Goal: Task Accomplishment & Management: Manage account settings

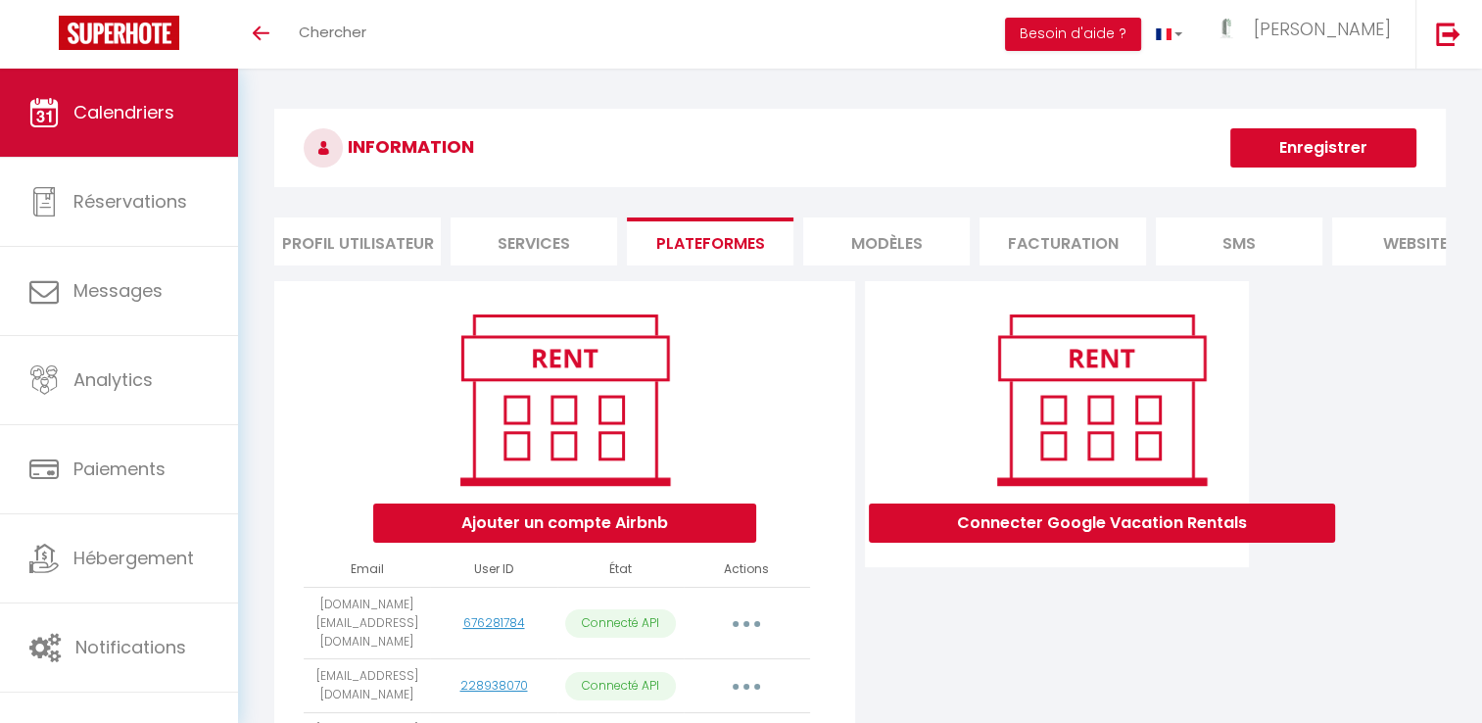
click at [147, 127] on link "Calendriers" at bounding box center [119, 113] width 238 height 88
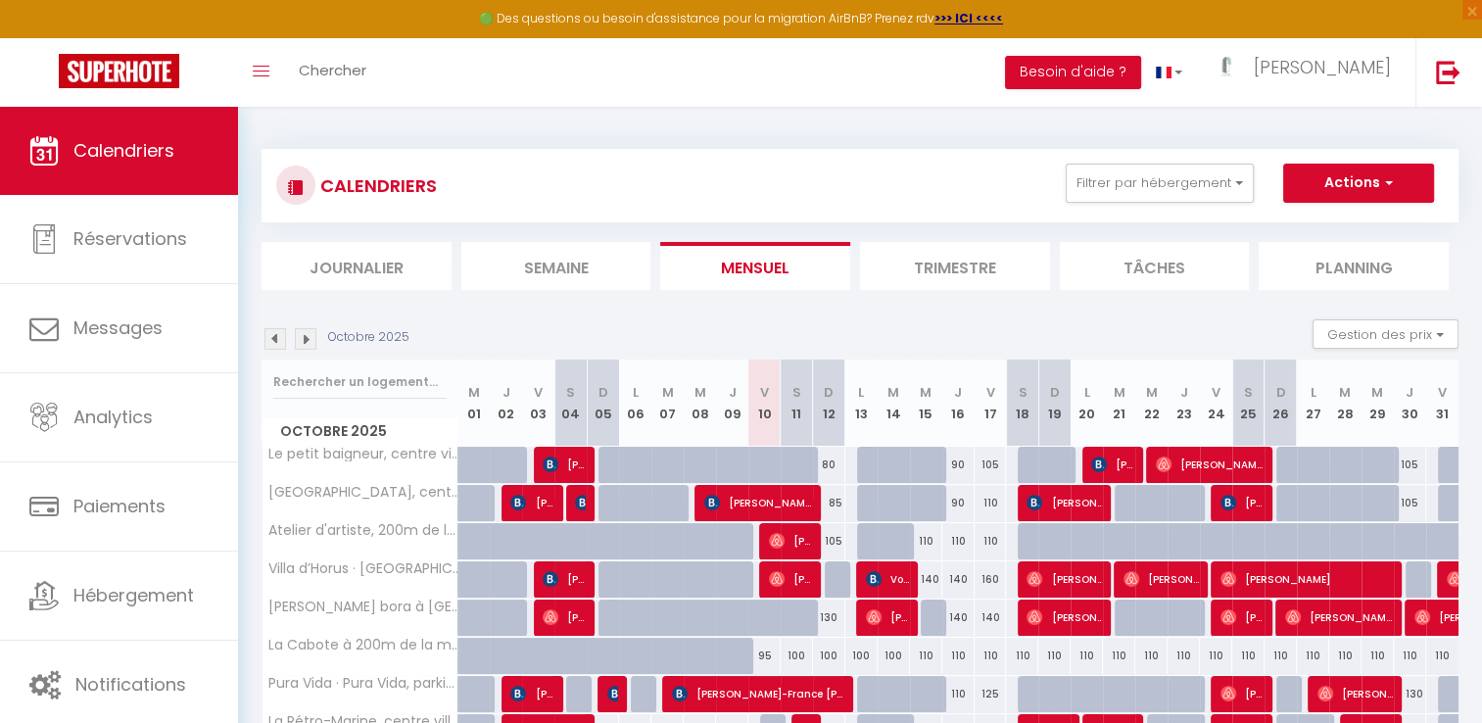
click at [921, 264] on li "Trimestre" at bounding box center [955, 266] width 190 height 48
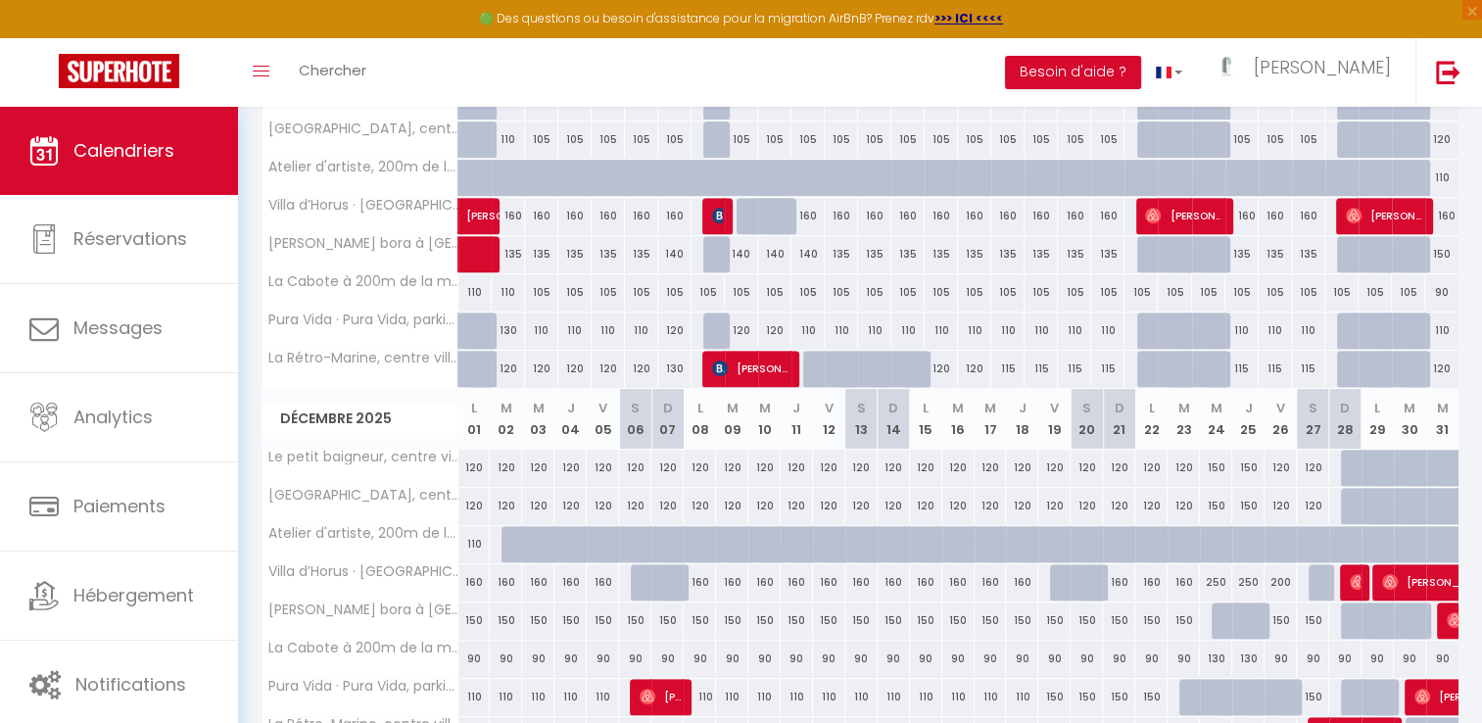
scroll to position [723, 0]
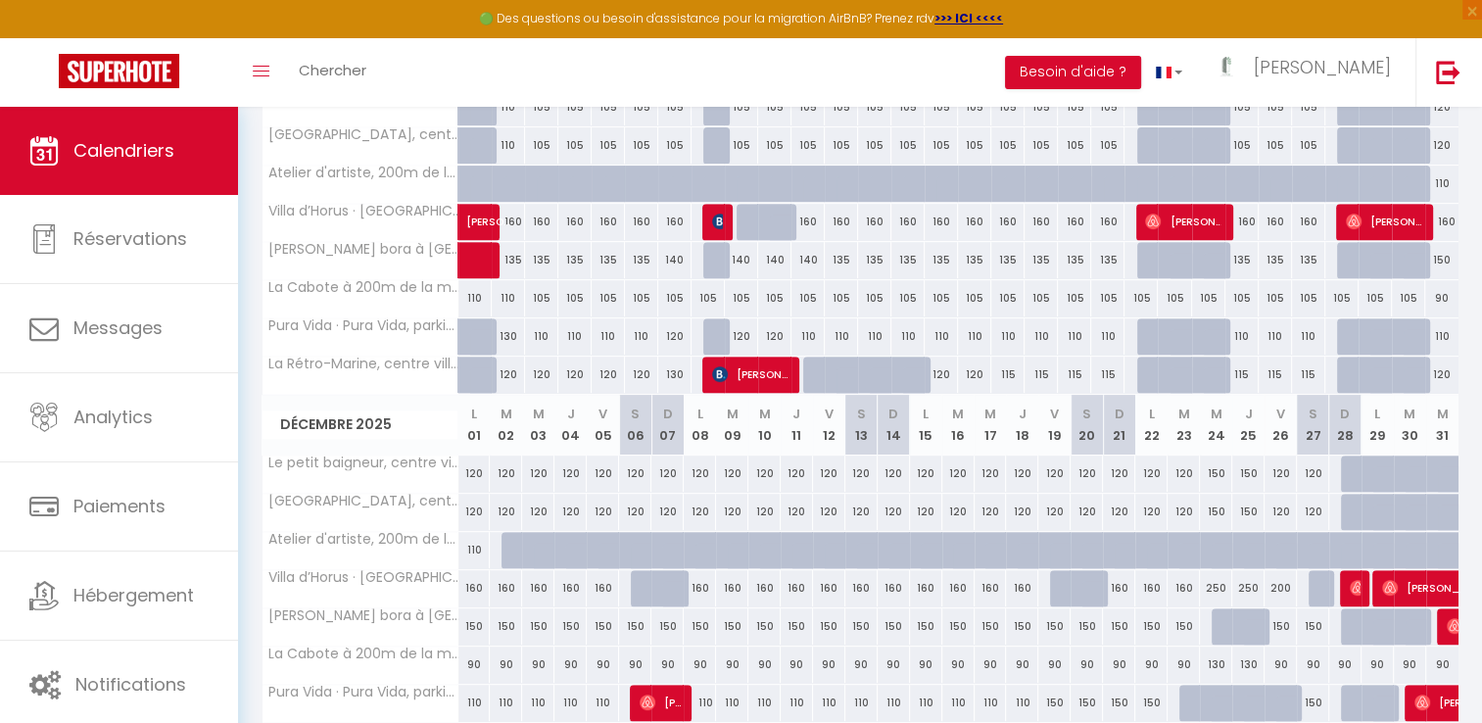
click at [1074, 586] on div at bounding box center [1087, 588] width 32 height 37
type input "160"
type input "Sam 20 Décembre 2025"
type input "Dim 21 Décembre 2025"
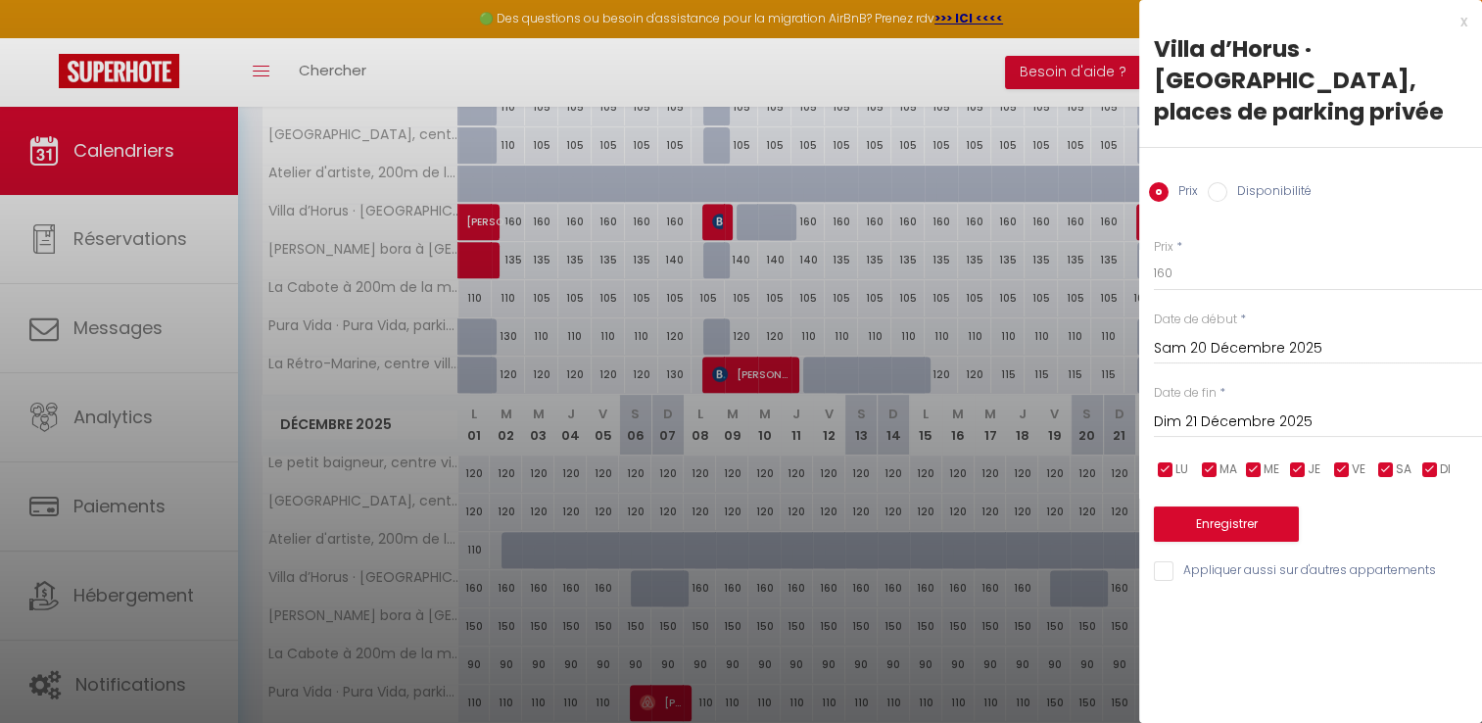
click at [1201, 344] on input "Sam 20 Décembre 2025" at bounding box center [1318, 348] width 328 height 25
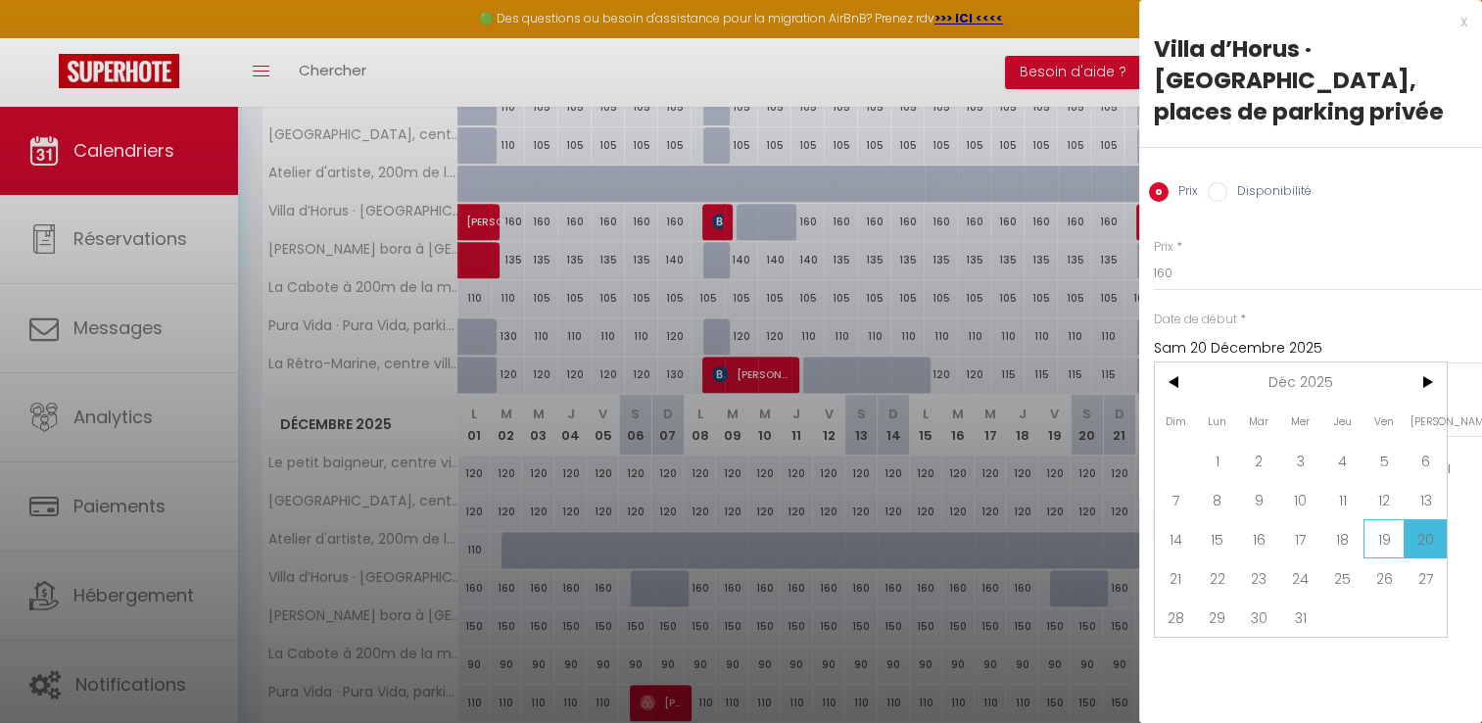
click at [1379, 531] on span "19" at bounding box center [1385, 538] width 42 height 39
type input "Ven 19 Décembre 2025"
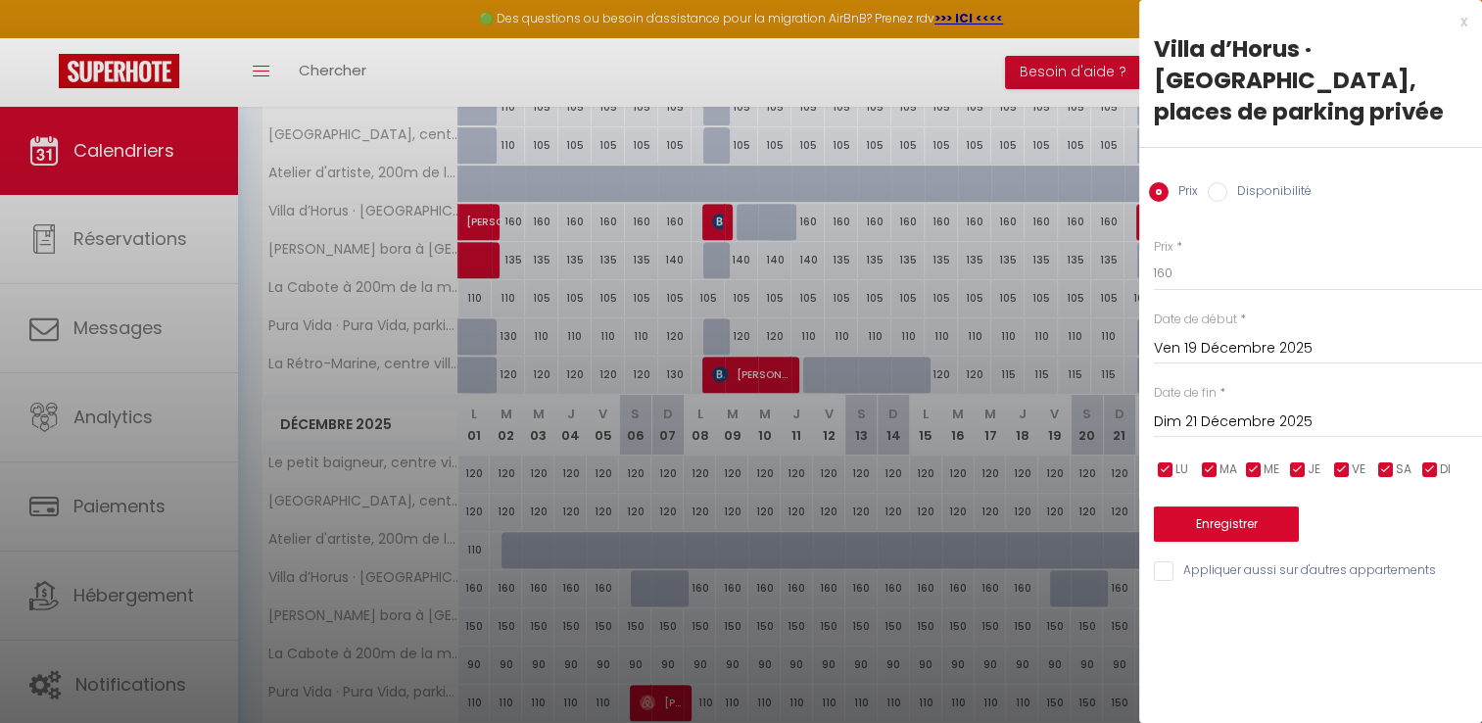
click at [1213, 187] on input "Disponibilité" at bounding box center [1218, 192] width 20 height 20
radio input "true"
radio input "false"
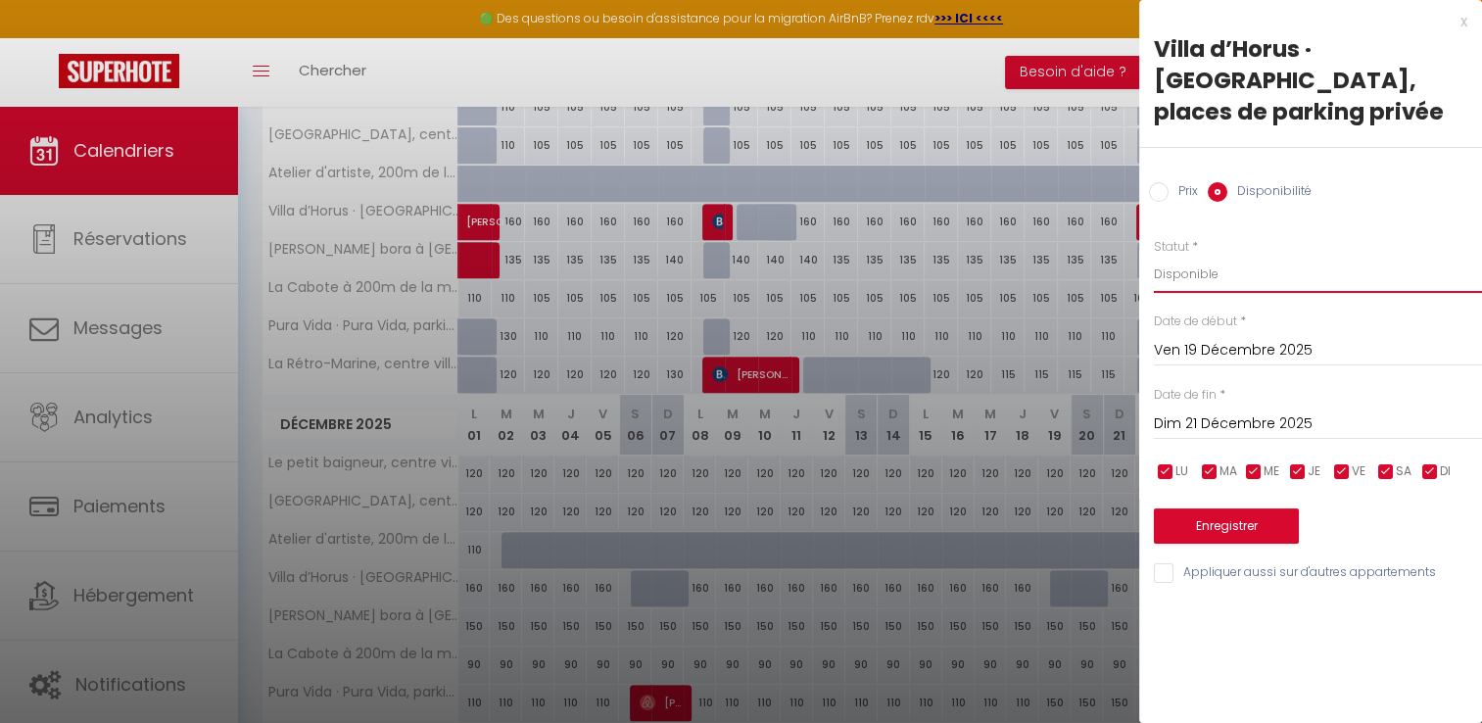
click at [1197, 284] on select "Disponible Indisponible" at bounding box center [1318, 274] width 328 height 37
select select "0"
click at [1154, 256] on select "Disponible Indisponible" at bounding box center [1318, 274] width 328 height 37
click at [1214, 519] on button "Enregistrer" at bounding box center [1226, 525] width 145 height 35
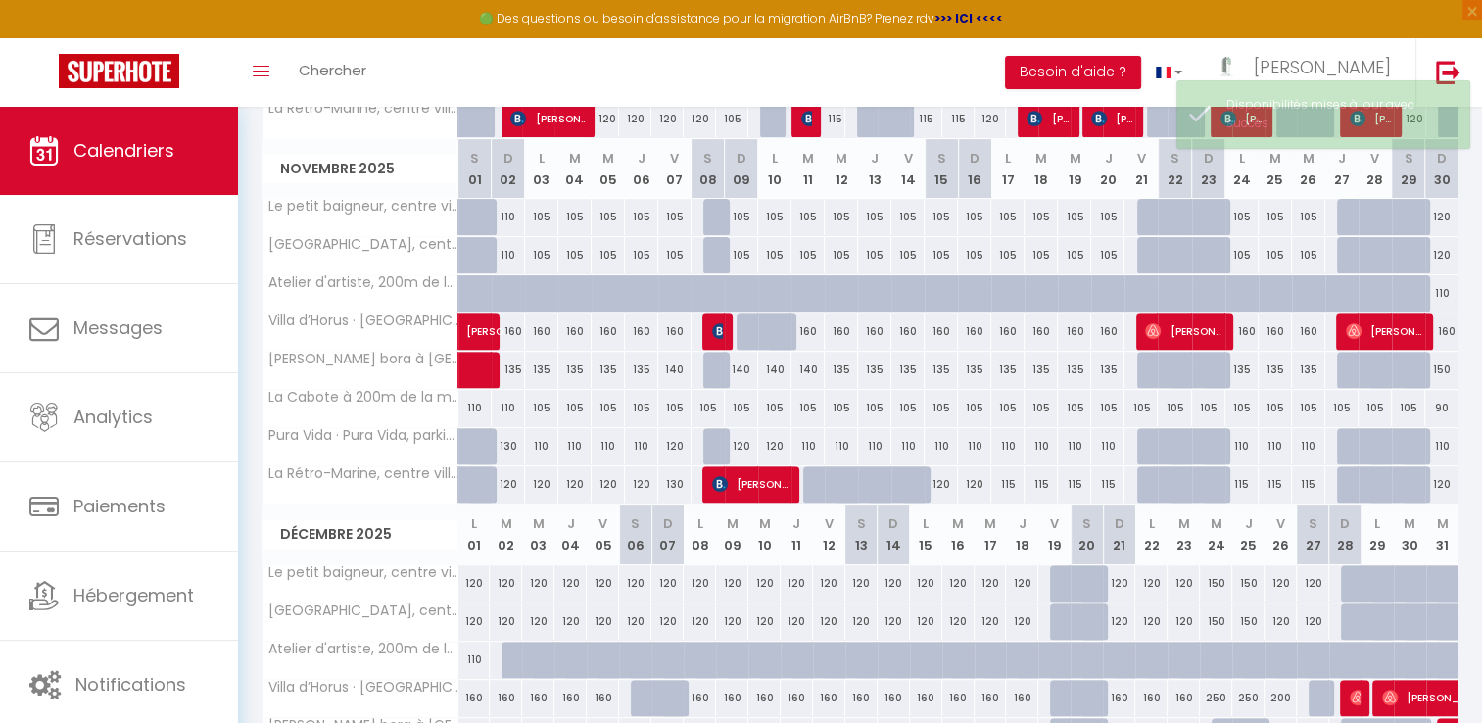
scroll to position [835, 0]
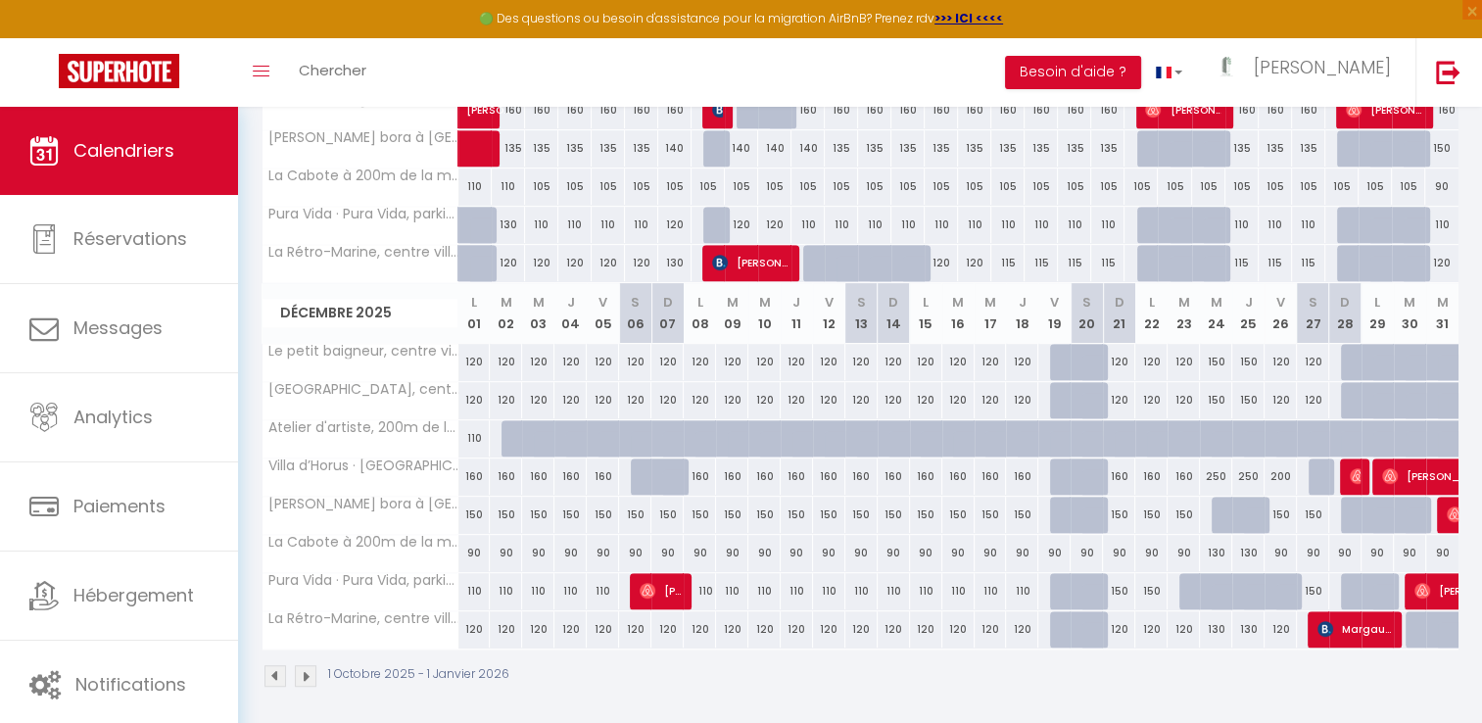
click at [1078, 517] on div at bounding box center [1087, 515] width 32 height 37
select select "1"
type input "Sam 20 Décembre 2025"
type input "Dim 21 Décembre 2025"
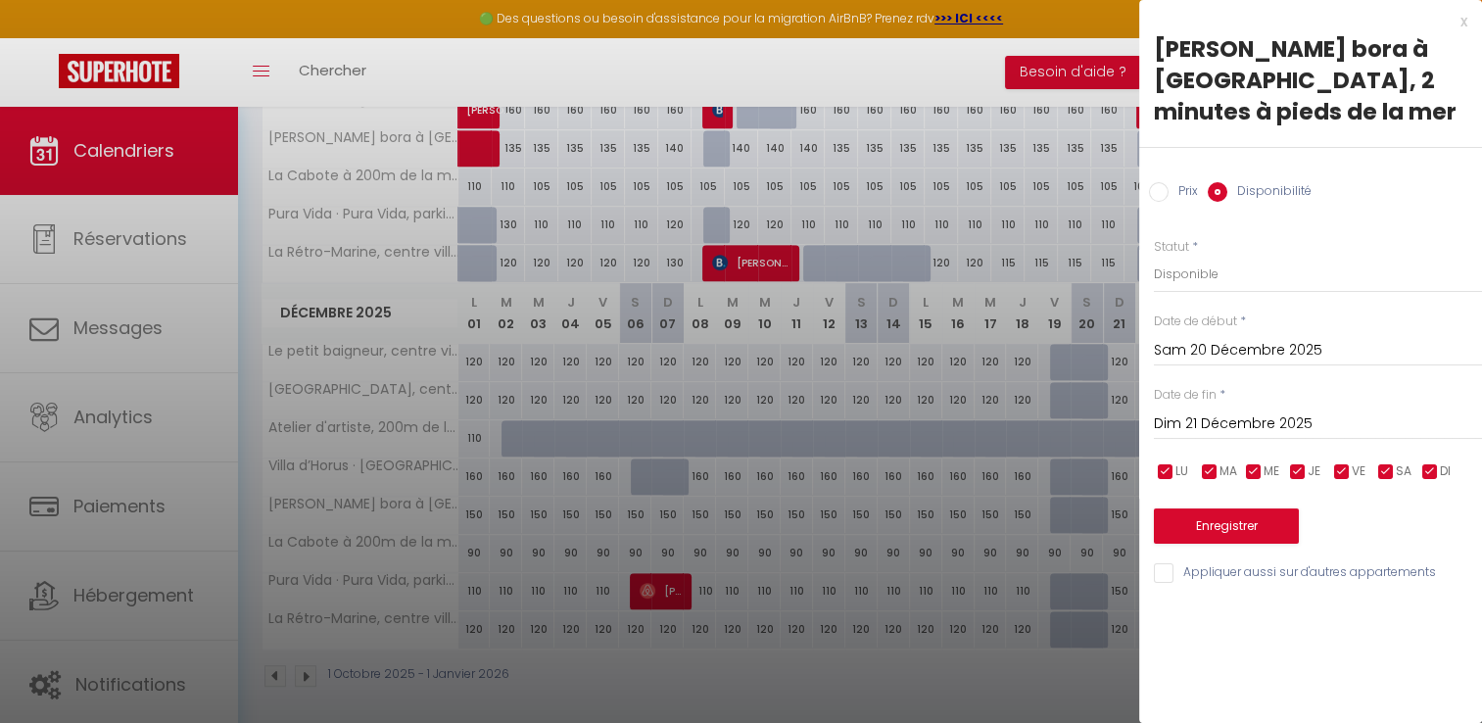
click at [1196, 344] on input "Sam 20 Décembre 2025" at bounding box center [1318, 350] width 328 height 25
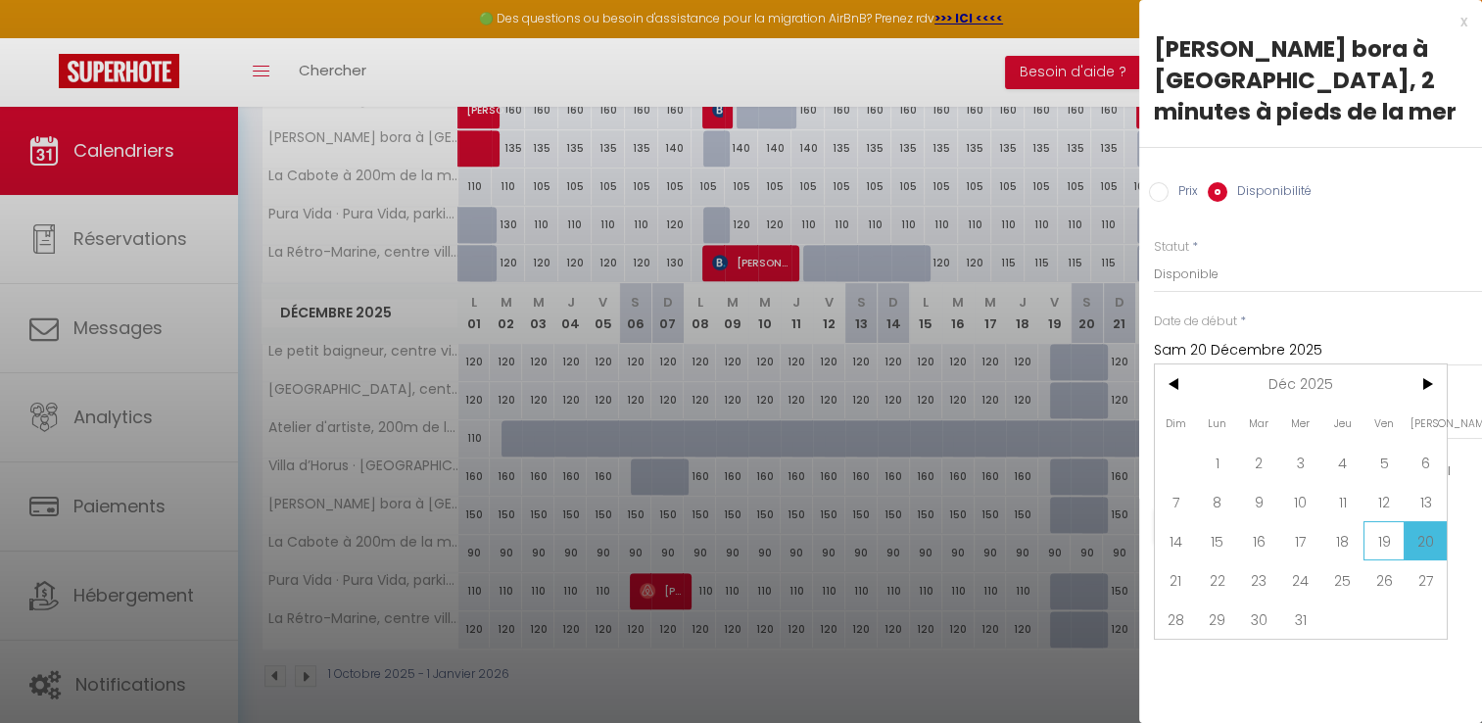
click at [1379, 531] on span "19" at bounding box center [1385, 540] width 42 height 39
type input "Ven 19 Décembre 2025"
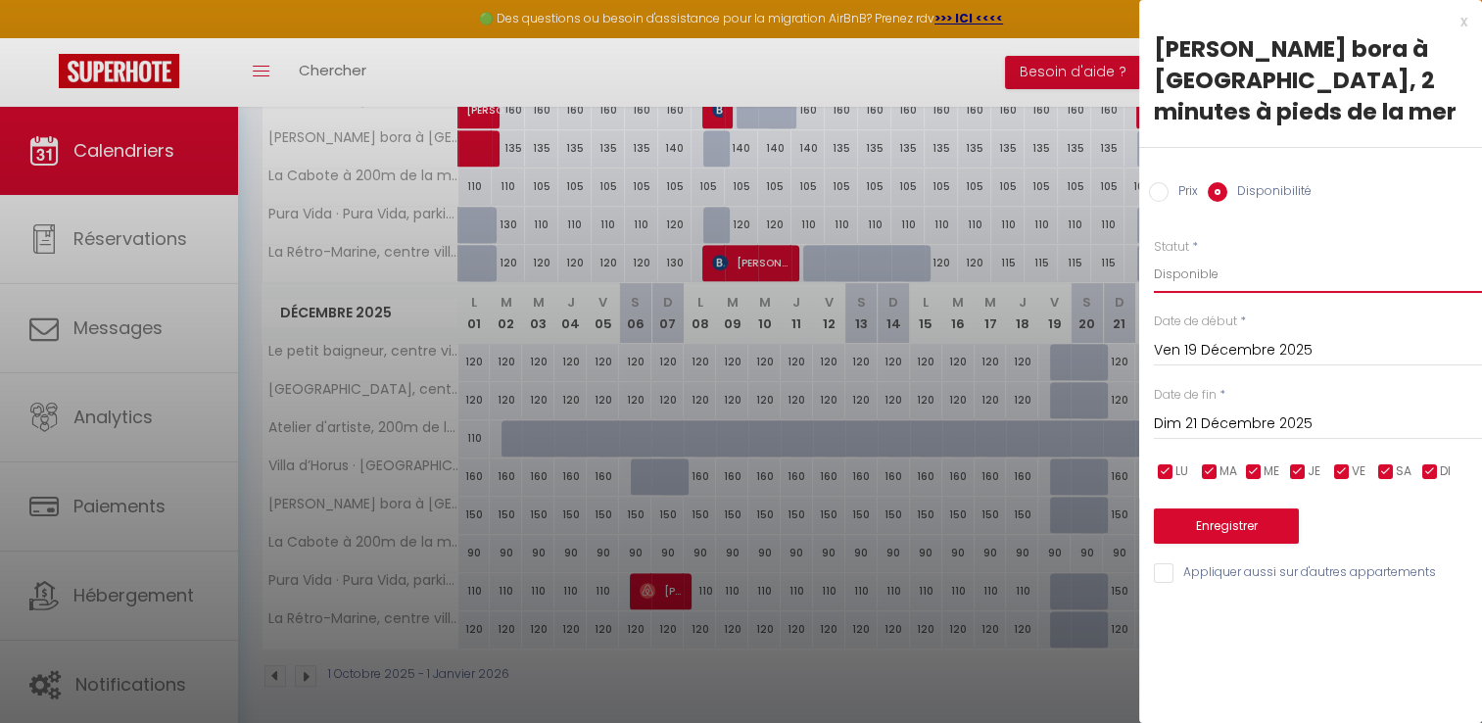
click at [1193, 271] on select "Disponible Indisponible" at bounding box center [1318, 274] width 328 height 37
click at [1154, 256] on select "Disponible Indisponible" at bounding box center [1318, 274] width 328 height 37
click at [1238, 521] on button "Enregistrer" at bounding box center [1226, 525] width 145 height 35
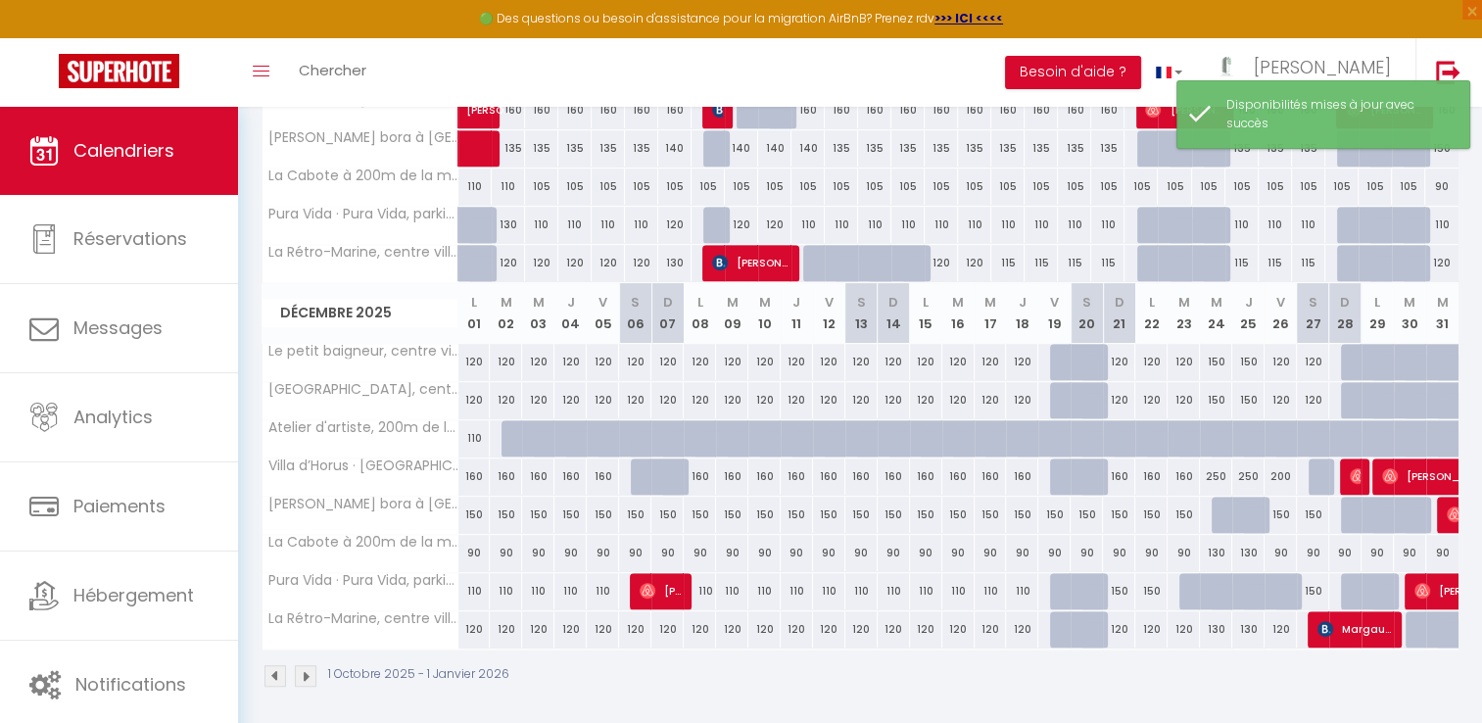
click at [1069, 586] on div at bounding box center [1066, 591] width 32 height 37
select select "1"
type input "Ven 19 Décembre 2025"
type input "Sam 20 Décembre 2025"
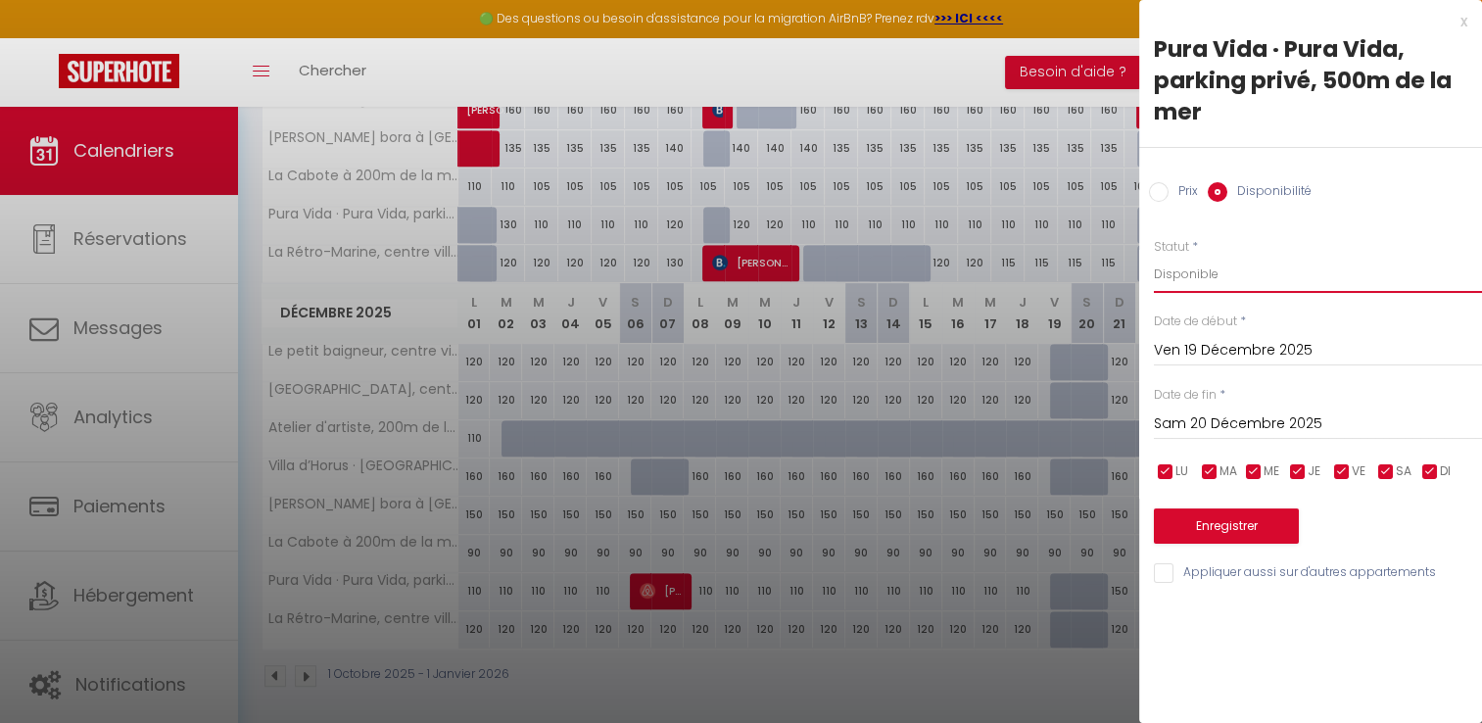
click at [1193, 275] on select "Disponible Indisponible" at bounding box center [1318, 274] width 328 height 37
click at [1154, 256] on select "Disponible Indisponible" at bounding box center [1318, 274] width 328 height 37
click at [1174, 267] on select "Disponible Indisponible" at bounding box center [1318, 274] width 328 height 37
select select "1"
click at [1154, 256] on select "Disponible Indisponible" at bounding box center [1318, 274] width 328 height 37
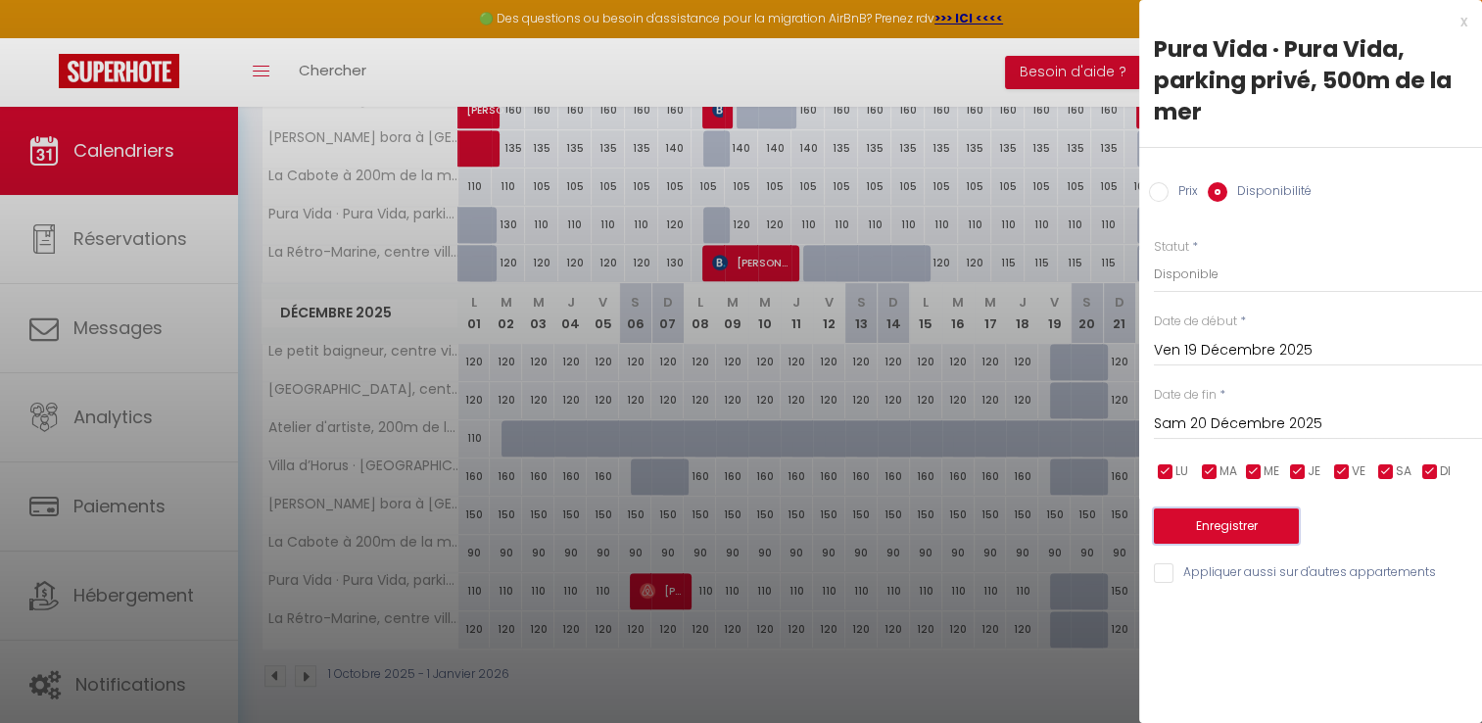
click at [1218, 531] on button "Enregistrer" at bounding box center [1226, 525] width 145 height 35
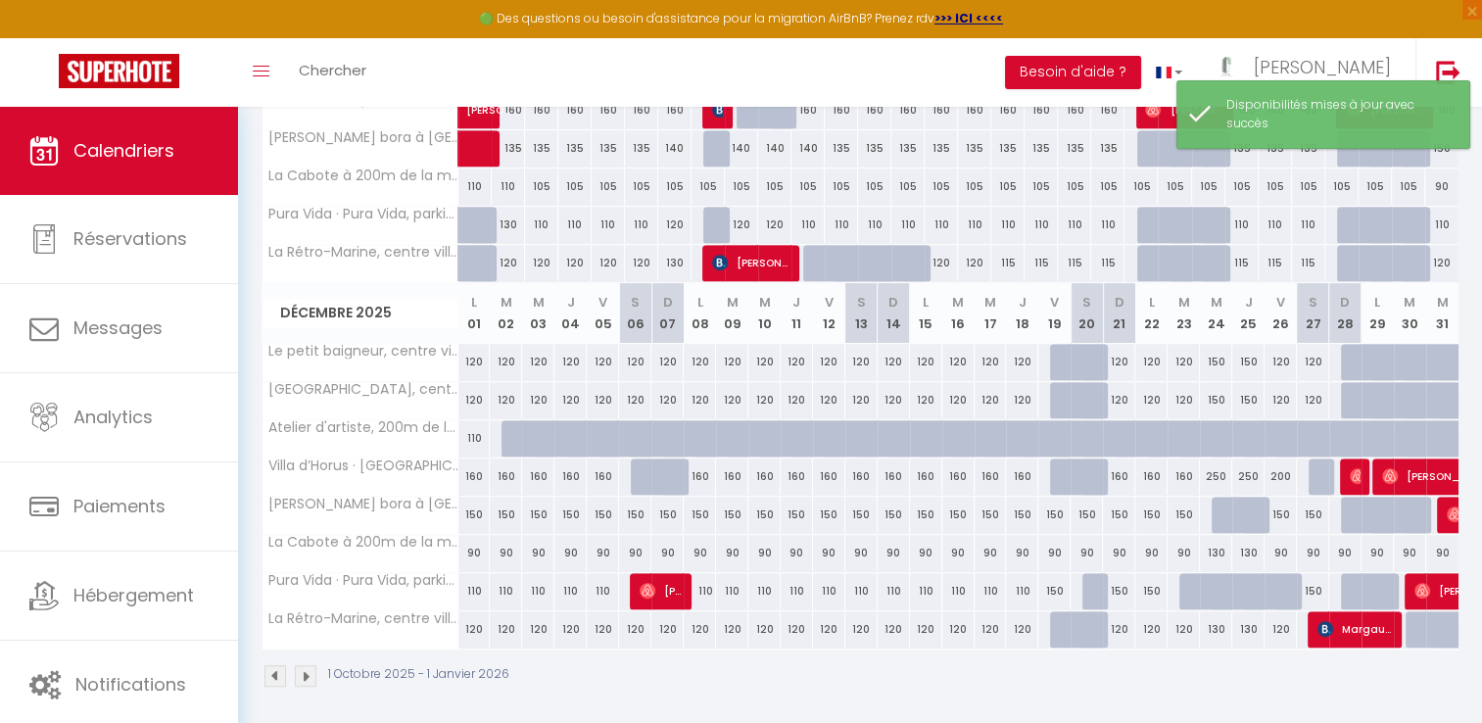
click at [1073, 630] on div at bounding box center [1087, 629] width 32 height 37
select select "1"
type input "Sam 20 Décembre 2025"
type input "Dim 21 Décembre 2025"
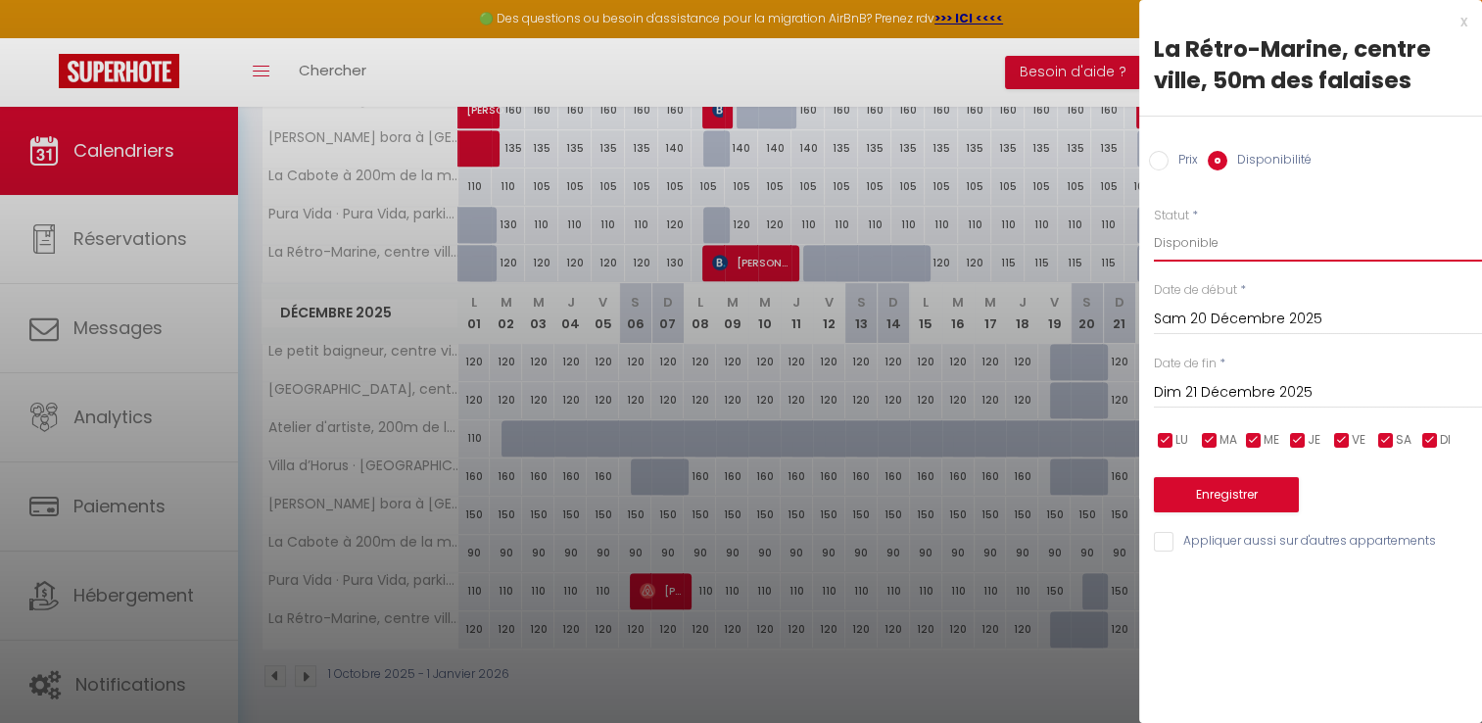
click at [1203, 243] on select "Disponible Indisponible" at bounding box center [1318, 242] width 328 height 37
click at [1176, 504] on button "Enregistrer" at bounding box center [1226, 494] width 145 height 35
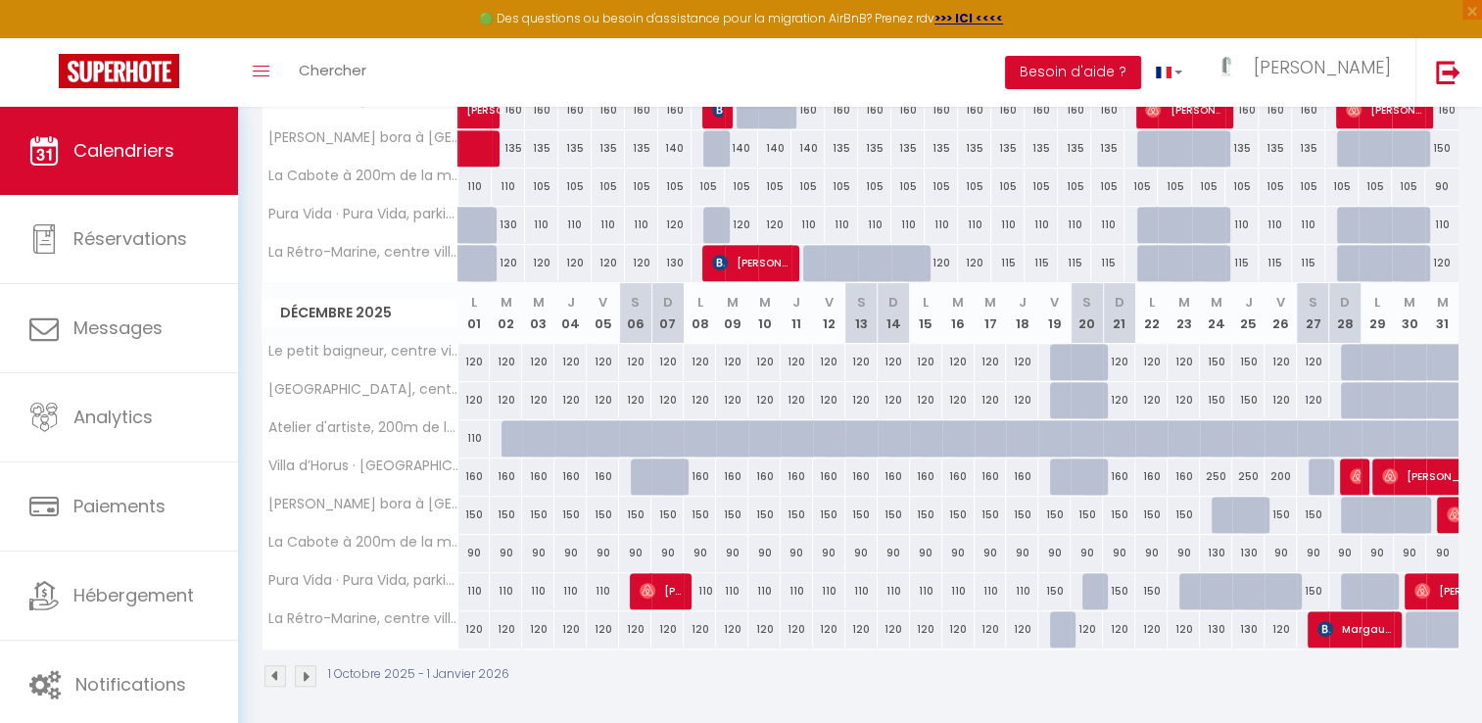
click at [1074, 397] on div at bounding box center [1087, 400] width 32 height 37
select select "1"
type input "Sam 20 Décembre 2025"
type input "Dim 21 Décembre 2025"
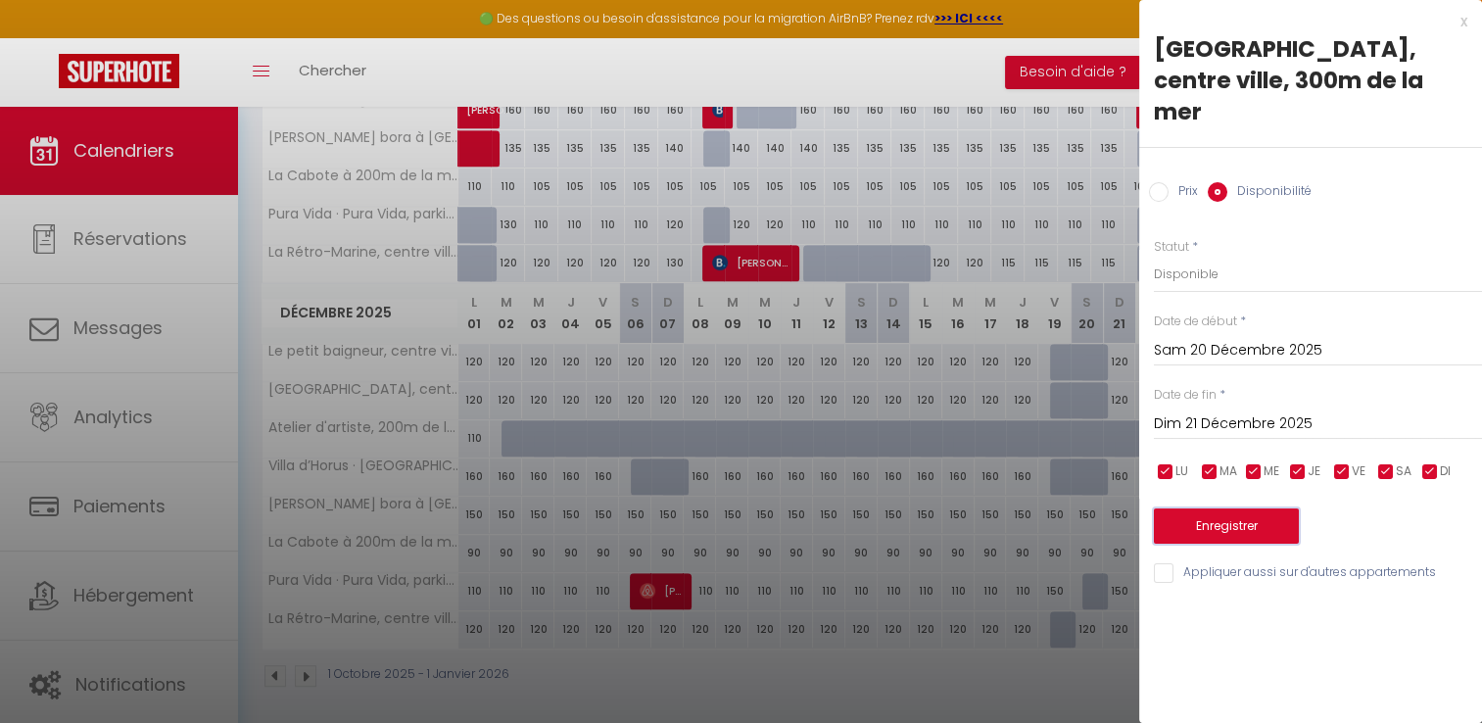
click at [1198, 508] on button "Enregistrer" at bounding box center [1226, 525] width 145 height 35
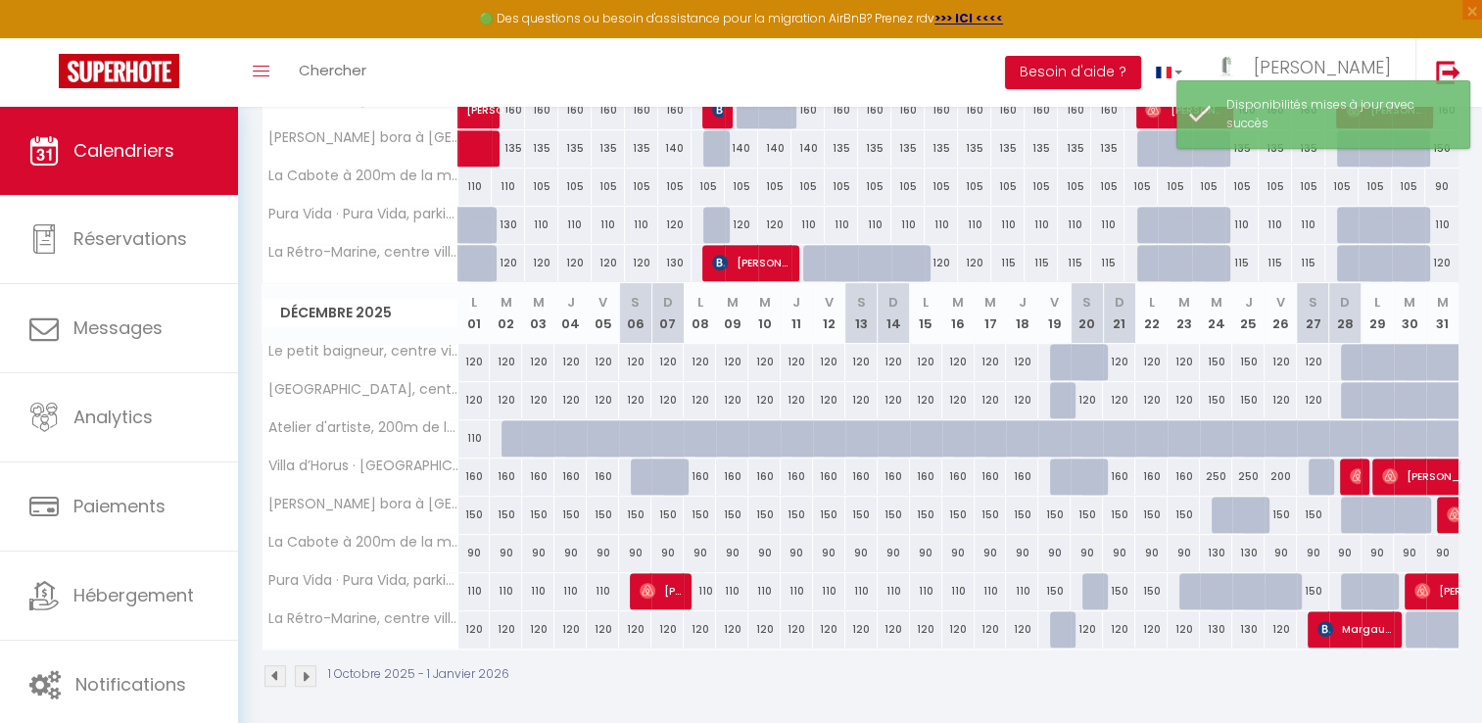
drag, startPoint x: 1085, startPoint y: 367, endPoint x: 1060, endPoint y: 348, distance: 32.1
click at [1060, 348] on div at bounding box center [1066, 362] width 32 height 37
select select "1"
type input "Ven 19 Décembre 2025"
type input "Sam 20 Décembre 2025"
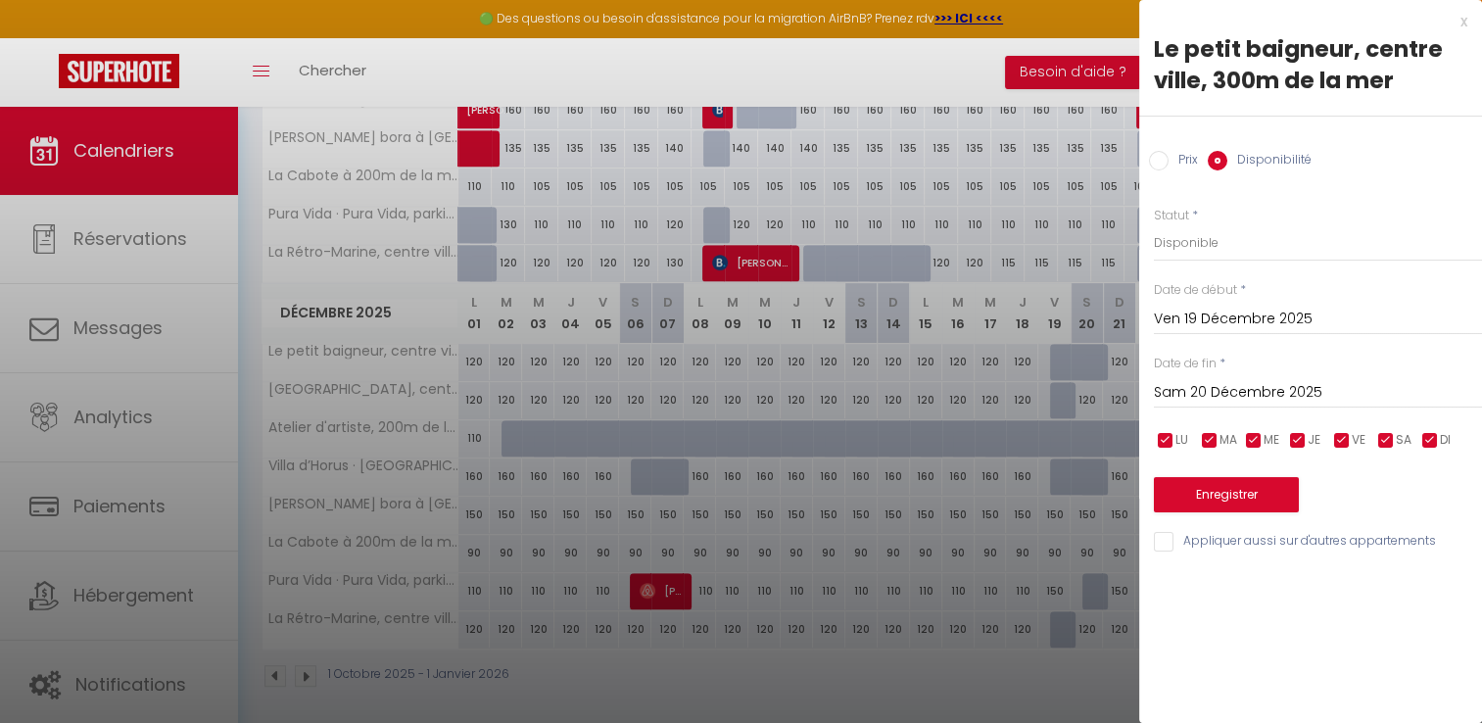
drag, startPoint x: 1060, startPoint y: 348, endPoint x: 1297, endPoint y: 224, distance: 267.3
click at [1297, 224] on div "Statut * Disponible Indisponible" at bounding box center [1318, 235] width 328 height 56
click at [1225, 499] on button "Enregistrer" at bounding box center [1226, 494] width 145 height 35
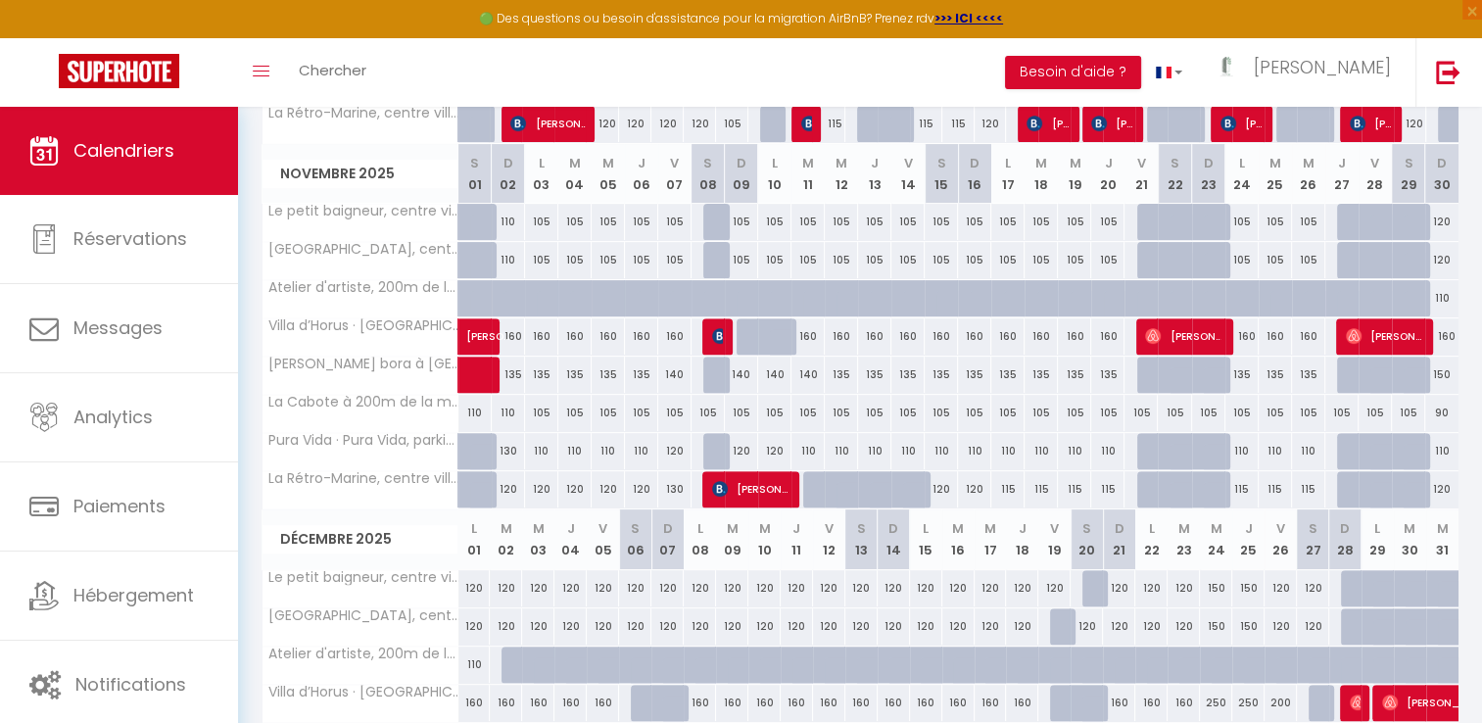
scroll to position [607, 0]
click at [1380, 295] on div at bounding box center [1386, 310] width 33 height 37
select select "1"
type input "Ven 28 Novembre 2025"
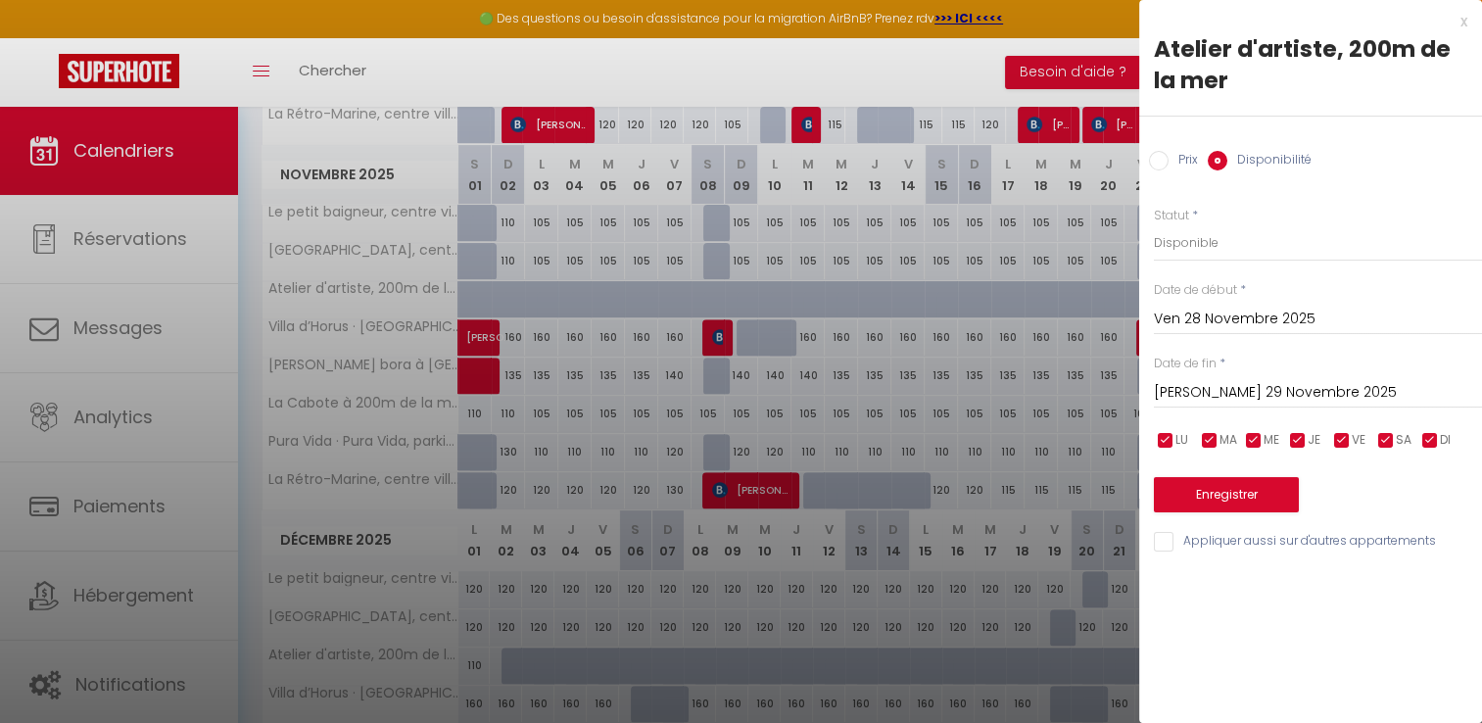
click at [1226, 391] on input "[PERSON_NAME] 29 Novembre 2025" at bounding box center [1318, 392] width 328 height 25
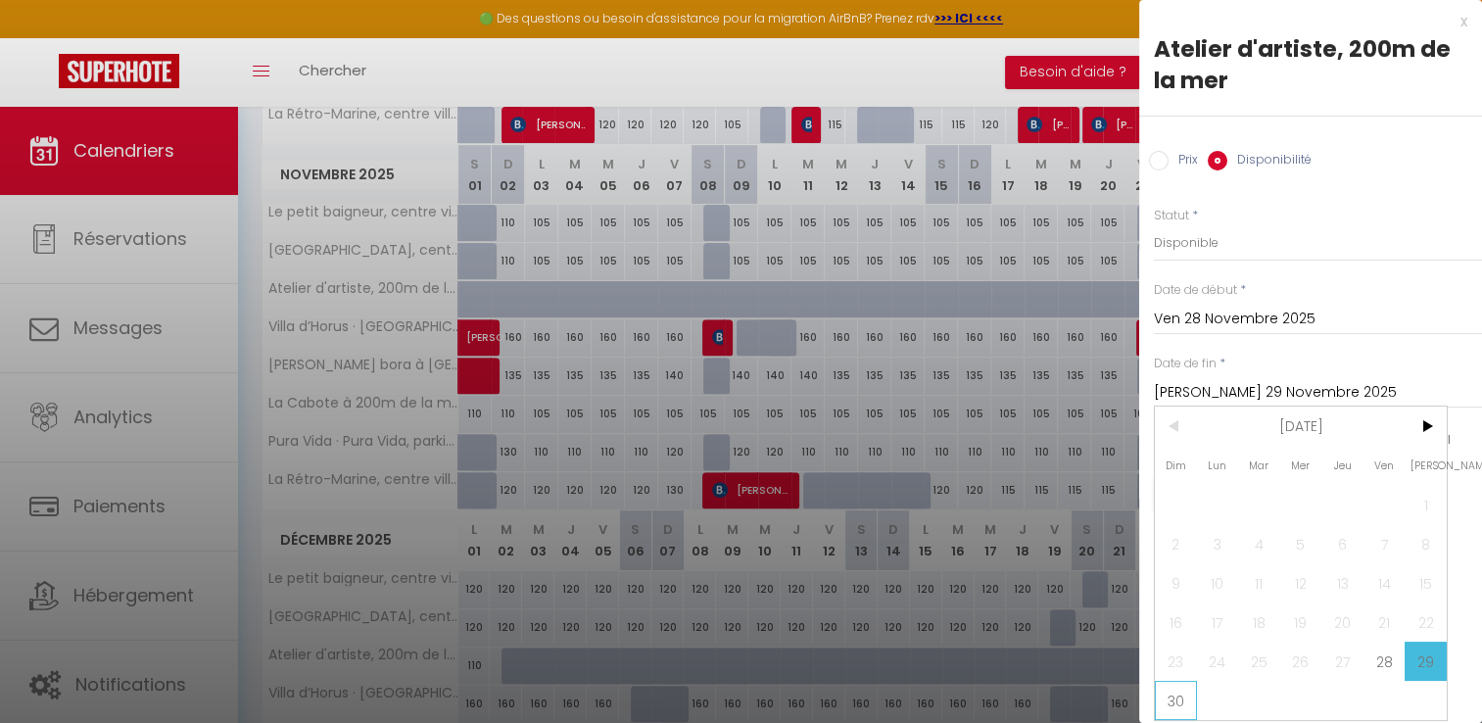
click at [1163, 688] on span "30" at bounding box center [1176, 700] width 42 height 39
type input "Dim 30 Novembre 2025"
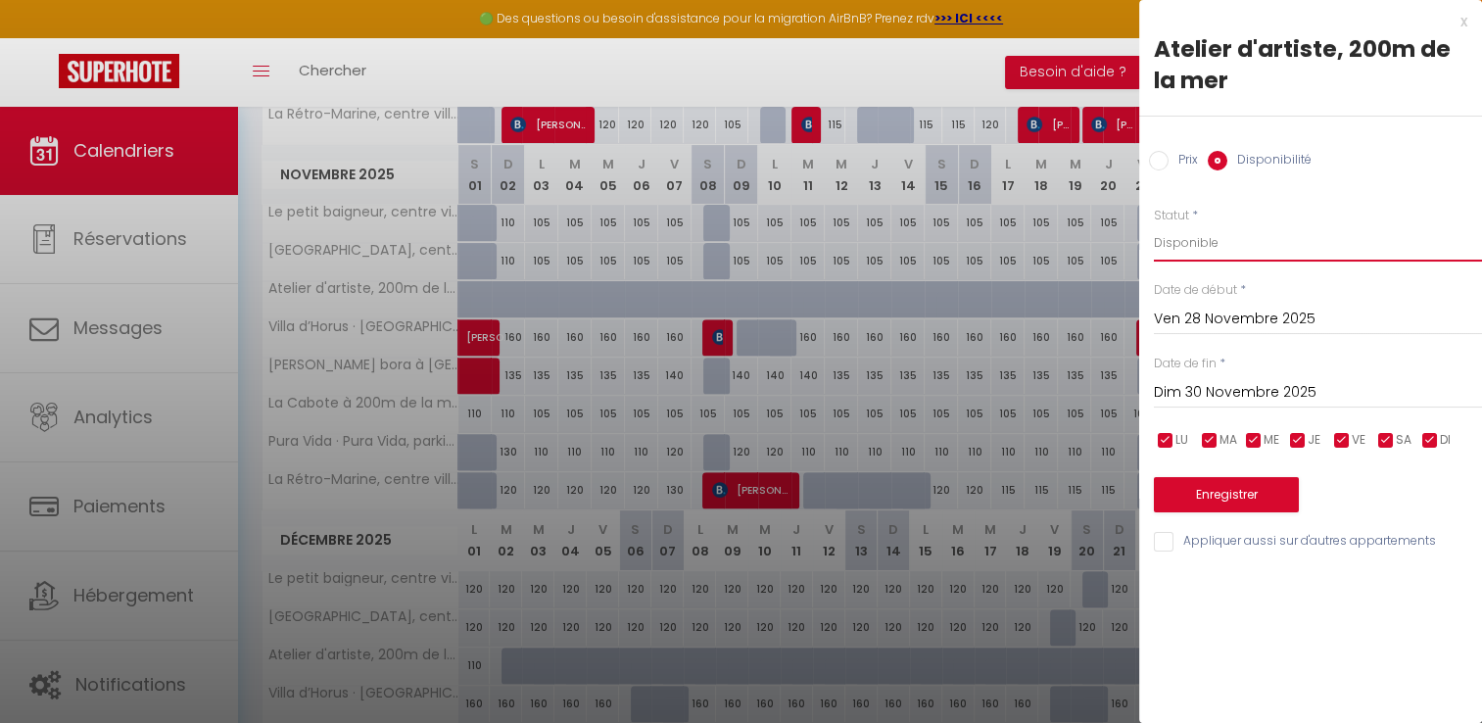
click at [1208, 243] on select "Disponible Indisponible" at bounding box center [1318, 242] width 328 height 37
click at [1154, 224] on select "Disponible Indisponible" at bounding box center [1318, 242] width 328 height 37
click at [1195, 237] on select "Disponible Indisponible" at bounding box center [1318, 242] width 328 height 37
select select "1"
click at [1154, 224] on select "Disponible Indisponible" at bounding box center [1318, 242] width 328 height 37
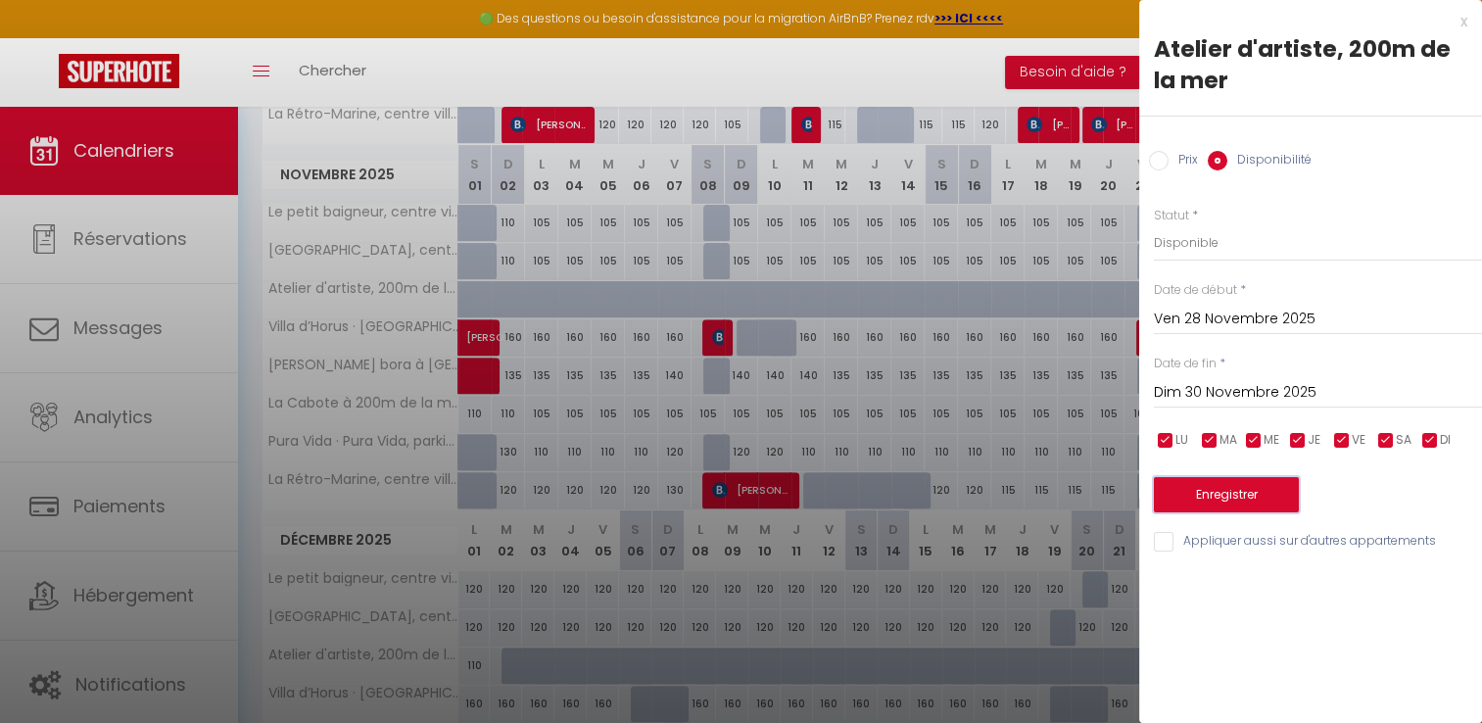
click at [1228, 498] on button "Enregistrer" at bounding box center [1226, 494] width 145 height 35
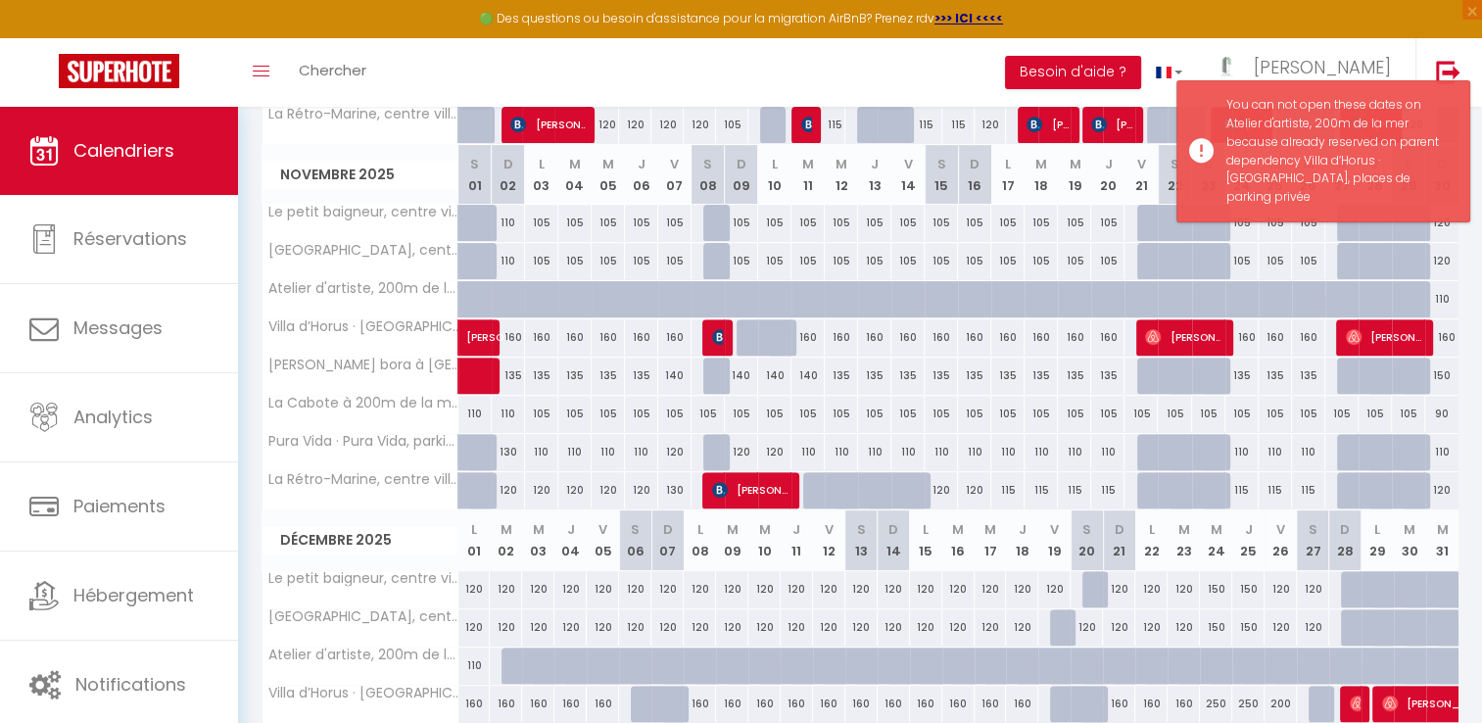
scroll to position [512, 0]
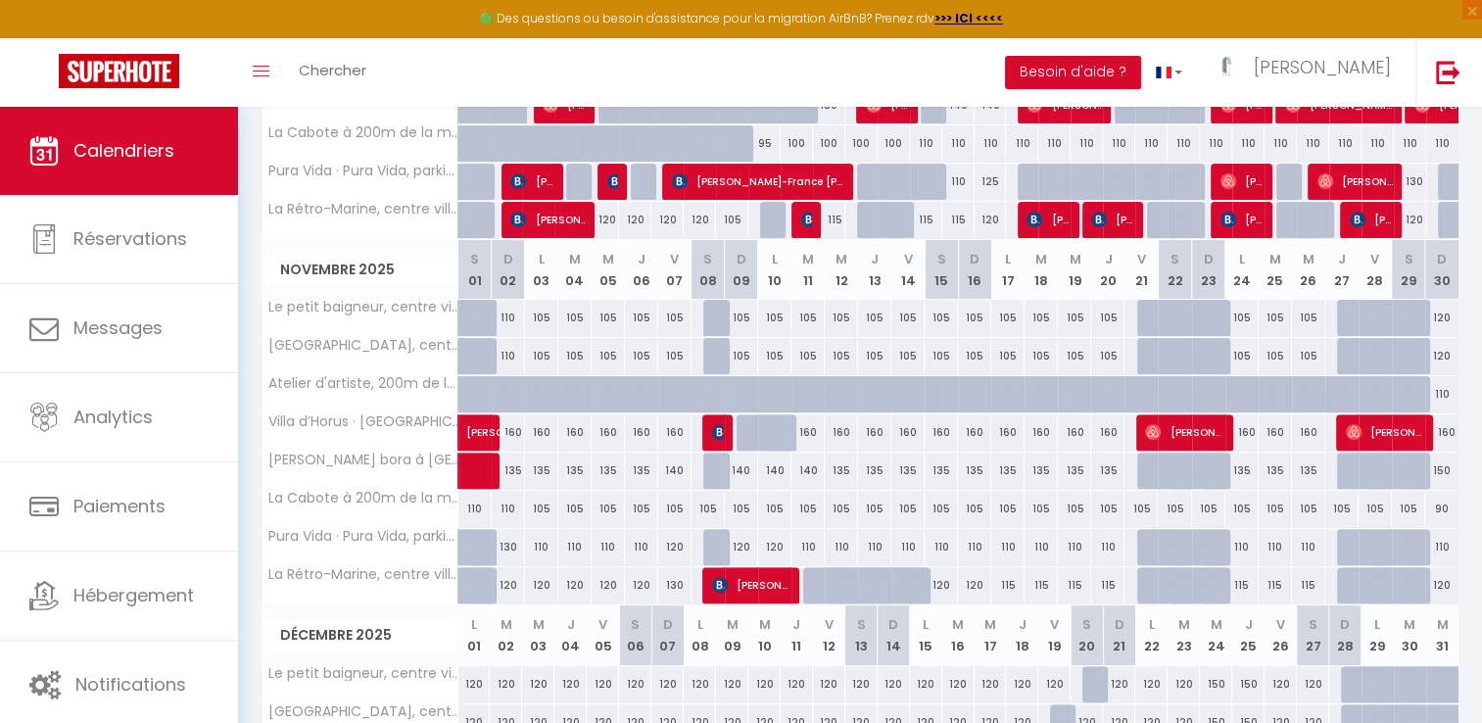
click at [1314, 402] on div at bounding box center [1320, 405] width 33 height 37
type input "Mer 26 Novembre 2025"
type input "Jeu 27 Novembre 2025"
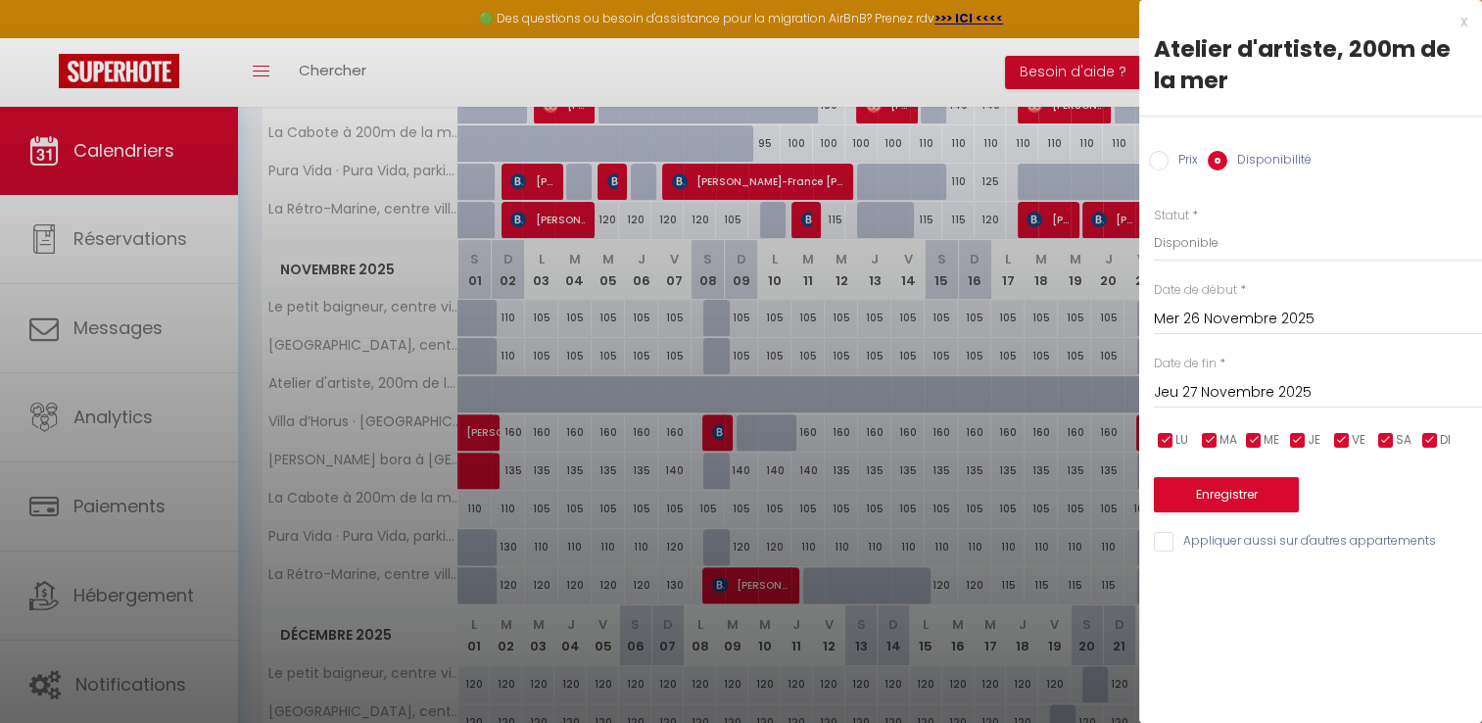
click at [1202, 314] on input "Mer 26 Novembre 2025" at bounding box center [1318, 319] width 328 height 25
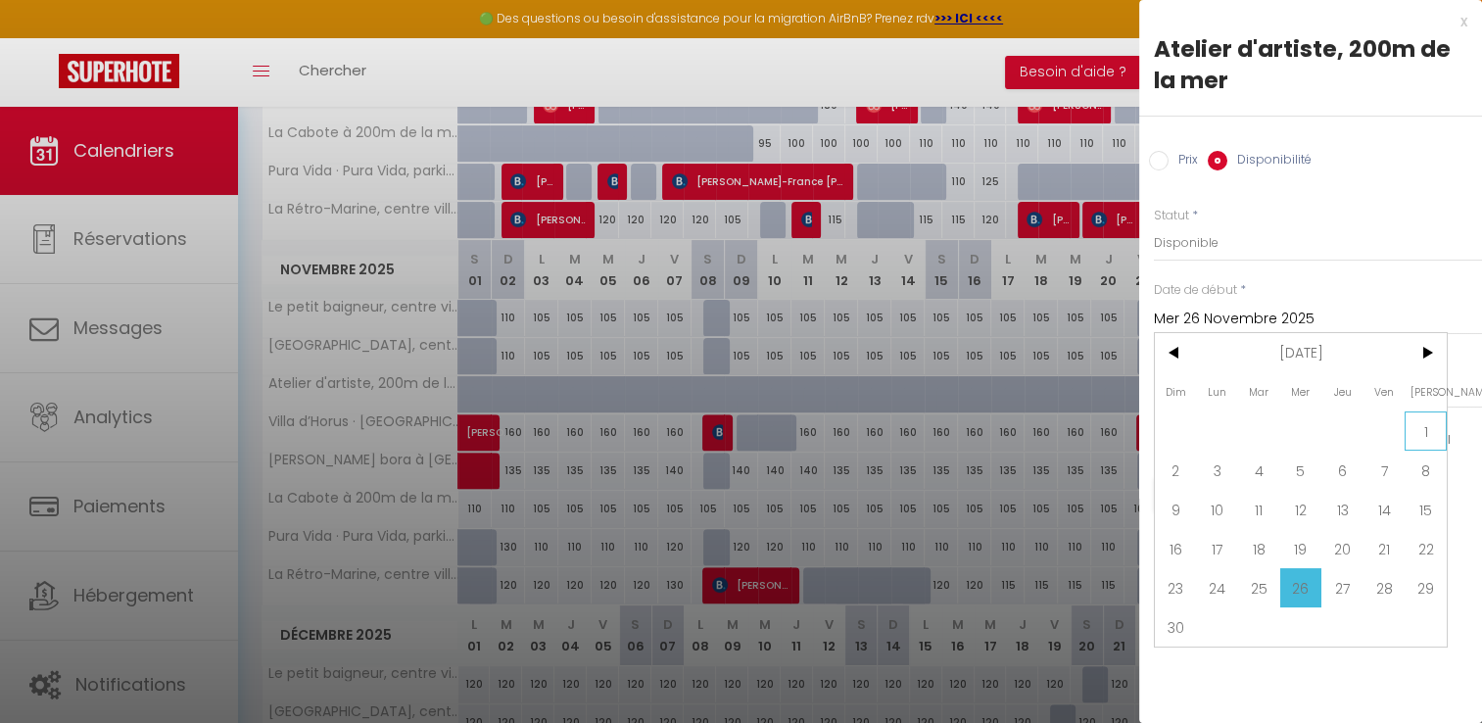
click at [1423, 434] on span "1" at bounding box center [1426, 430] width 42 height 39
type input "[PERSON_NAME] 01 Novembre 2025"
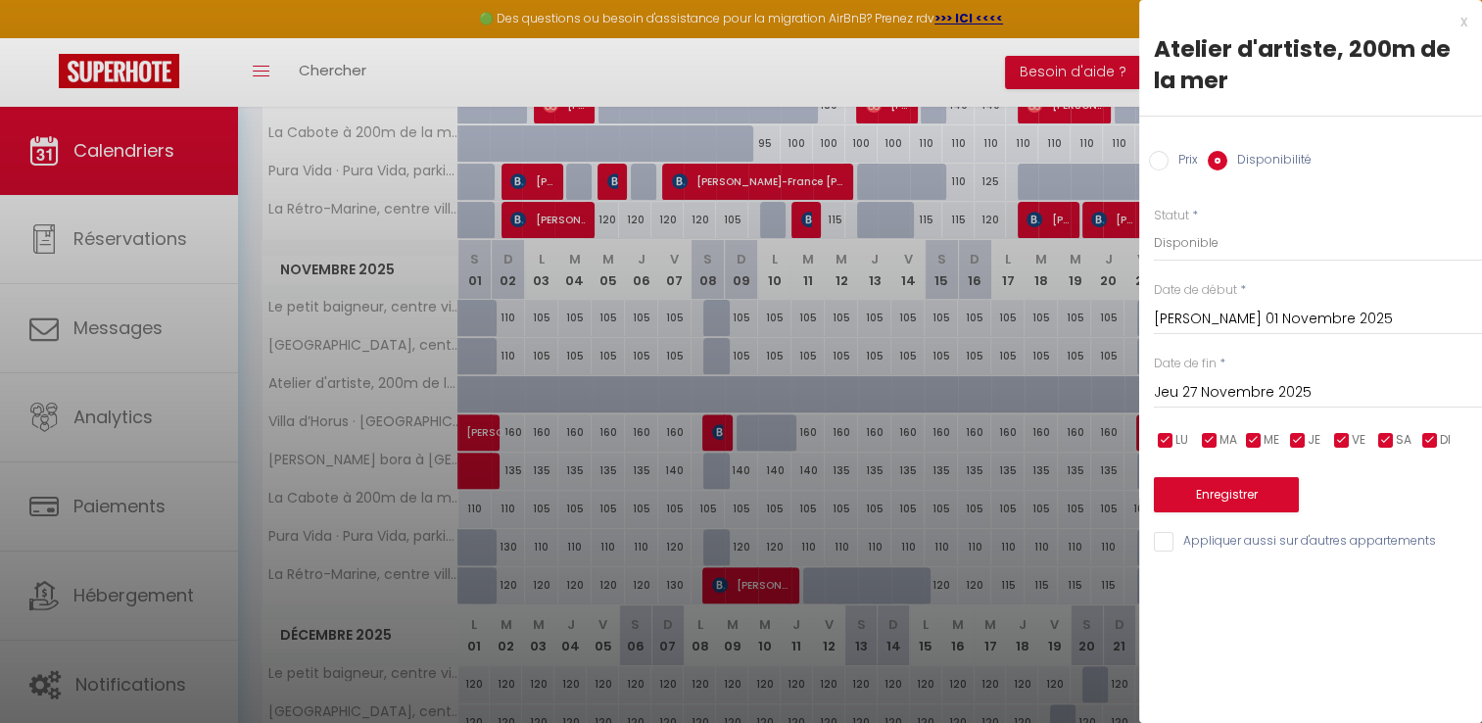
click at [1239, 394] on input "Jeu 27 Novembre 2025" at bounding box center [1318, 392] width 328 height 25
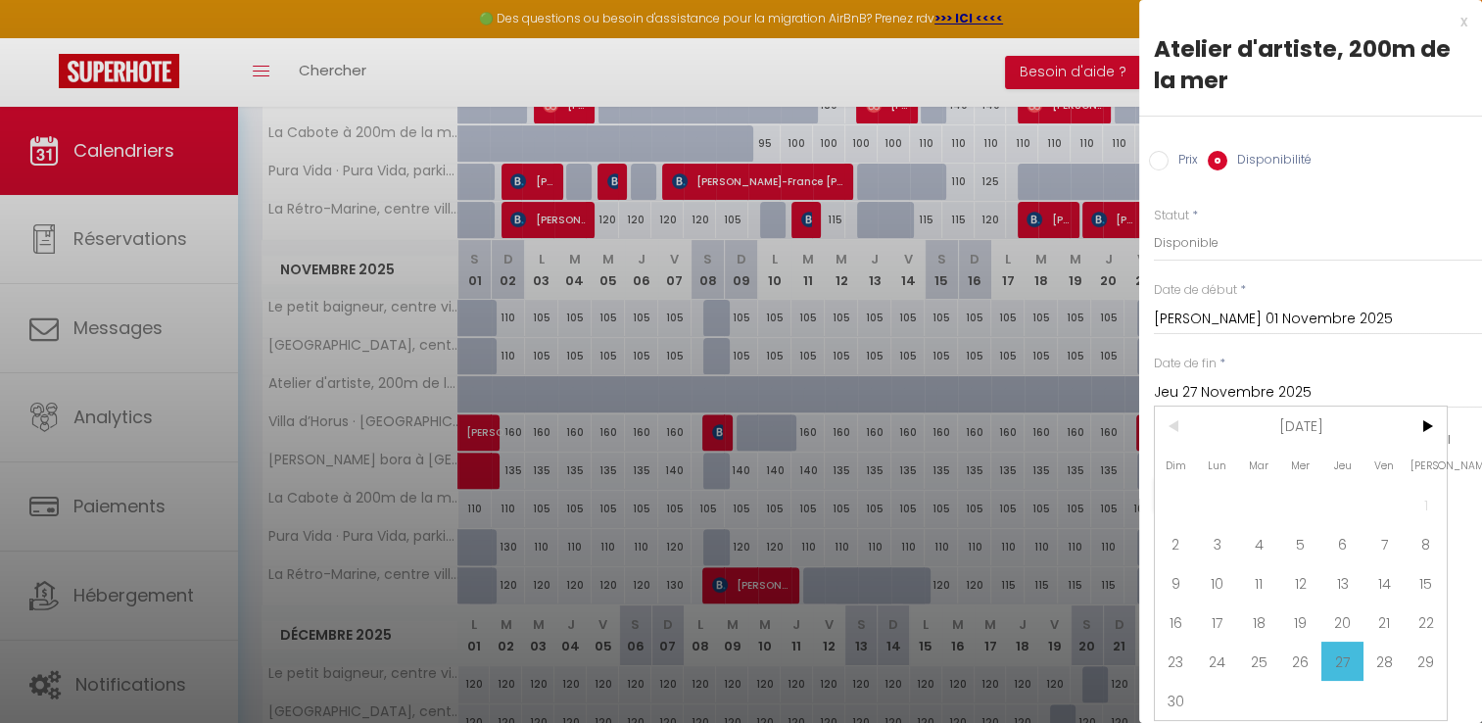
click at [1239, 394] on input "Jeu 27 Novembre 2025" at bounding box center [1318, 392] width 328 height 25
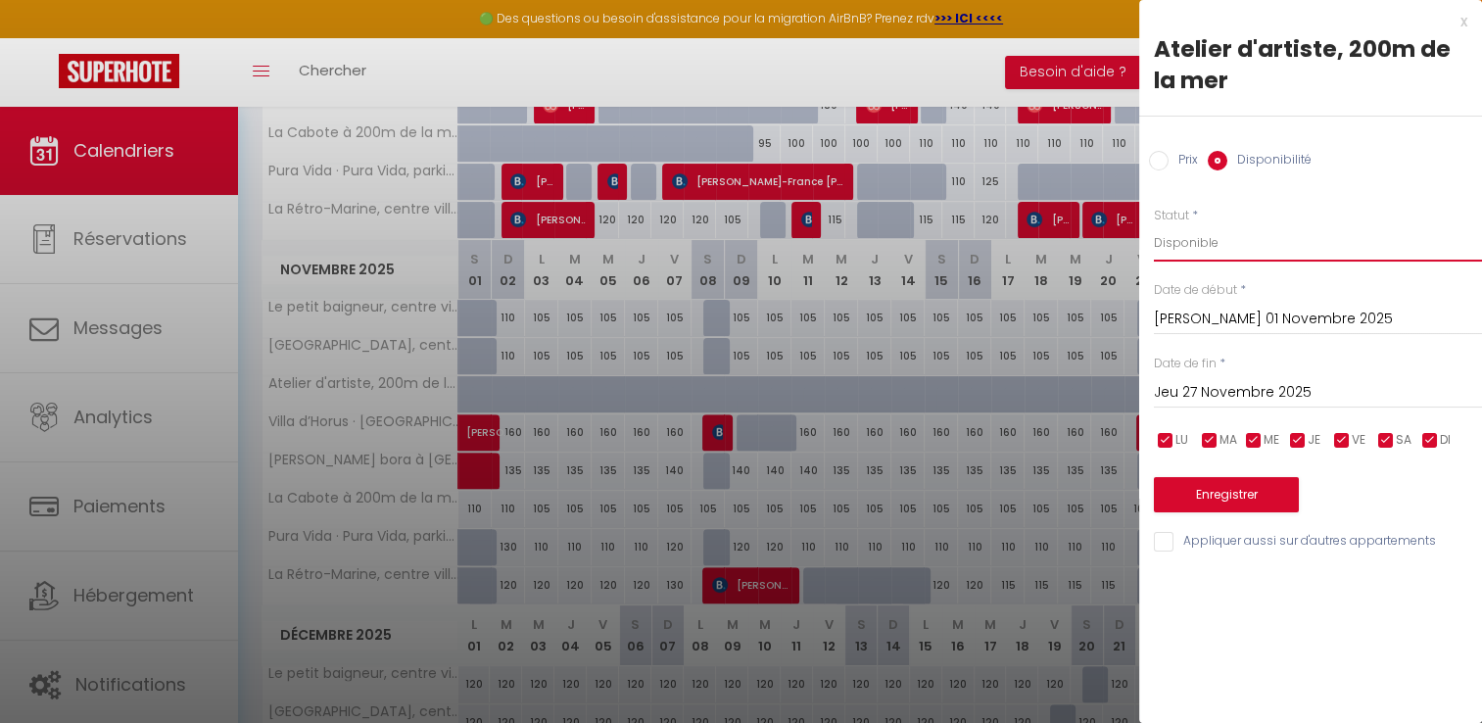
click at [1183, 242] on select "Disponible Indisponible" at bounding box center [1318, 242] width 328 height 37
click at [1154, 224] on select "Disponible Indisponible" at bounding box center [1318, 242] width 328 height 37
click at [1181, 235] on select "Disponible Indisponible" at bounding box center [1318, 242] width 328 height 37
select select "0"
click at [1154, 224] on select "Disponible Indisponible" at bounding box center [1318, 242] width 328 height 37
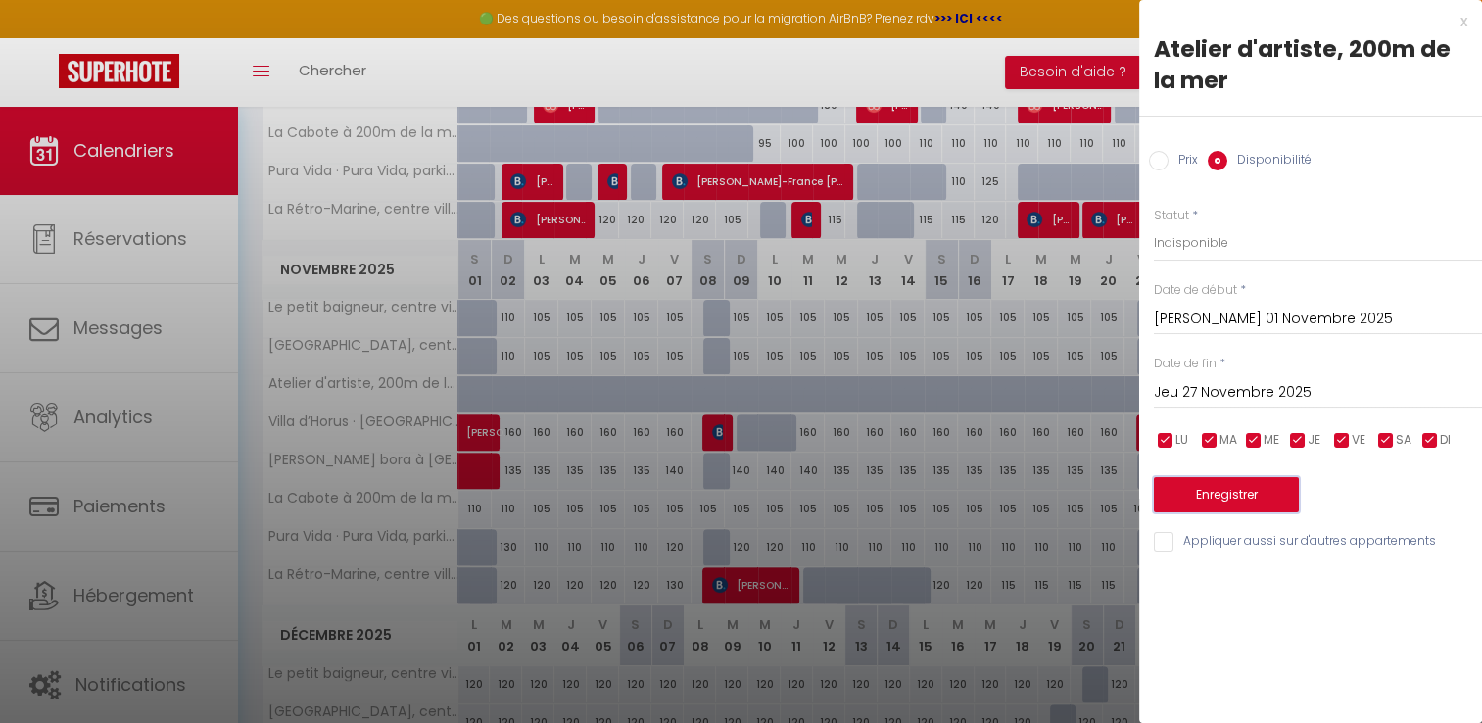
click at [1229, 494] on button "Enregistrer" at bounding box center [1226, 494] width 145 height 35
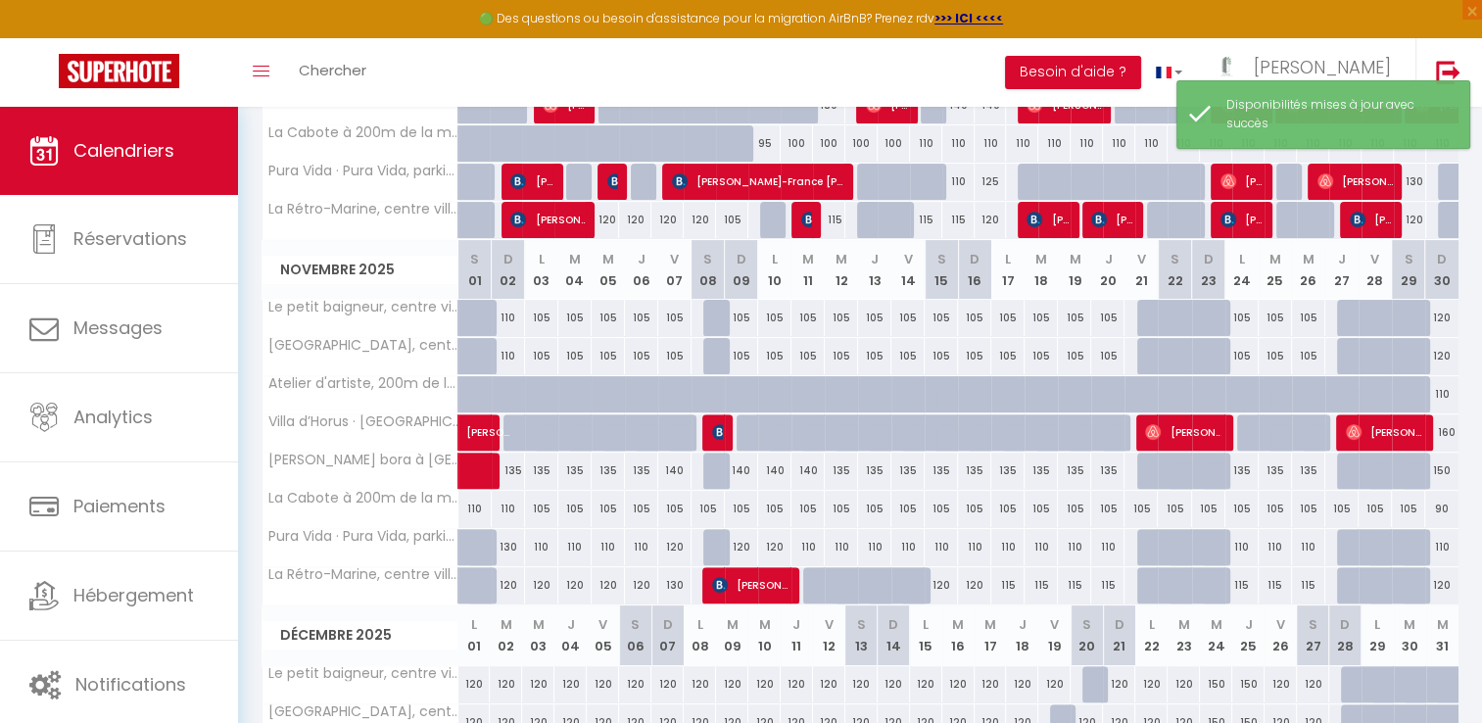
click at [1219, 394] on div at bounding box center [1220, 405] width 33 height 37
select select "1"
type input "Dim 23 Novembre 2025"
type input "Lun 24 Novembre 2025"
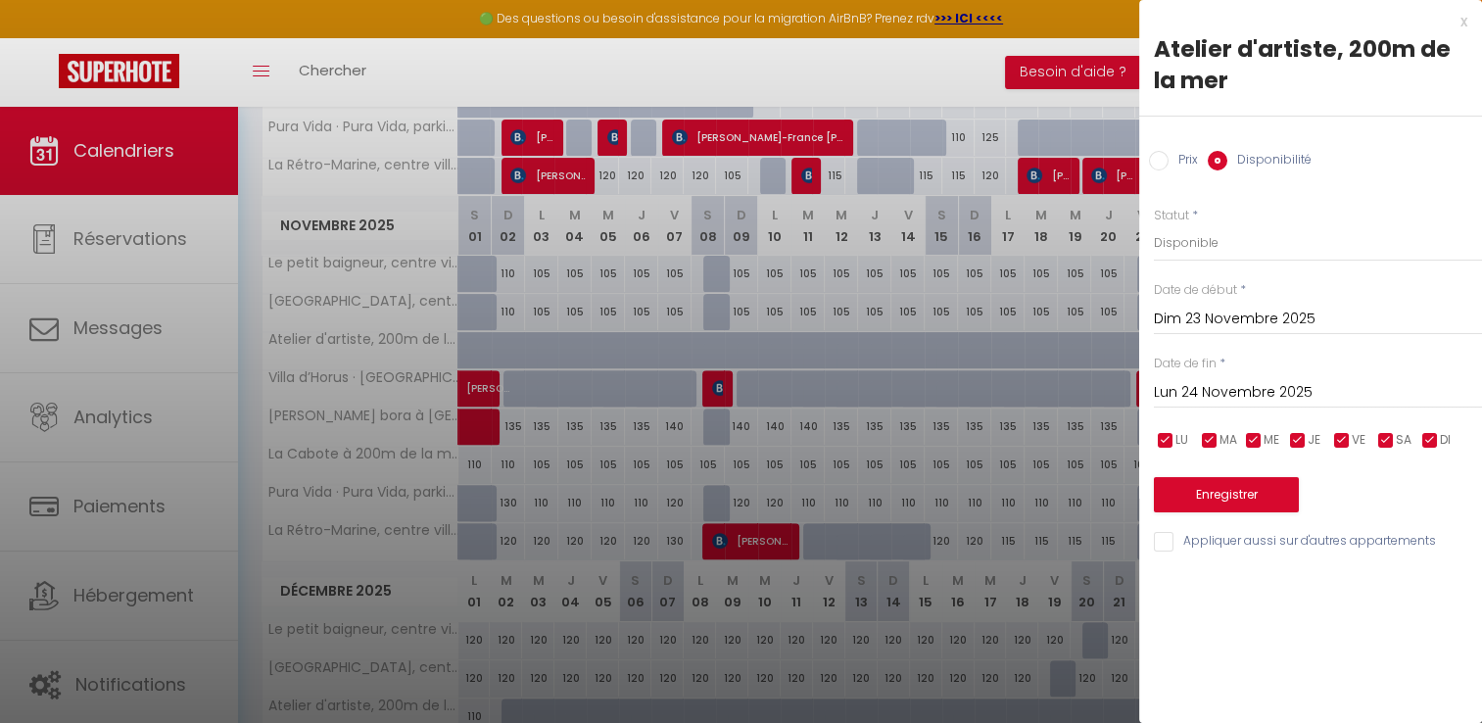
scroll to position [561, 0]
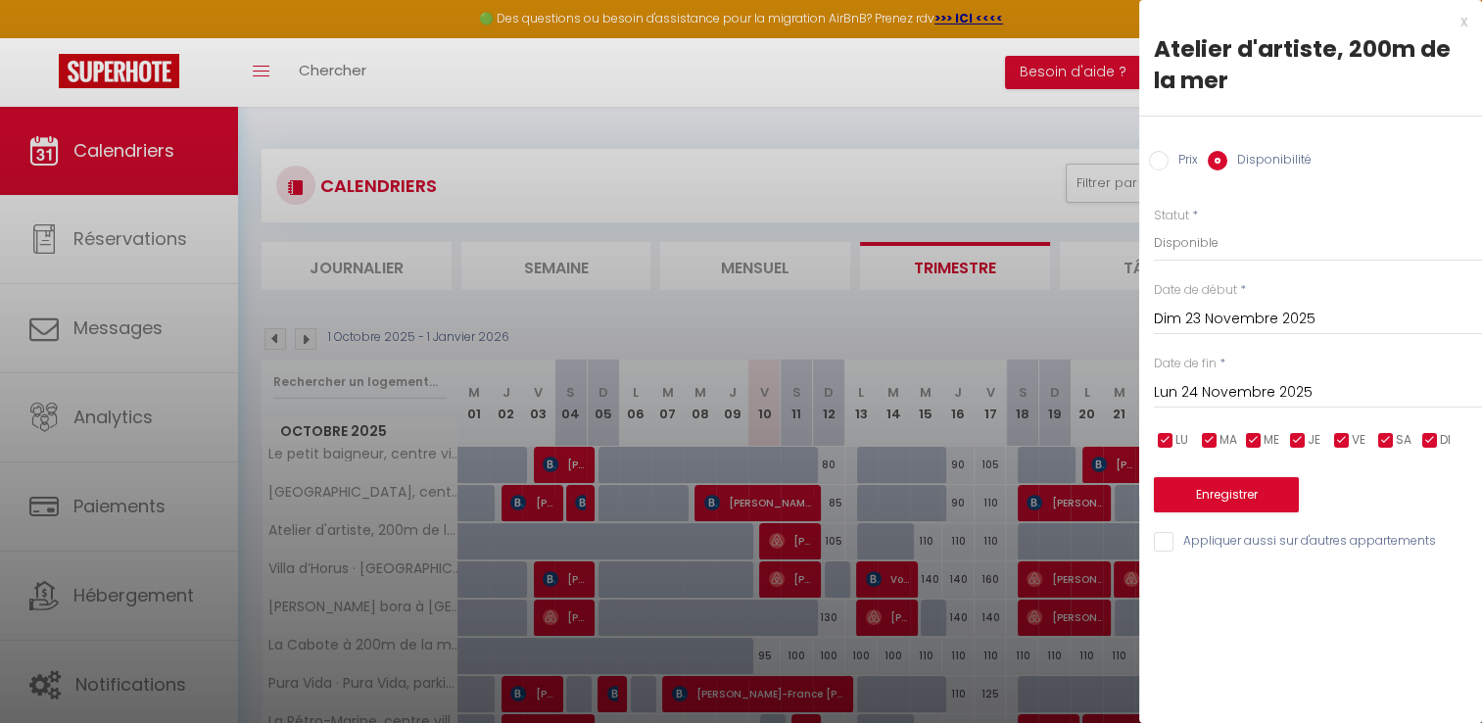
click at [1212, 312] on input "Dim 23 Novembre 2025" at bounding box center [1318, 319] width 328 height 25
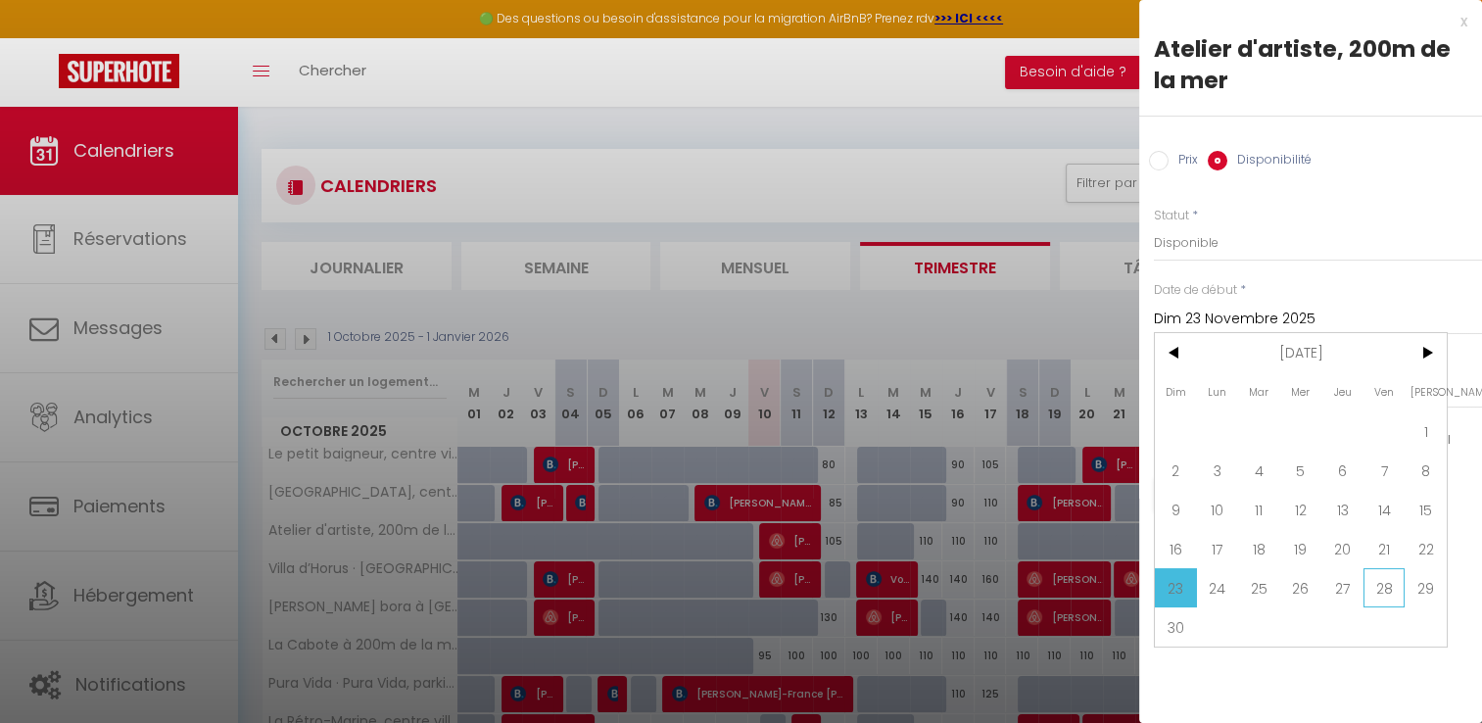
click at [1382, 588] on span "28" at bounding box center [1385, 587] width 42 height 39
type input "Ven 28 Novembre 2025"
type input "[PERSON_NAME] 29 Novembre 2025"
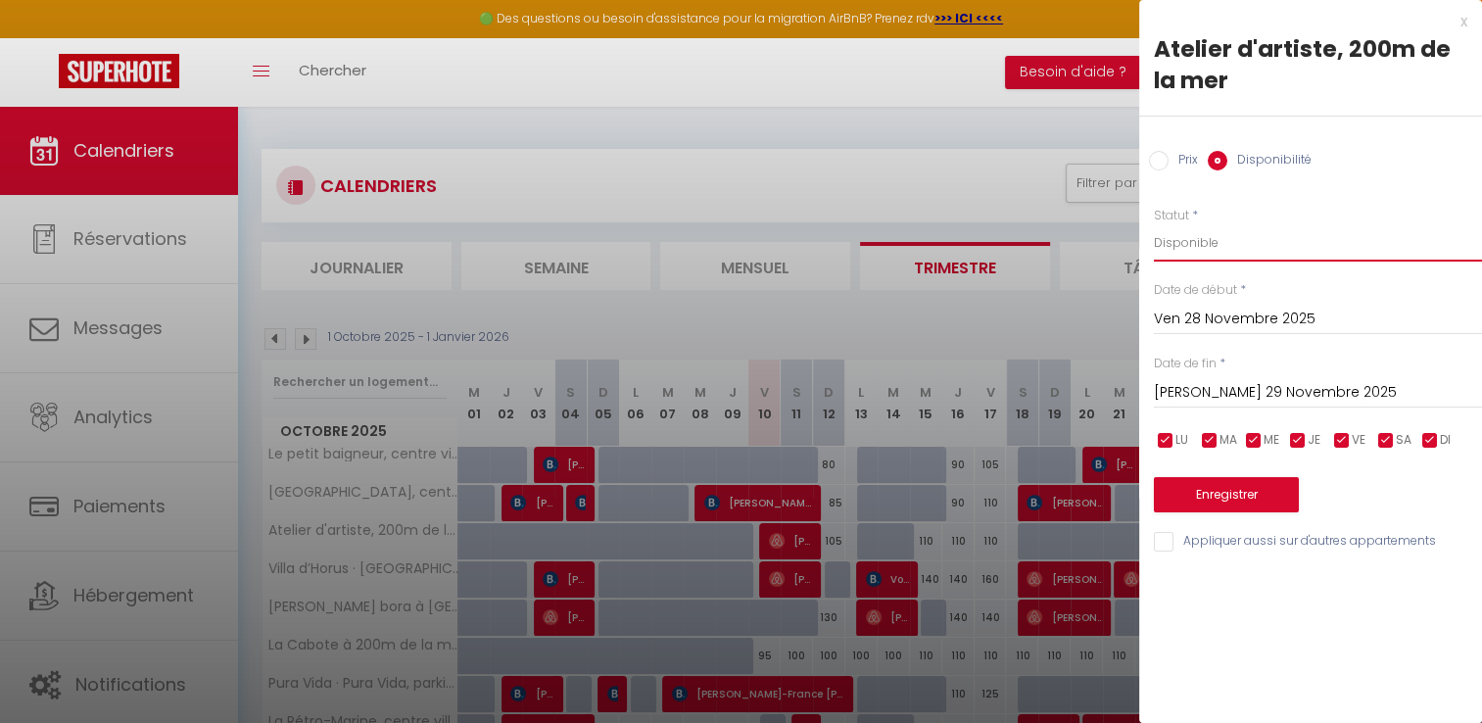
click at [1203, 237] on select "Disponible Indisponible" at bounding box center [1318, 242] width 328 height 37
click at [1154, 224] on select "Disponible Indisponible" at bounding box center [1318, 242] width 328 height 37
click at [1195, 241] on select "Disponible Indisponible" at bounding box center [1318, 242] width 328 height 37
select select "1"
click at [1154, 224] on select "Disponible Indisponible" at bounding box center [1318, 242] width 328 height 37
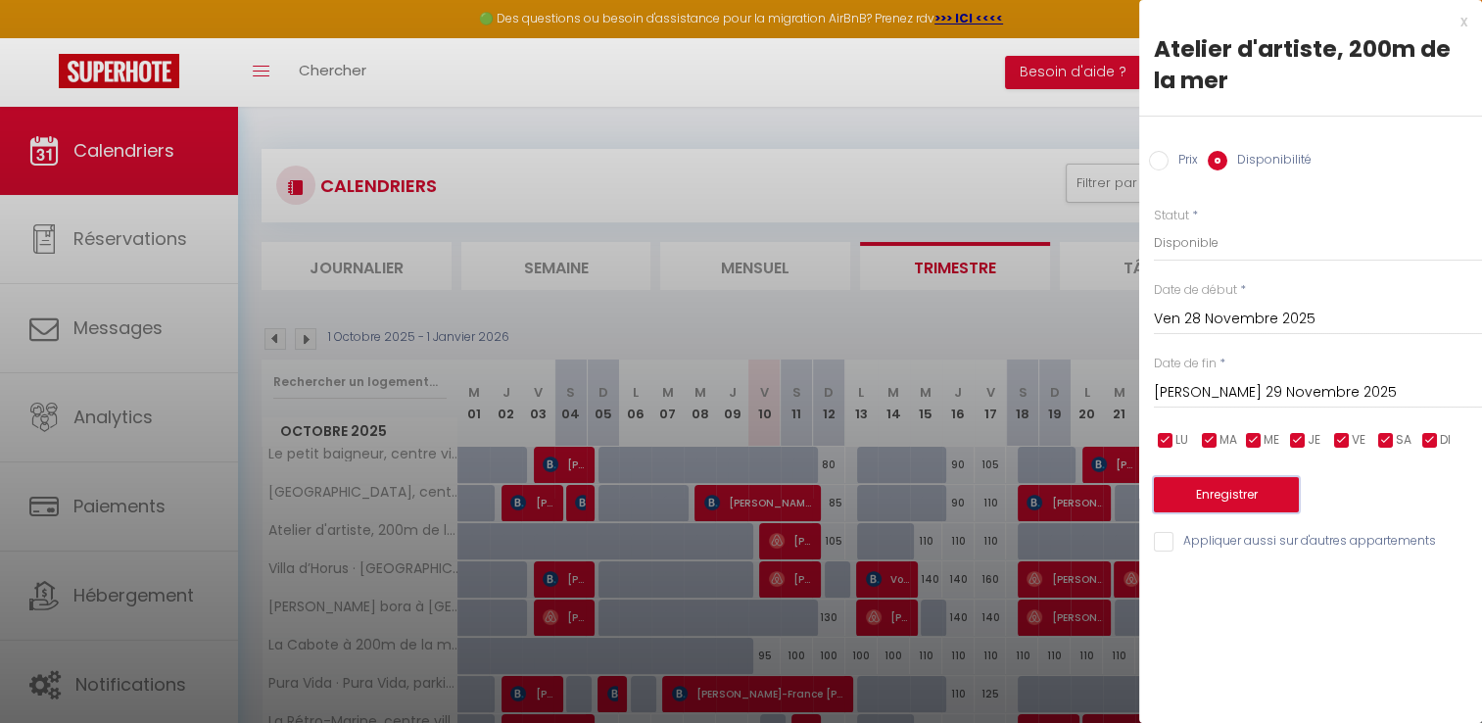
click at [1215, 504] on button "Enregistrer" at bounding box center [1226, 494] width 145 height 35
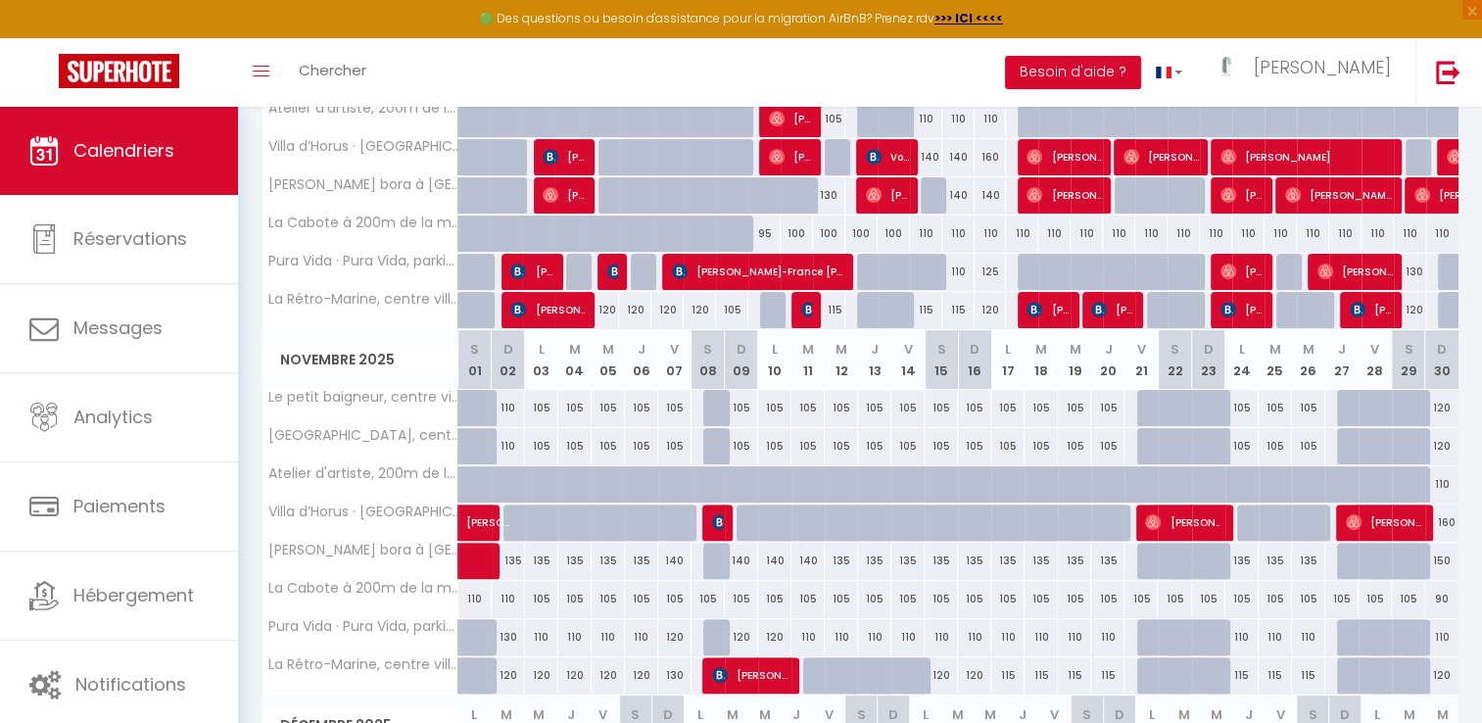
scroll to position [423, 0]
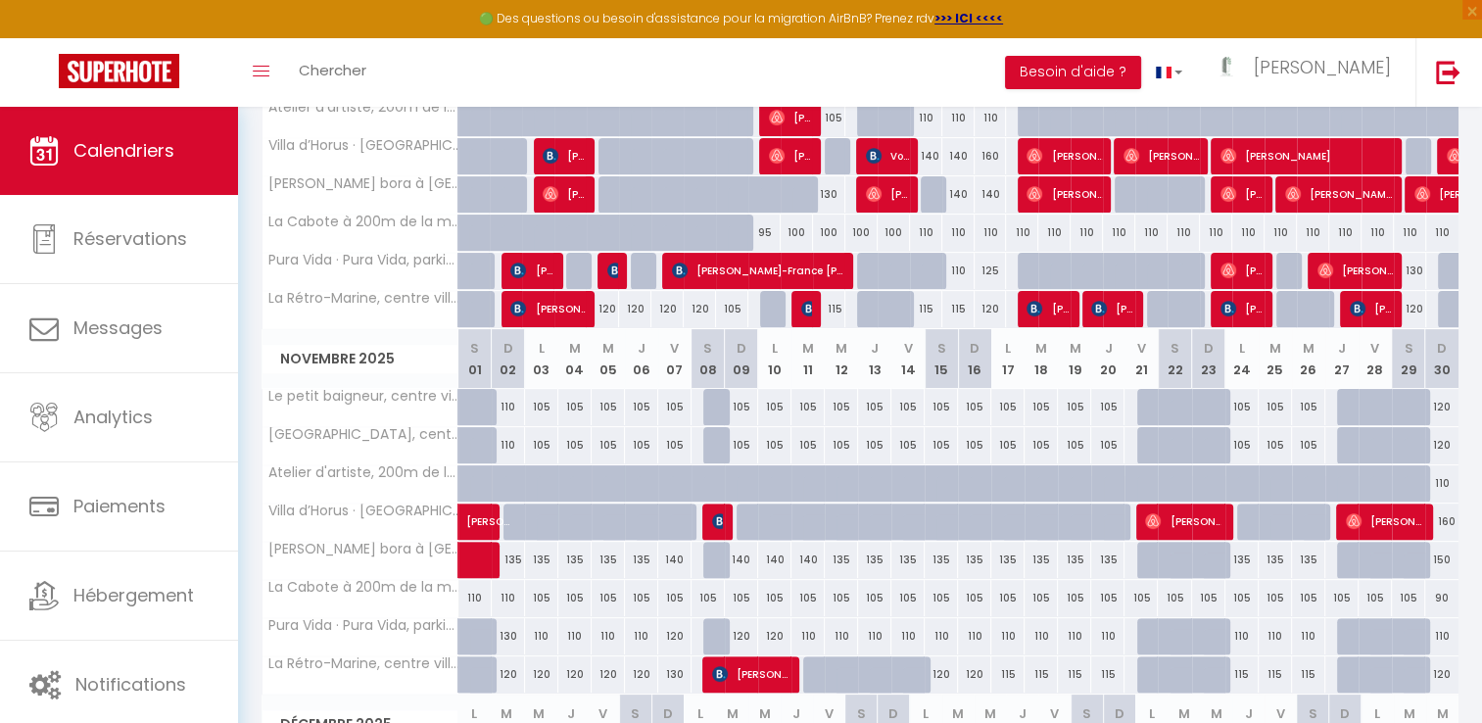
click at [1239, 476] on div at bounding box center [1253, 494] width 33 height 37
type input "Lun 24 Novembre 2025"
type input "[DATE] Novembre 2025"
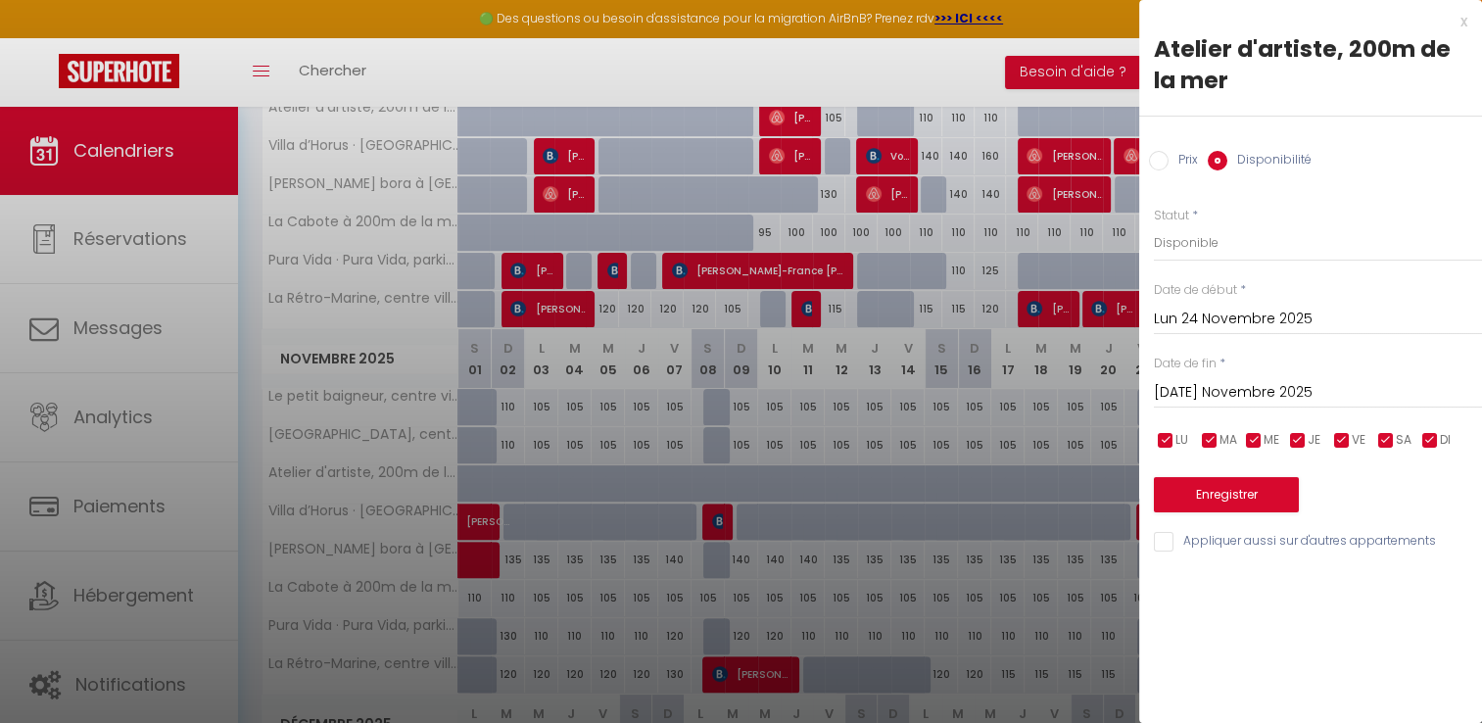
click at [1240, 322] on input "Lun 24 Novembre 2025" at bounding box center [1318, 319] width 328 height 25
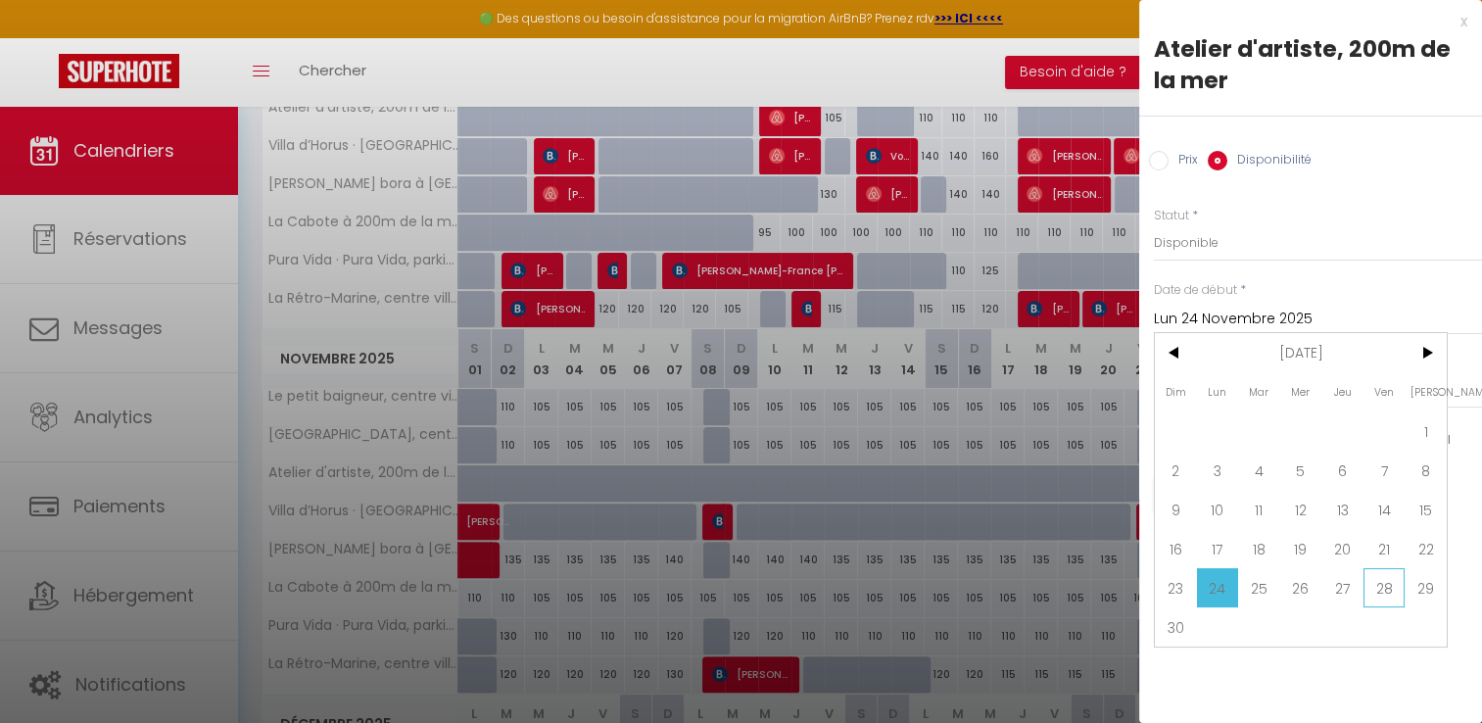
click at [1385, 593] on span "28" at bounding box center [1385, 587] width 42 height 39
type input "Ven 28 Novembre 2025"
type input "[PERSON_NAME] 29 Novembre 2025"
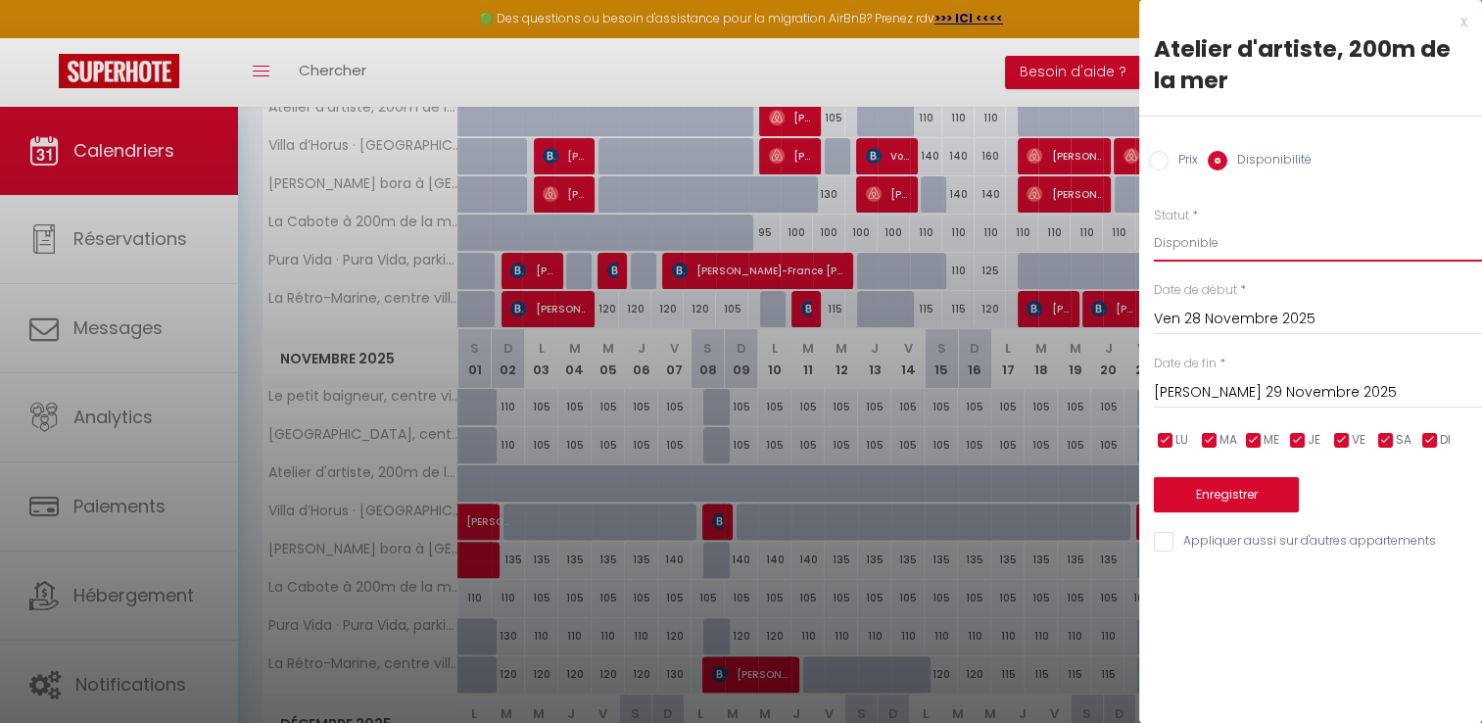
click at [1199, 246] on select "Disponible Indisponible" at bounding box center [1318, 242] width 328 height 37
click at [1154, 224] on select "Disponible Indisponible" at bounding box center [1318, 242] width 328 height 37
click at [1191, 245] on select "Disponible Indisponible" at bounding box center [1318, 242] width 328 height 37
select select "1"
click at [1154, 224] on select "Disponible Indisponible" at bounding box center [1318, 242] width 328 height 37
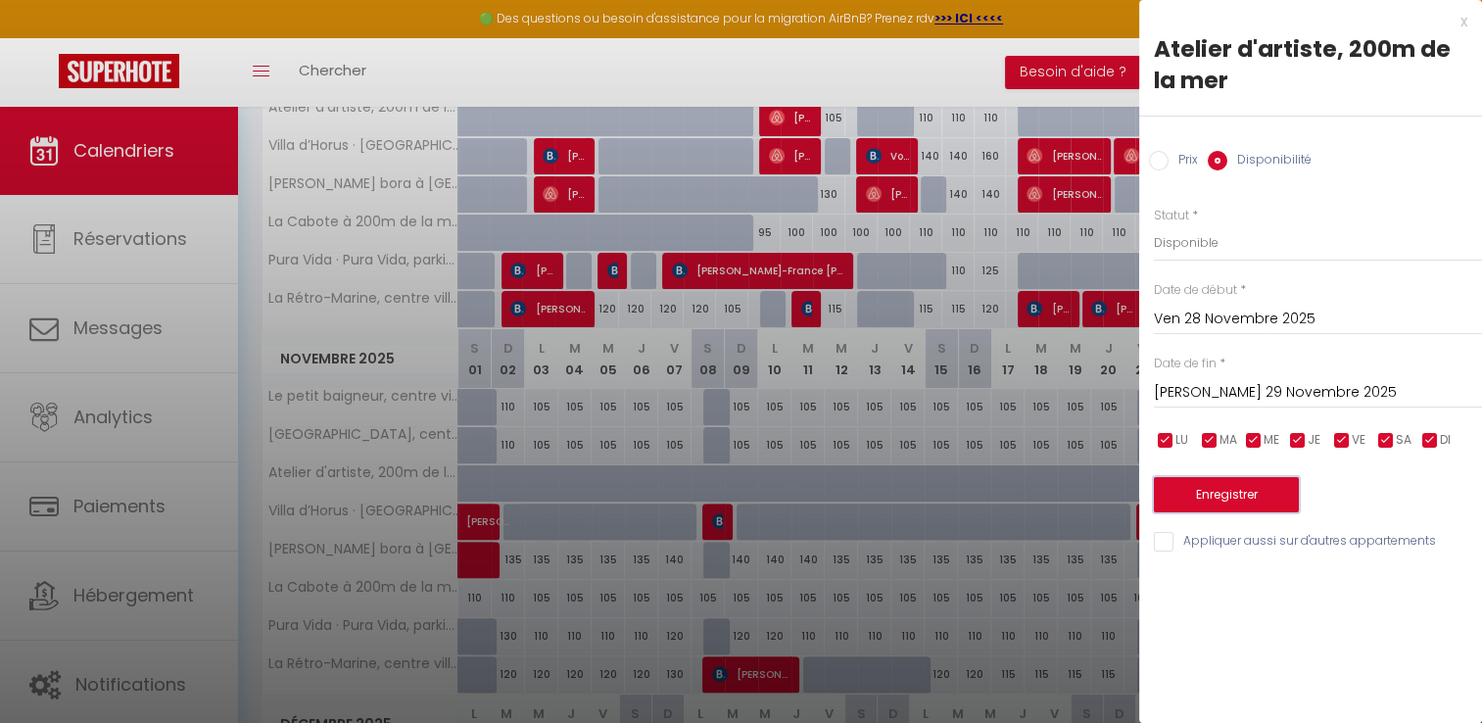
click at [1226, 498] on button "Enregistrer" at bounding box center [1226, 494] width 145 height 35
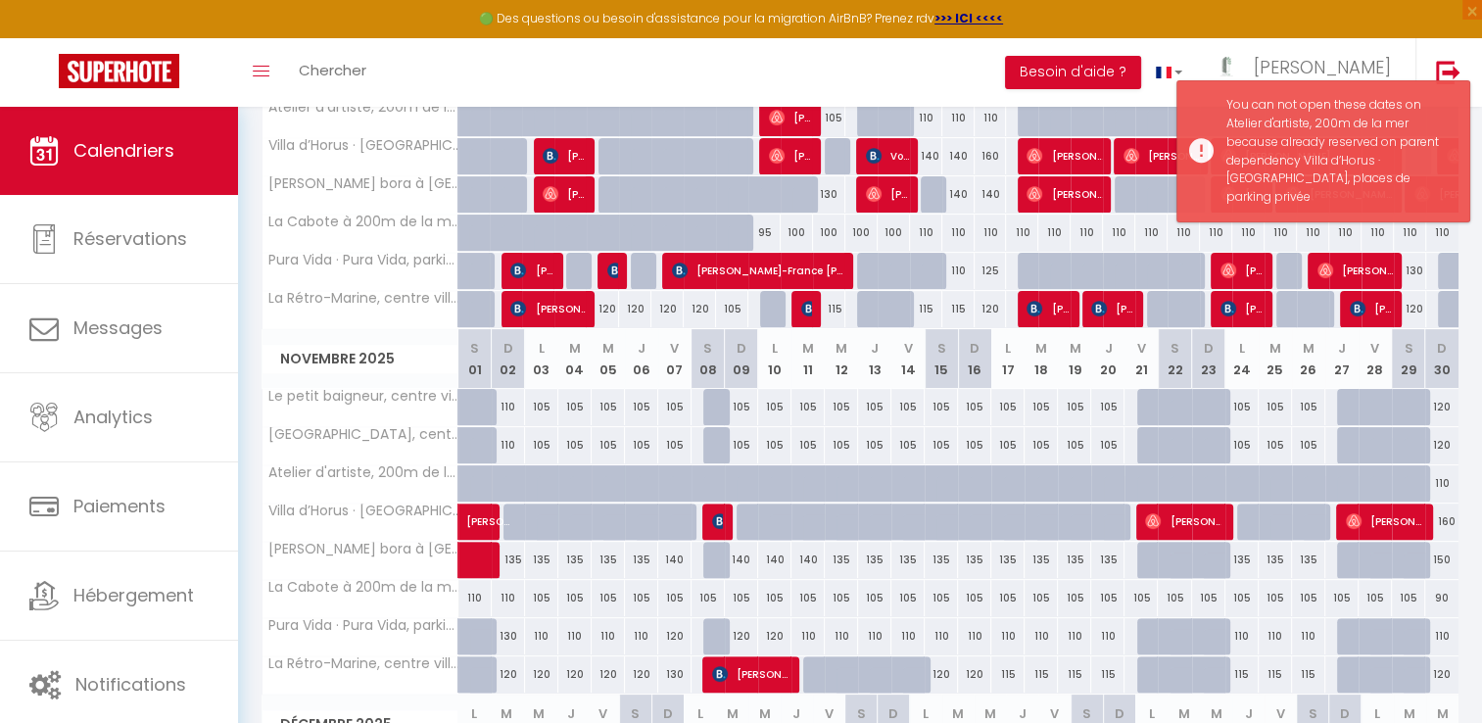
click at [1292, 514] on div at bounding box center [1308, 522] width 33 height 37
type input "Mer 26 Novembre 2025"
type input "Jeu 27 Novembre 2025"
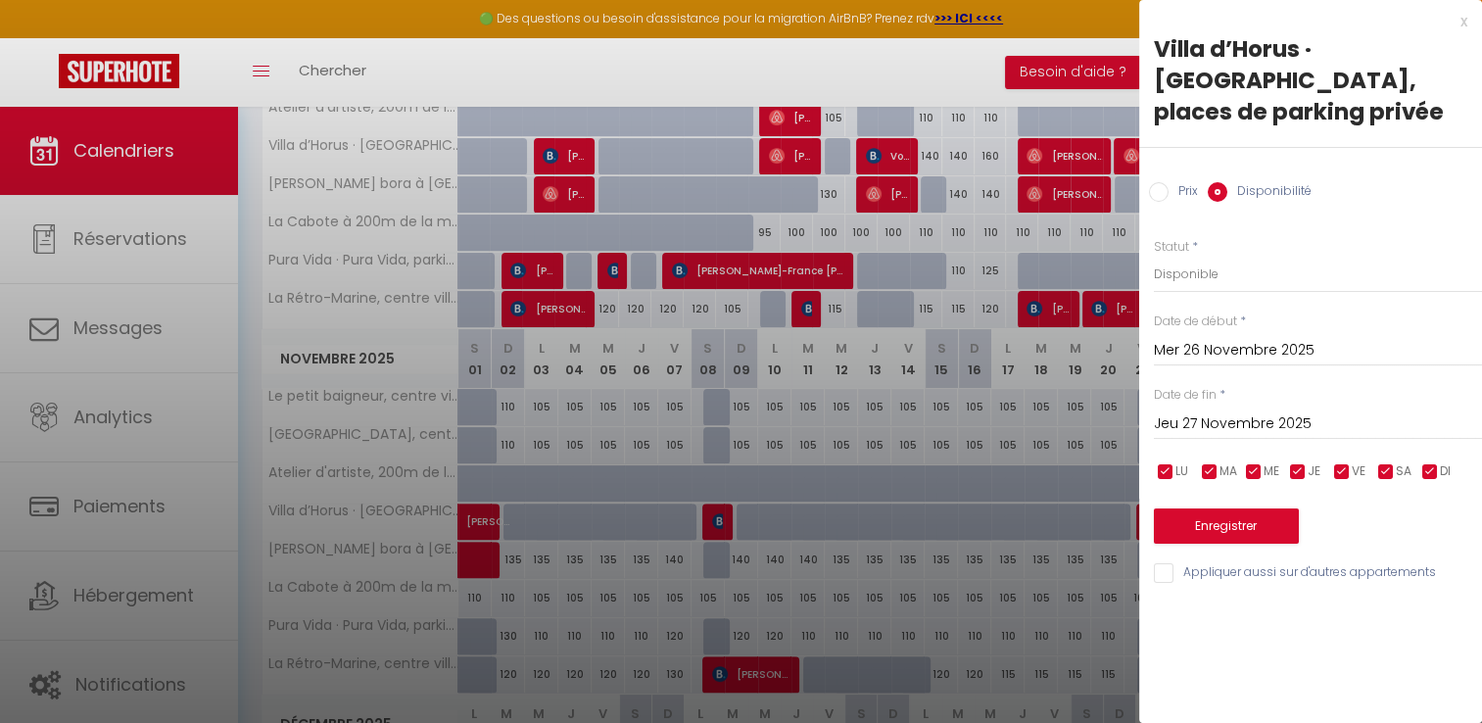
click at [1458, 22] on div "x" at bounding box center [1303, 22] width 328 height 24
select select
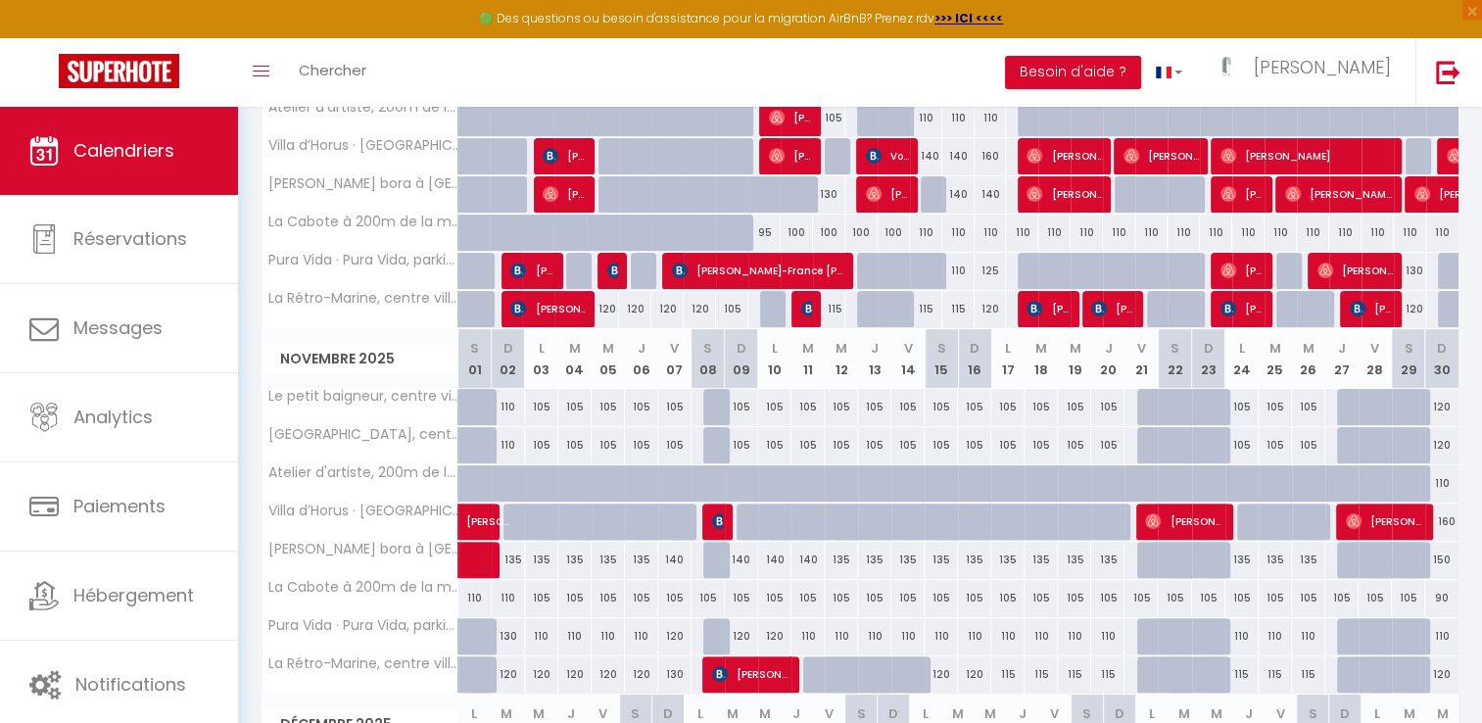
click at [662, 512] on div at bounding box center [674, 522] width 33 height 37
select select "1"
type input "Ven 07 Novembre 2025"
type input "Sam 08 Novembre 2025"
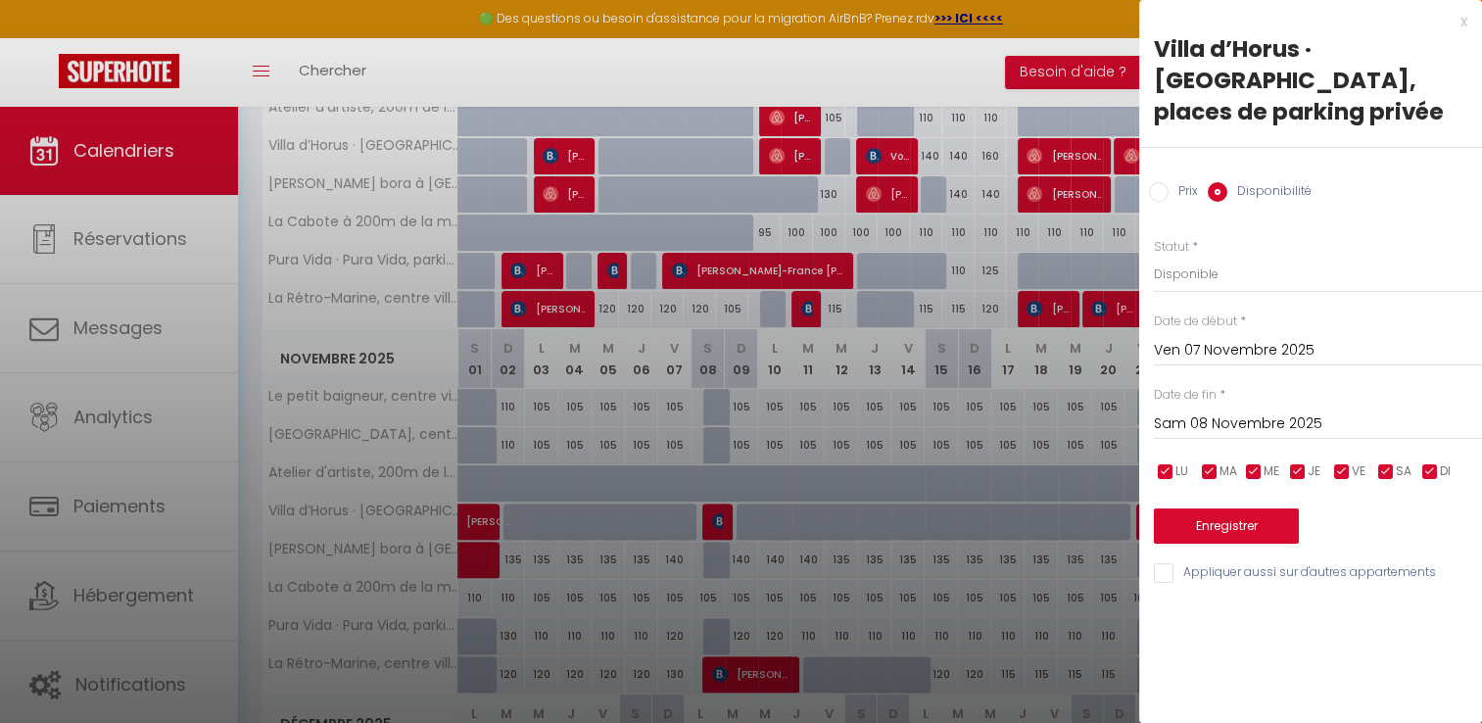
click at [1185, 355] on input "Ven 07 Novembre 2025" at bounding box center [1318, 350] width 328 height 25
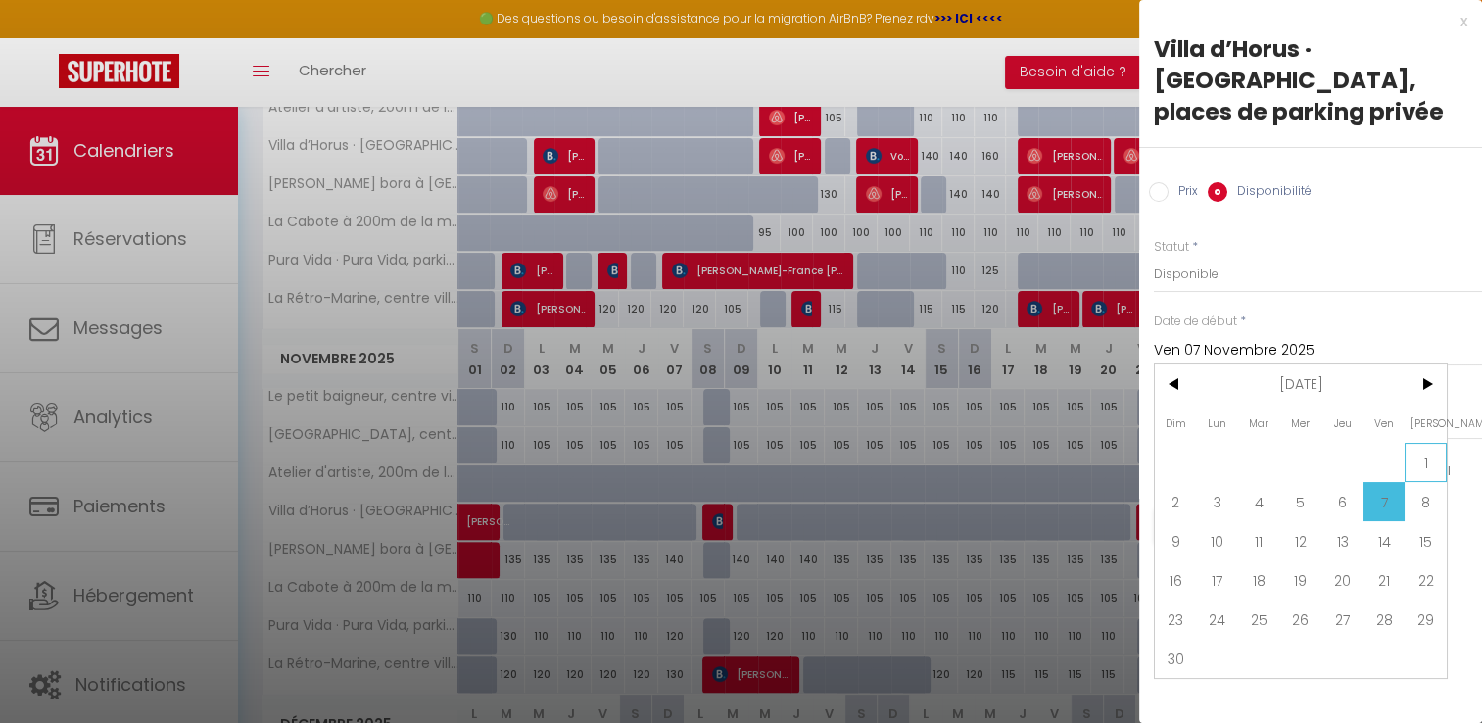
click at [1423, 452] on span "1" at bounding box center [1426, 462] width 42 height 39
type input "[PERSON_NAME] 01 Novembre 2025"
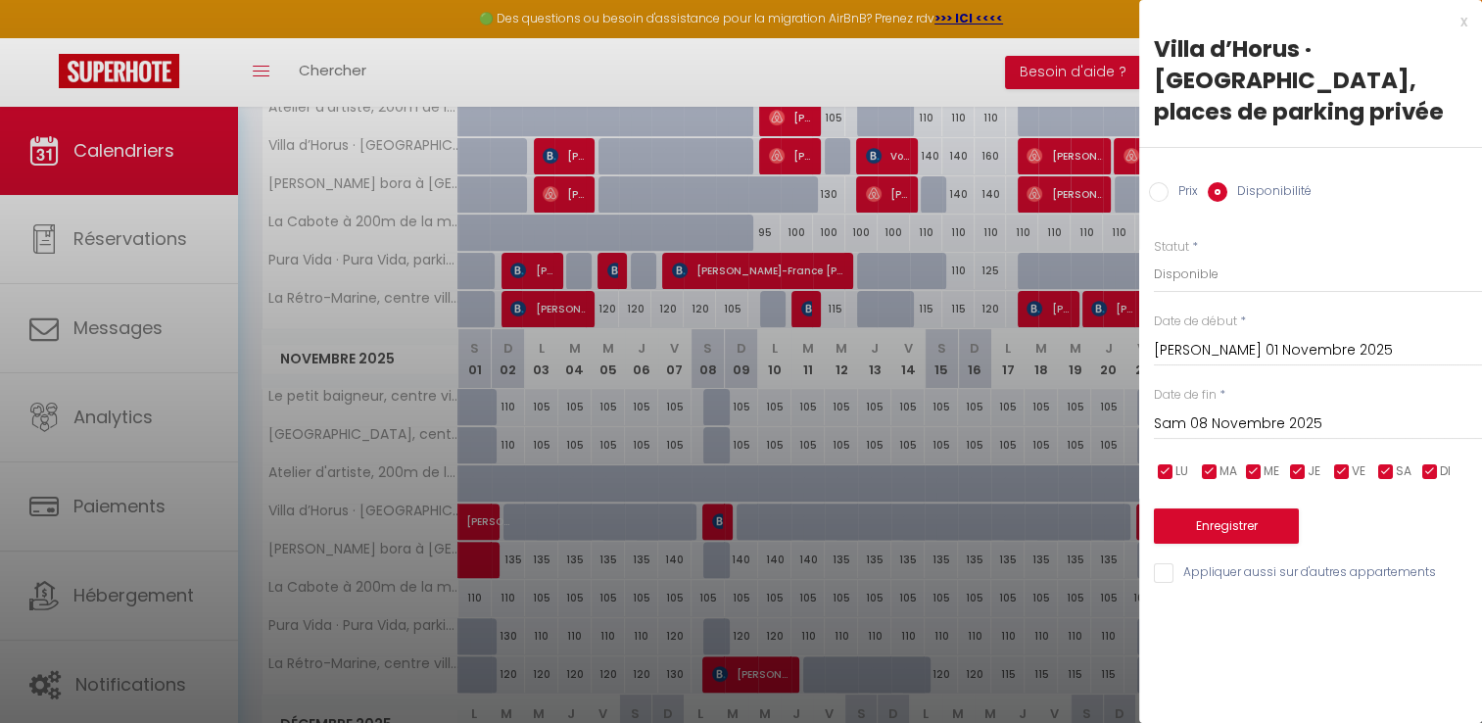
click at [1220, 417] on input "Sam 08 Novembre 2025" at bounding box center [1318, 423] width 328 height 25
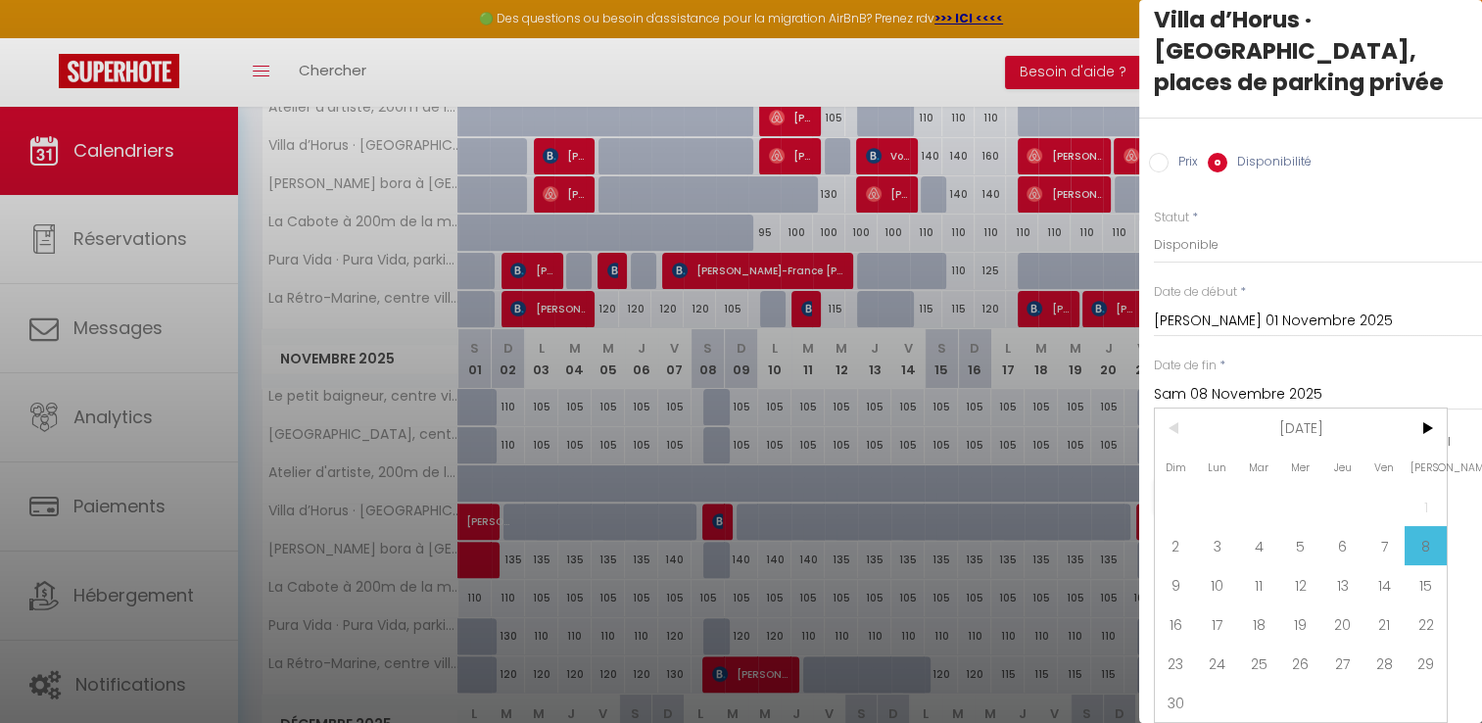
scroll to position [41, 0]
click at [1176, 696] on span "30" at bounding box center [1176, 702] width 42 height 39
type input "Dim 30 Novembre 2025"
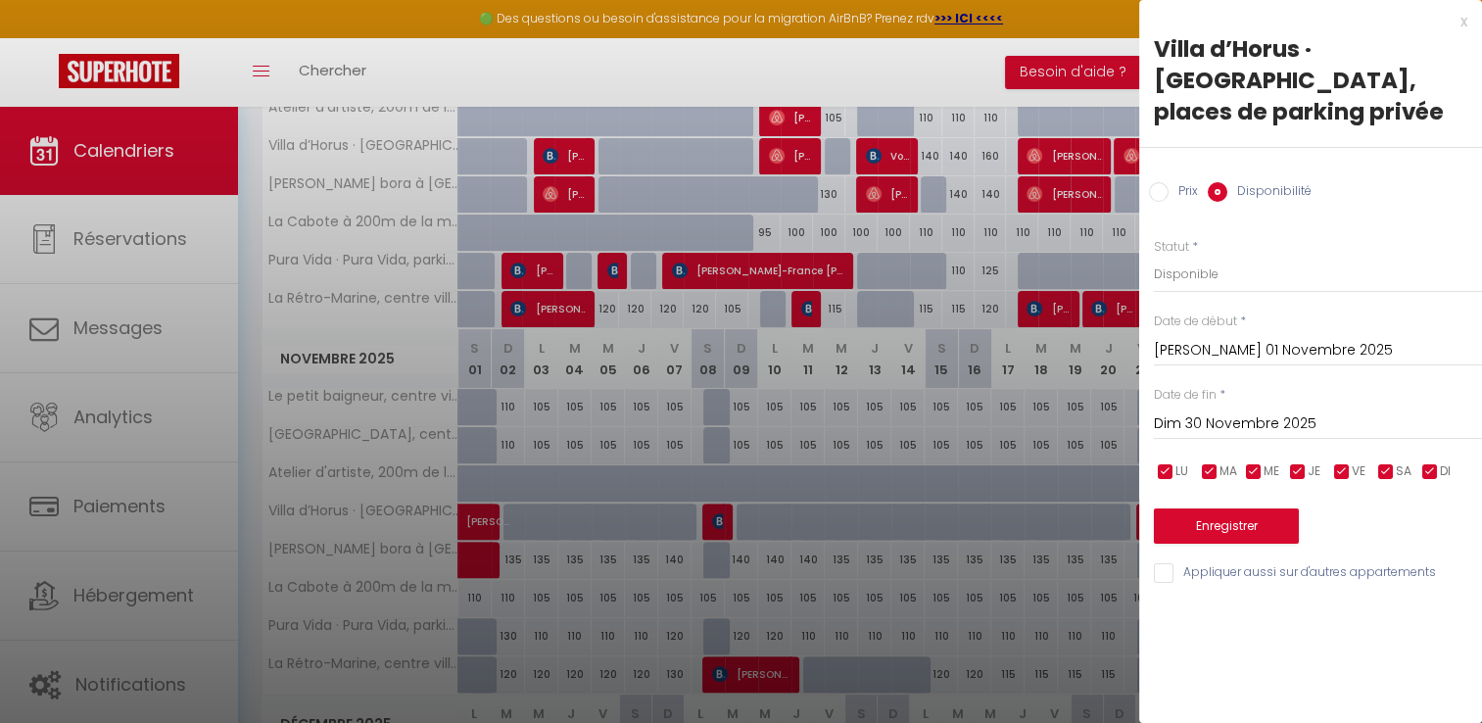
scroll to position [0, 0]
click at [1176, 268] on select "Disponible Indisponible" at bounding box center [1318, 274] width 328 height 37
click at [1154, 256] on select "Disponible Indisponible" at bounding box center [1318, 274] width 328 height 37
click at [1186, 267] on select "Disponible Indisponible" at bounding box center [1318, 274] width 328 height 37
select select "1"
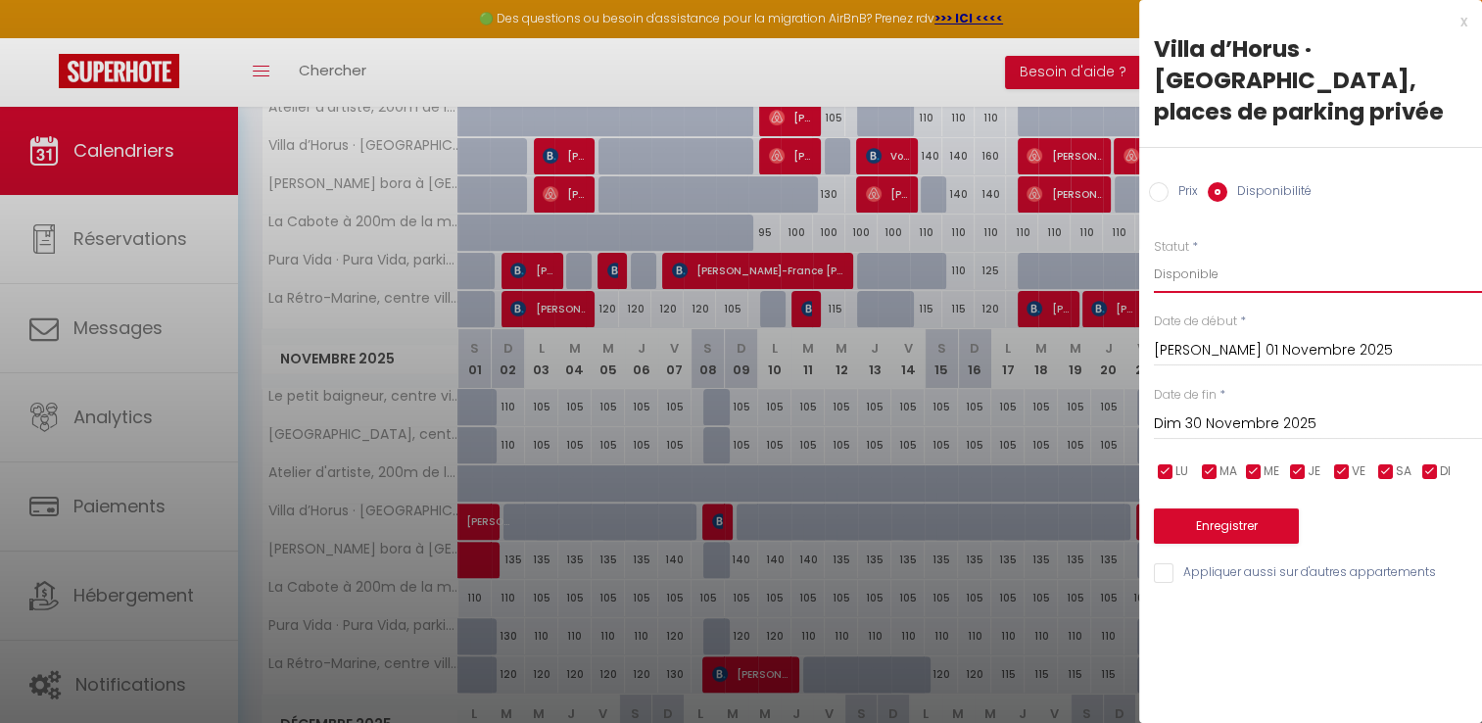
click at [1154, 256] on select "Disponible Indisponible" at bounding box center [1318, 274] width 328 height 37
click at [1229, 527] on button "Enregistrer" at bounding box center [1226, 525] width 145 height 35
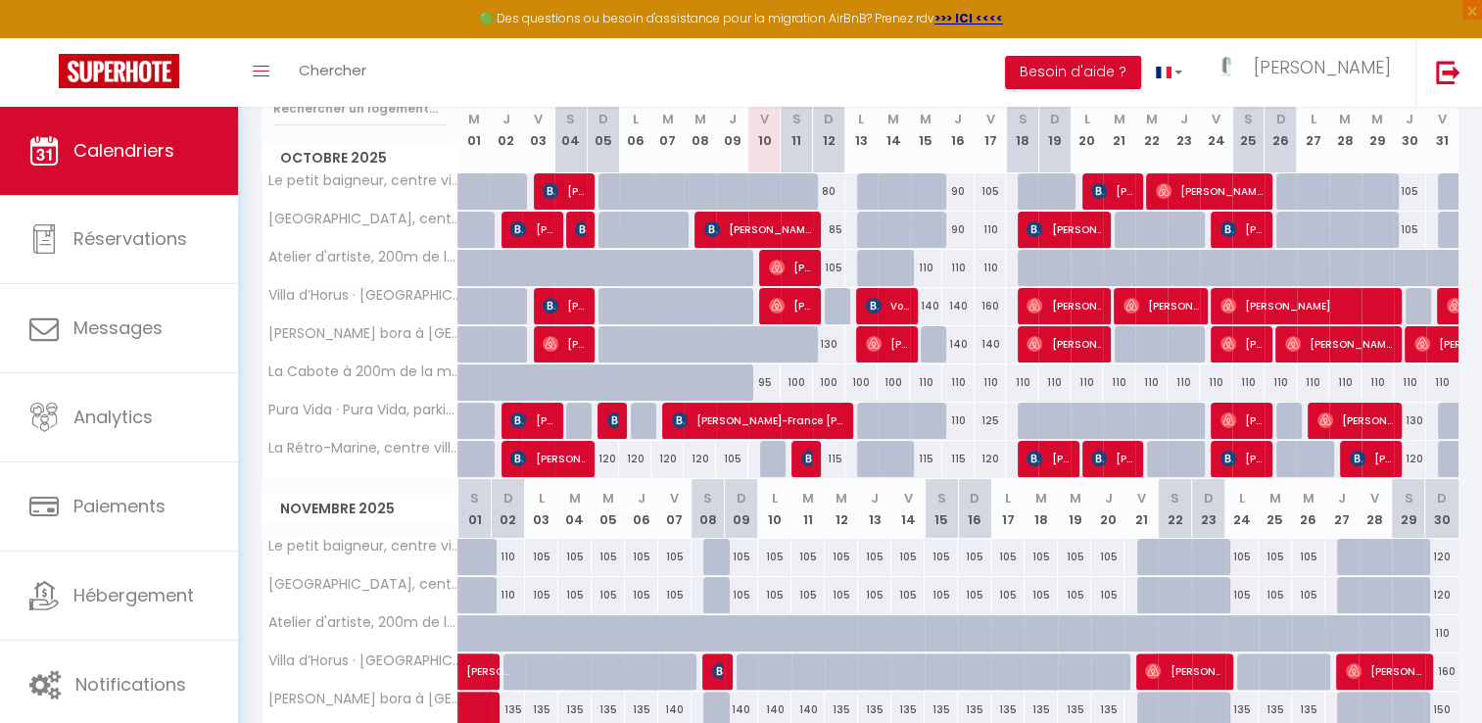
scroll to position [259, 0]
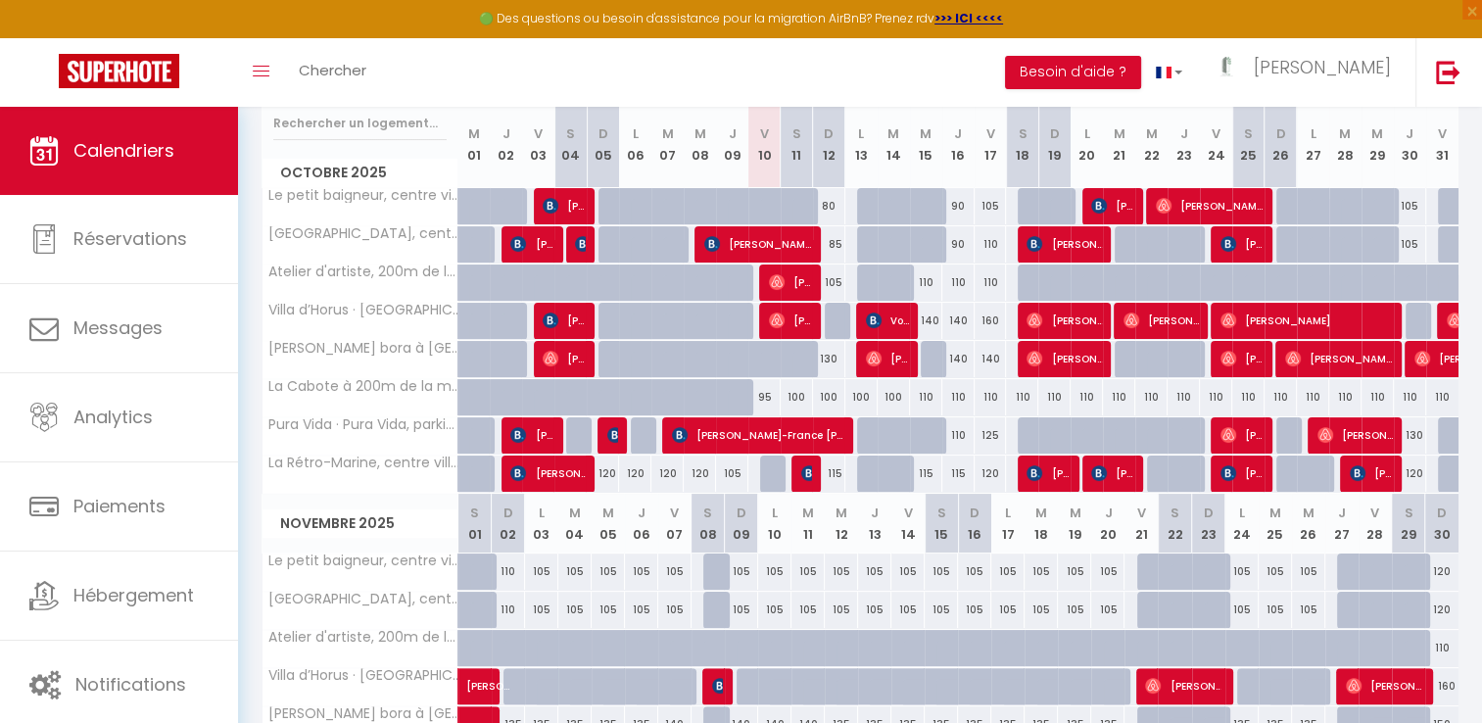
click at [1098, 424] on div at bounding box center [1087, 435] width 32 height 37
type input "Lun 20 Octobre 2025"
type input "[DATE] Octobre 2025"
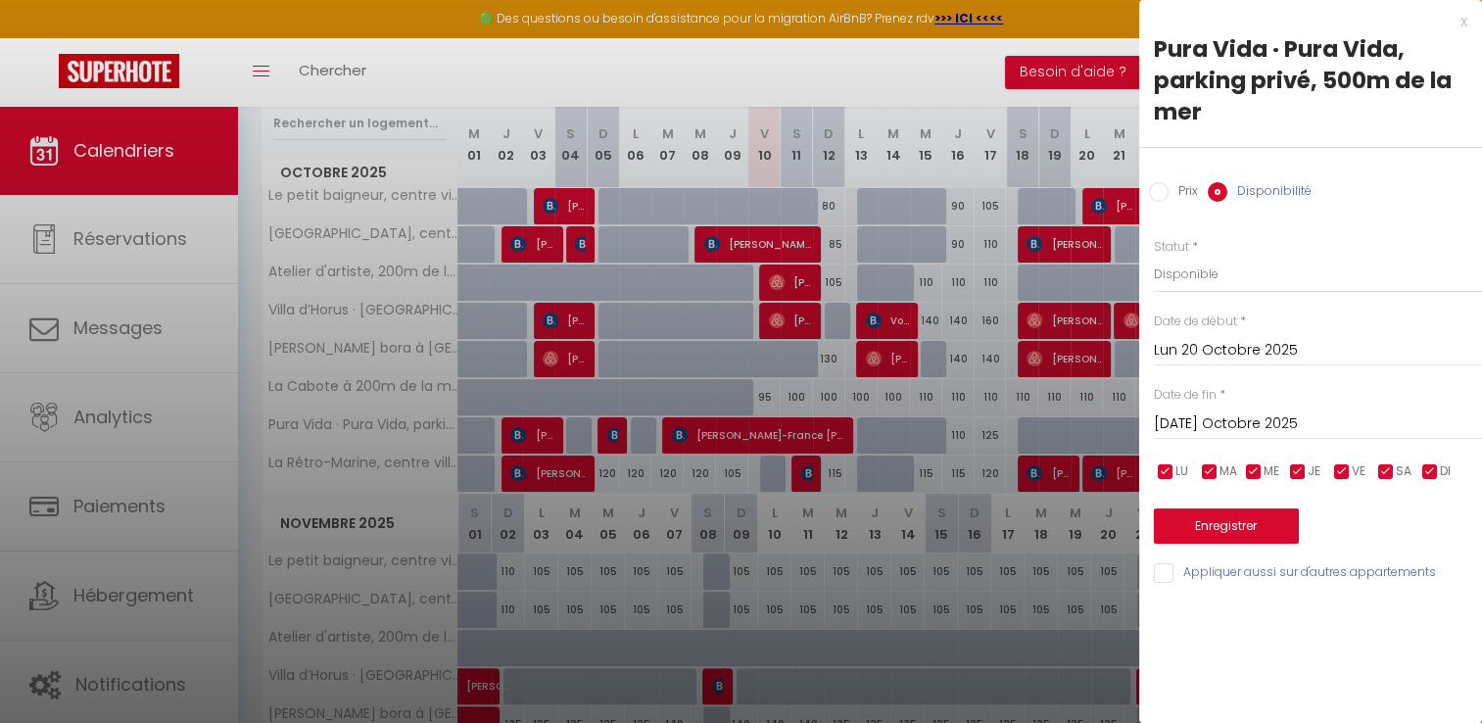
click at [1463, 23] on div "x" at bounding box center [1303, 22] width 328 height 24
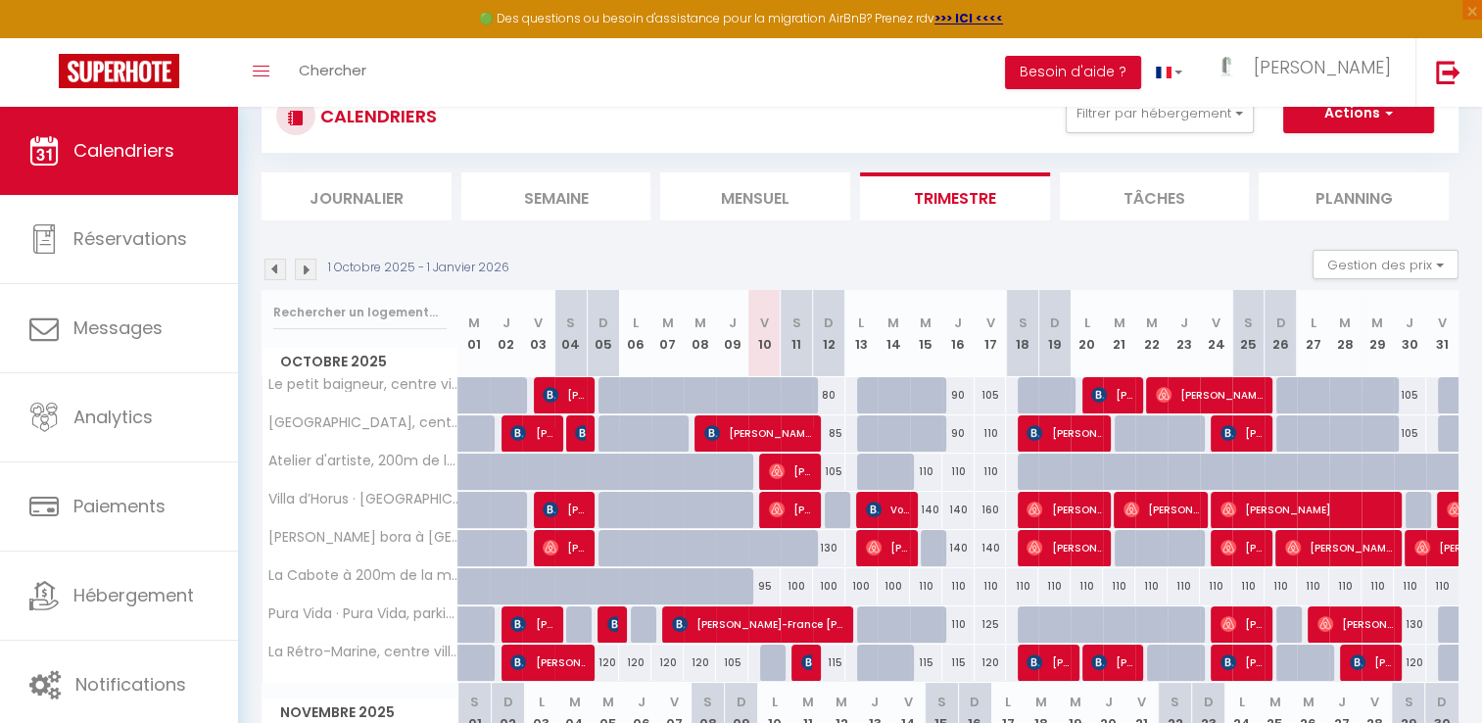
scroll to position [31, 0]
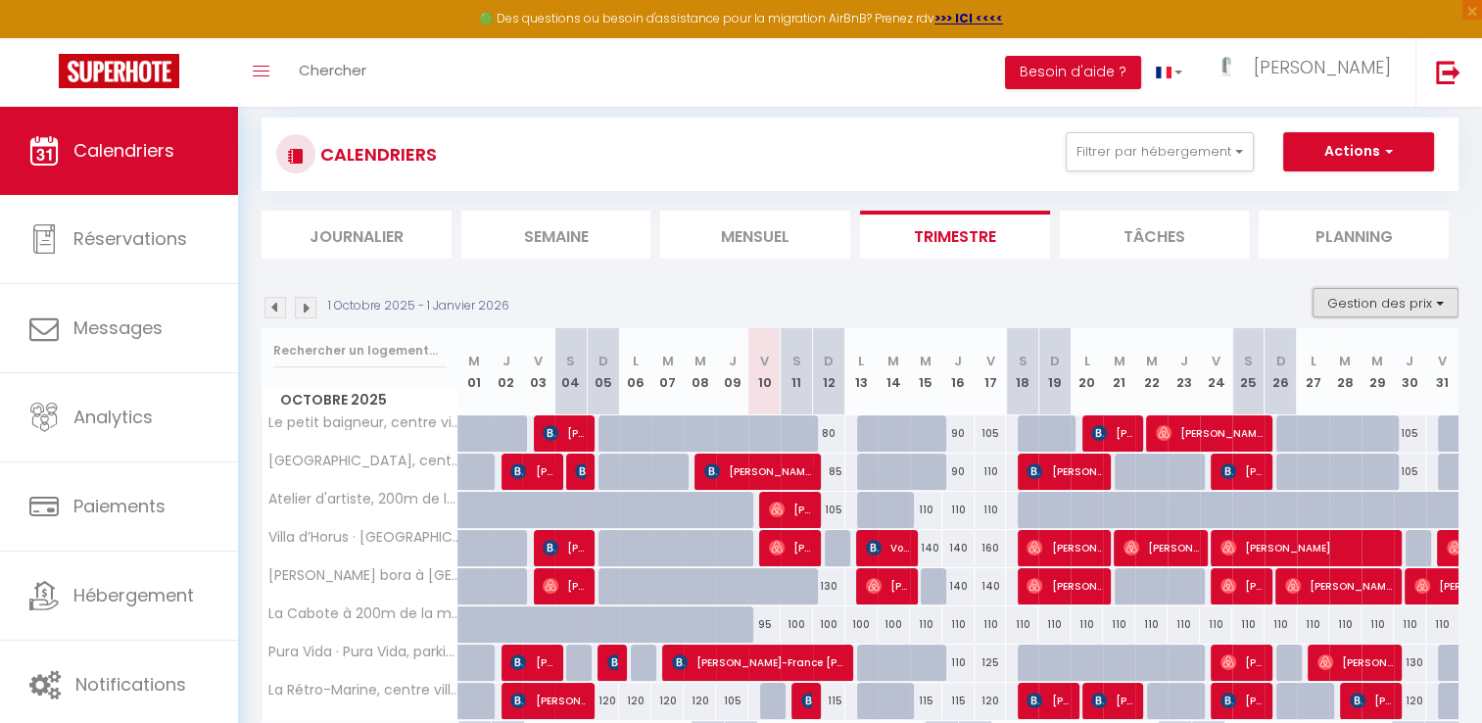
click at [1406, 298] on button "Gestion des prix" at bounding box center [1386, 302] width 146 height 29
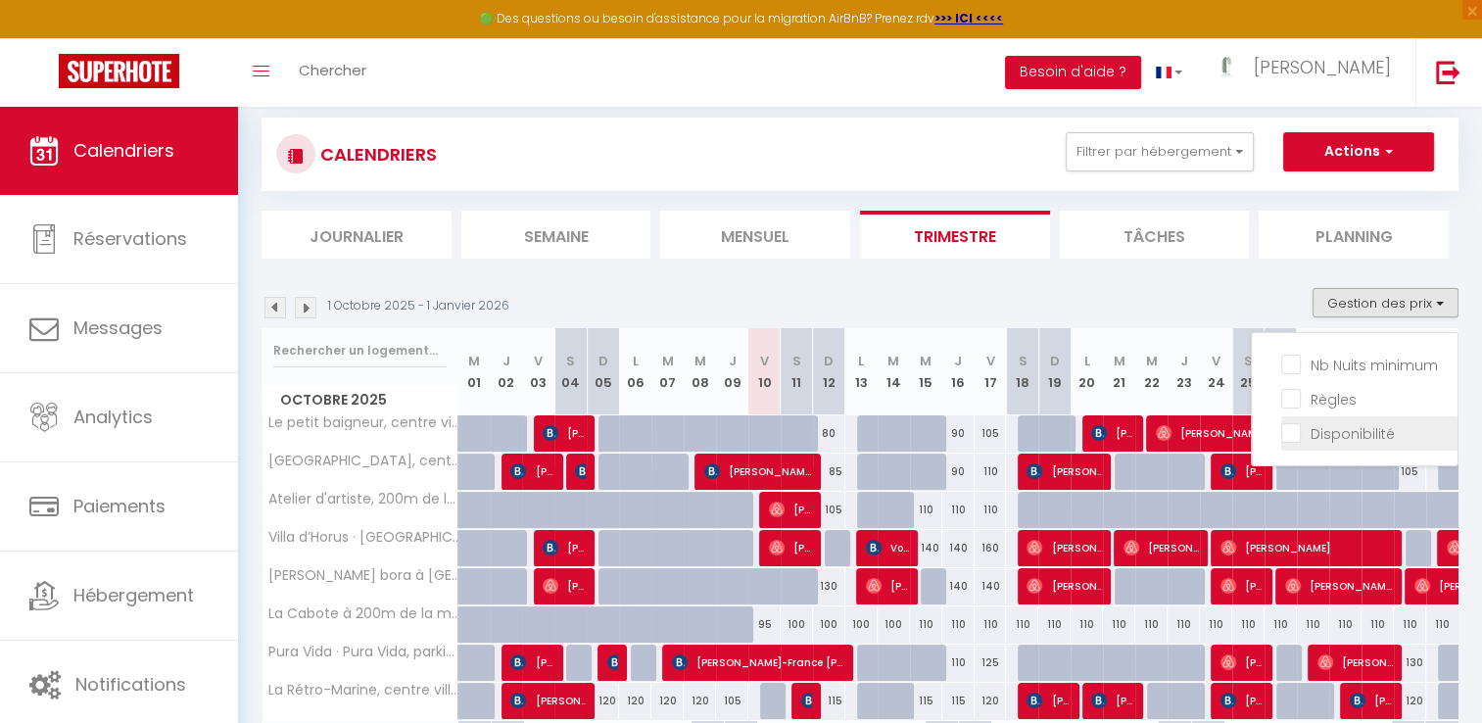
click at [1287, 432] on input "Disponibilité" at bounding box center [1369, 432] width 176 height 20
checkbox input "true"
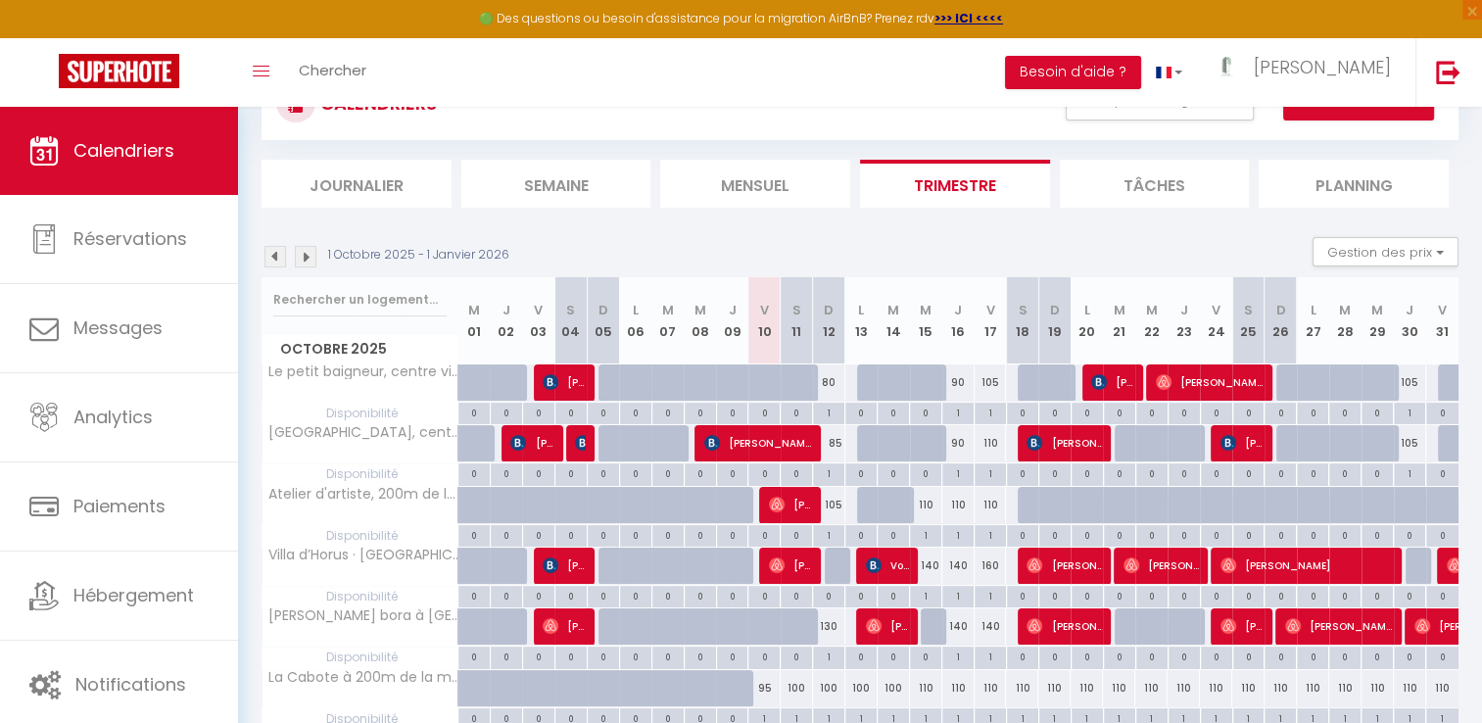
scroll to position [81, 0]
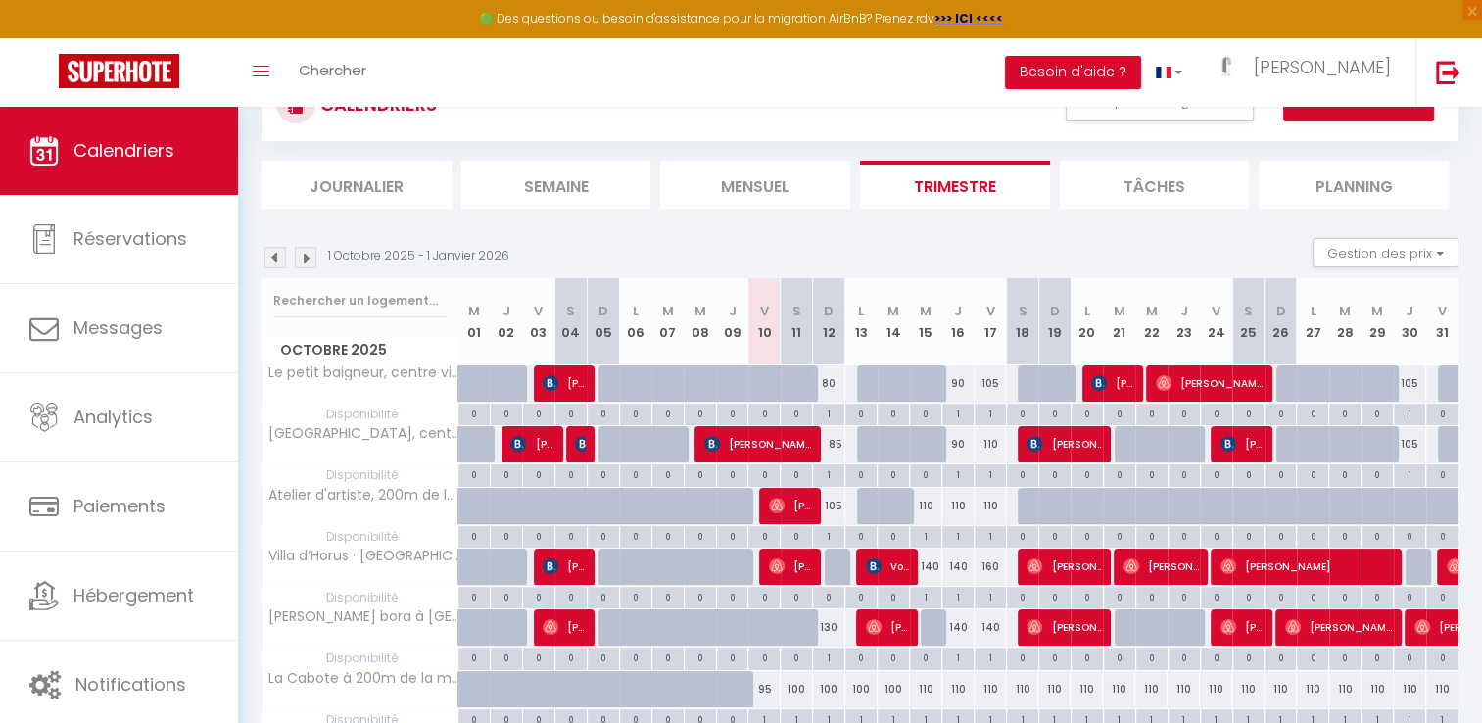
drag, startPoint x: 896, startPoint y: 381, endPoint x: 878, endPoint y: 239, distance: 143.3
click at [878, 239] on div "1 Octobre 2025 - 1 Janvier 2026 Gestion des prix Nb Nuits minimum Règles Dispon…" at bounding box center [860, 258] width 1197 height 40
click at [880, 382] on div at bounding box center [894, 383] width 32 height 37
select select "1"
type input "[DATE] Octobre 2025"
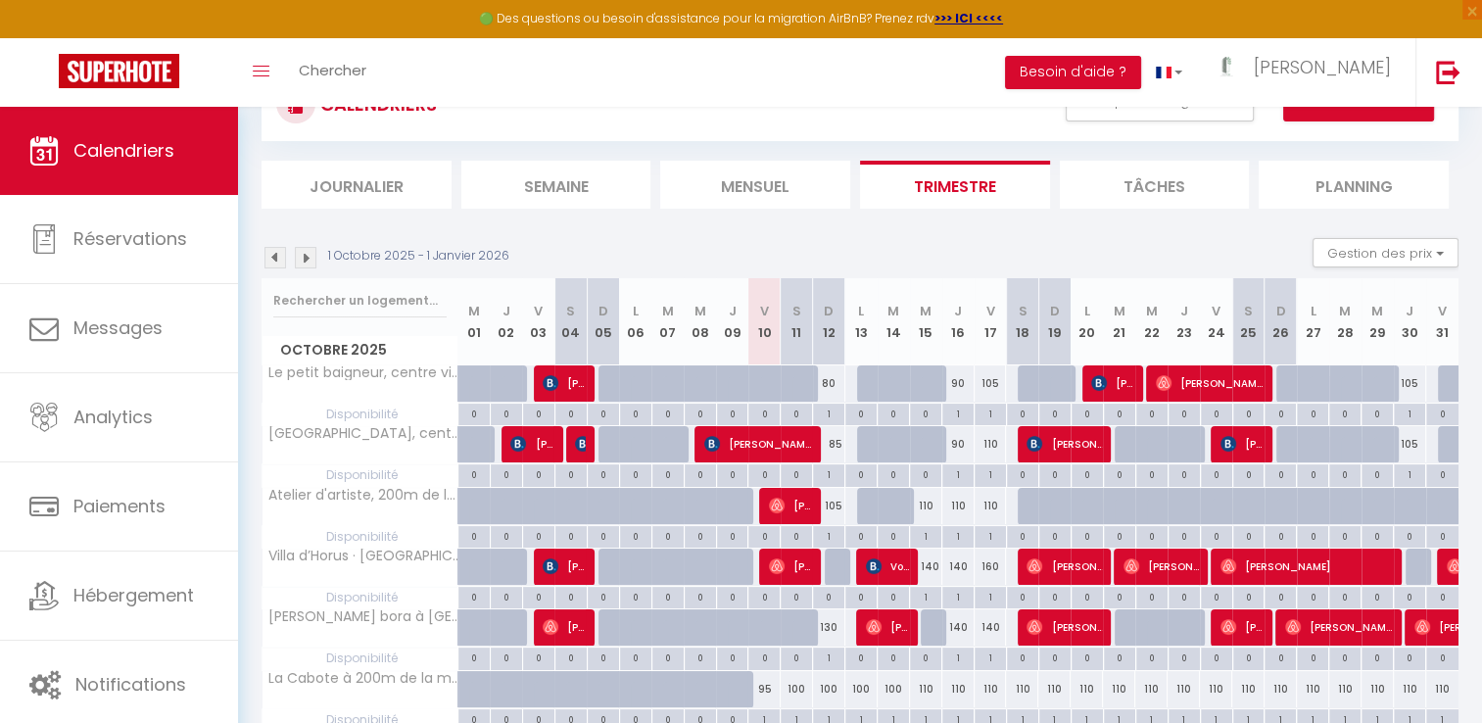
type input "Mer 15 Octobre 2025"
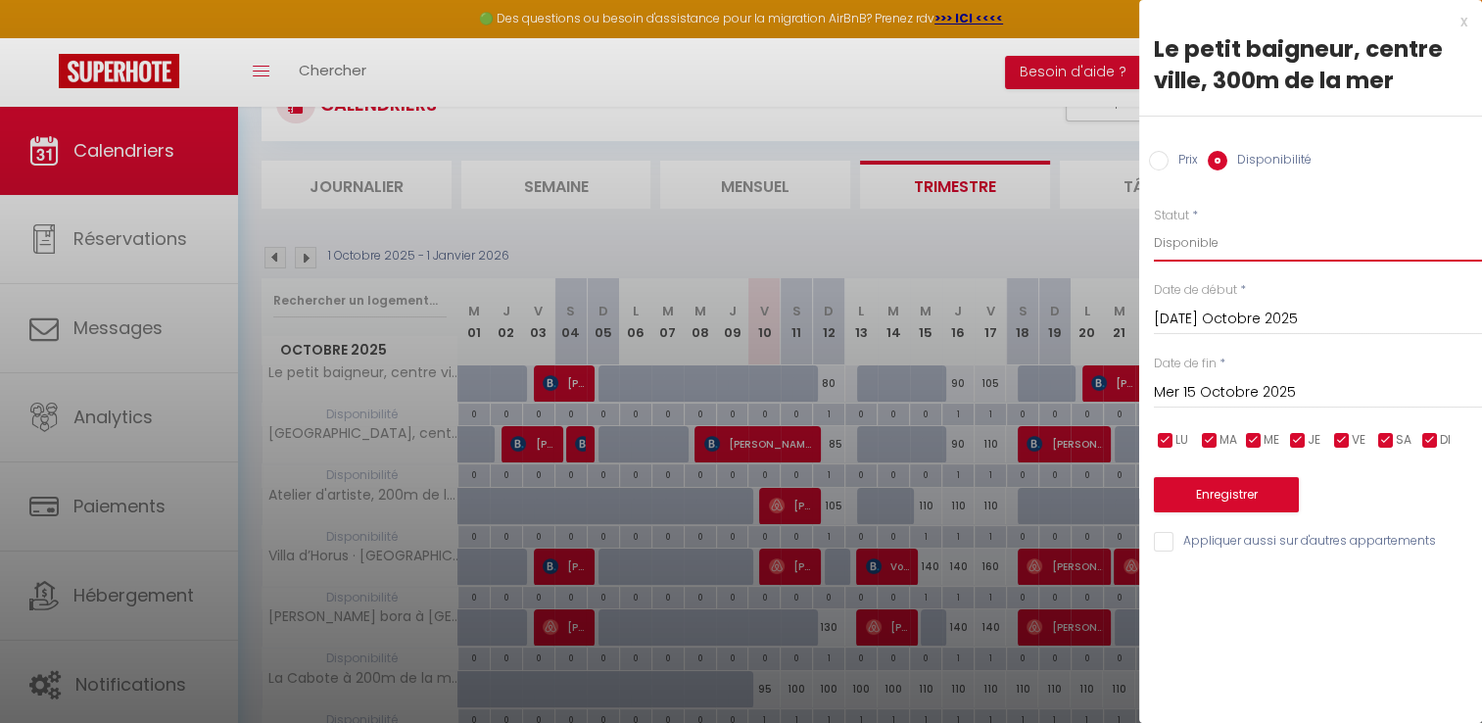
click at [1190, 251] on select "Disponible Indisponible" at bounding box center [1318, 242] width 328 height 37
click at [1154, 224] on select "Disponible Indisponible" at bounding box center [1318, 242] width 328 height 37
click at [1187, 312] on input "[DATE] Octobre 2025" at bounding box center [1318, 319] width 328 height 25
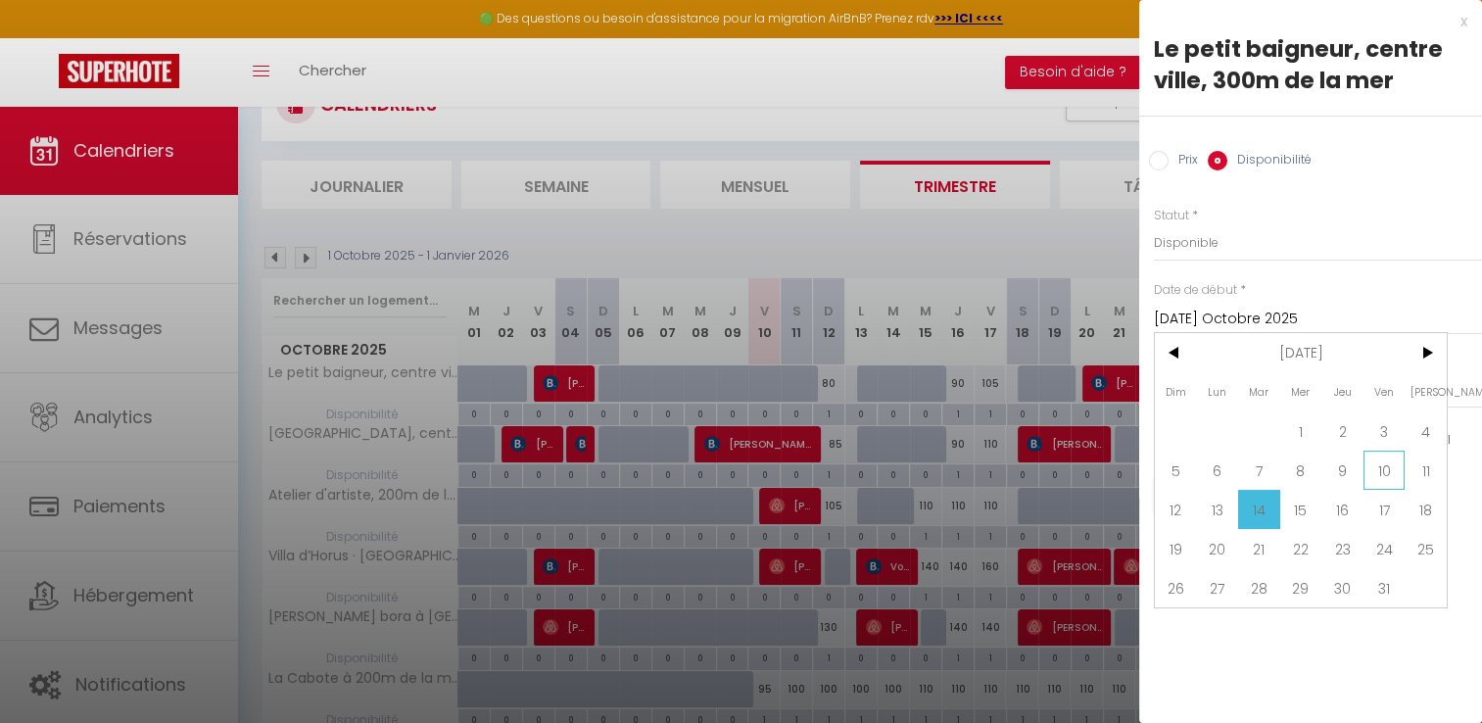
click at [1375, 473] on span "10" at bounding box center [1385, 470] width 42 height 39
type input "Ven 10 Octobre 2025"
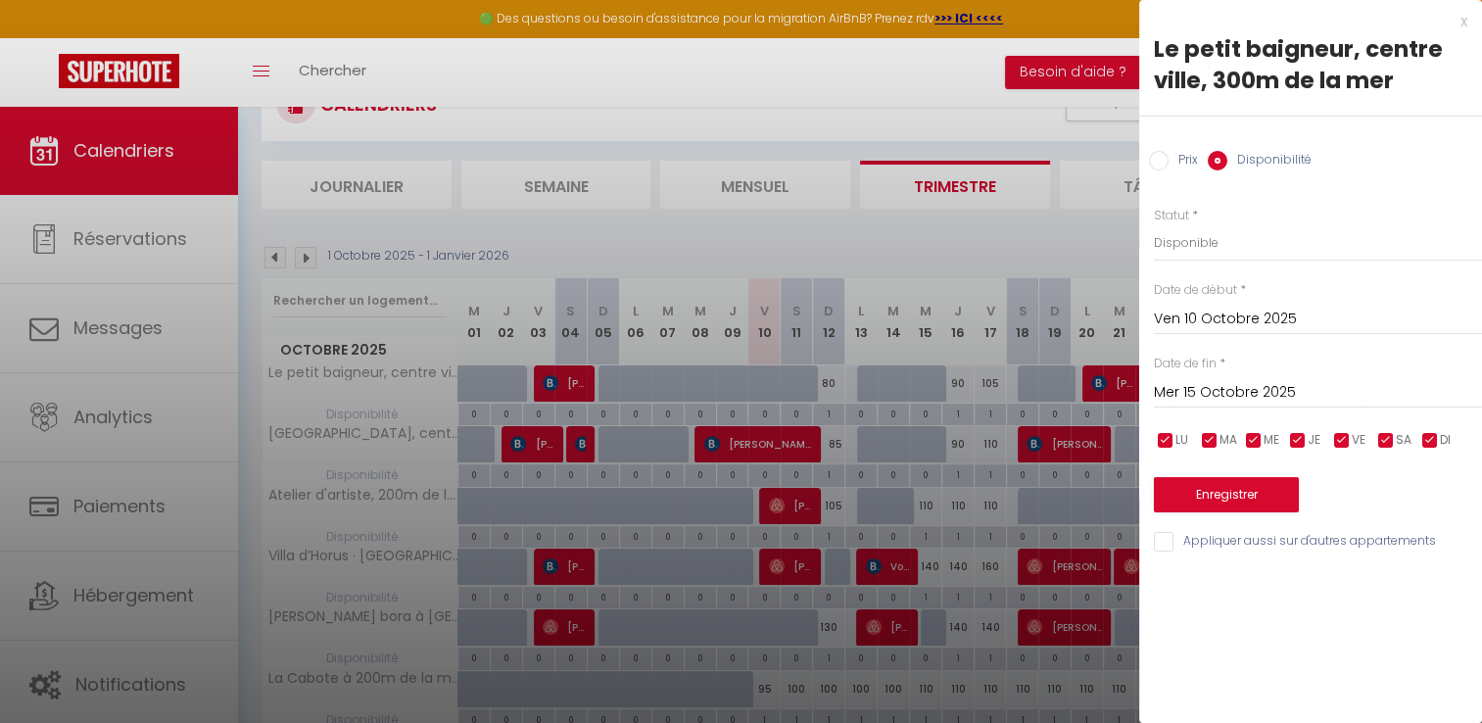
click at [1278, 394] on input "Mer 15 Octobre 2025" at bounding box center [1318, 392] width 328 height 25
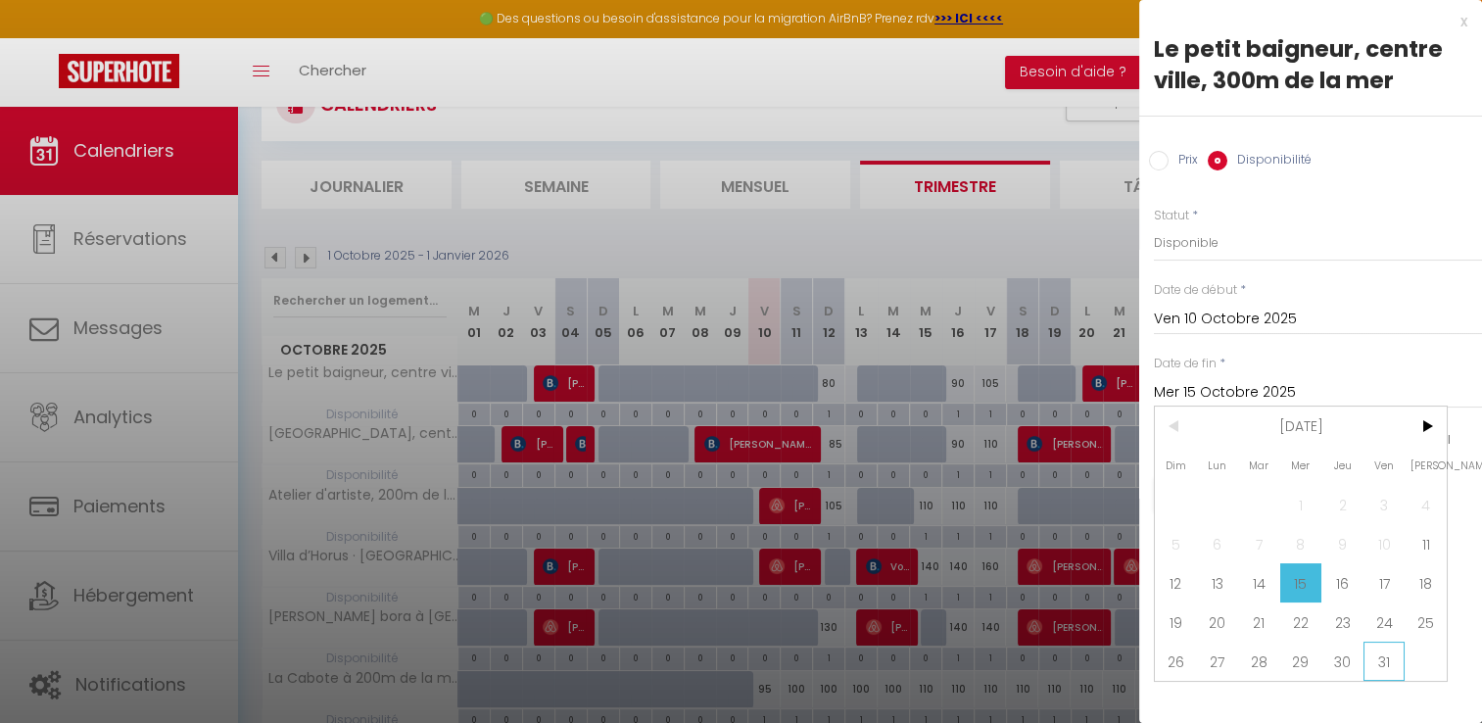
click at [1389, 664] on span "31" at bounding box center [1385, 661] width 42 height 39
type input "Ven 31 Octobre 2025"
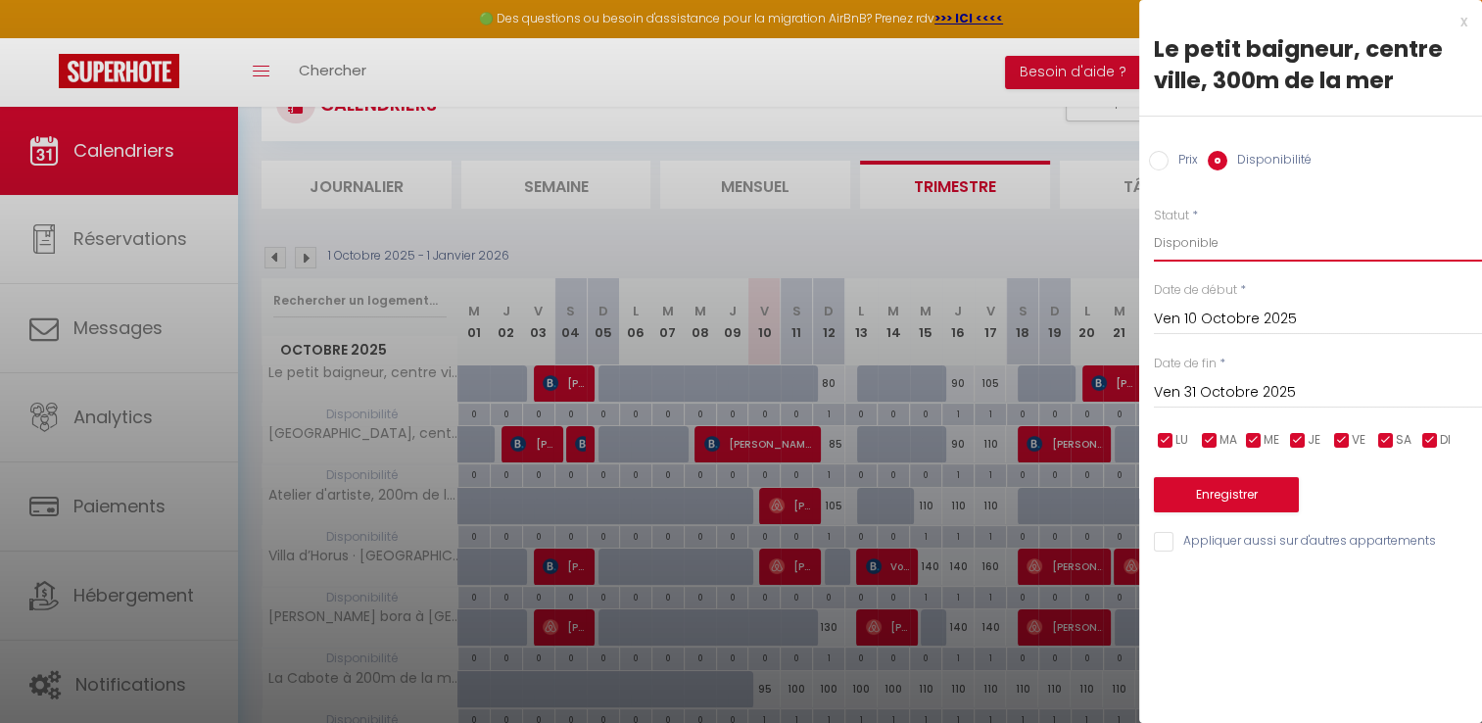
click at [1194, 235] on select "Disponible Indisponible" at bounding box center [1318, 242] width 328 height 37
click at [1154, 224] on select "Disponible Indisponible" at bounding box center [1318, 242] width 328 height 37
click at [1234, 489] on button "Enregistrer" at bounding box center [1226, 494] width 145 height 35
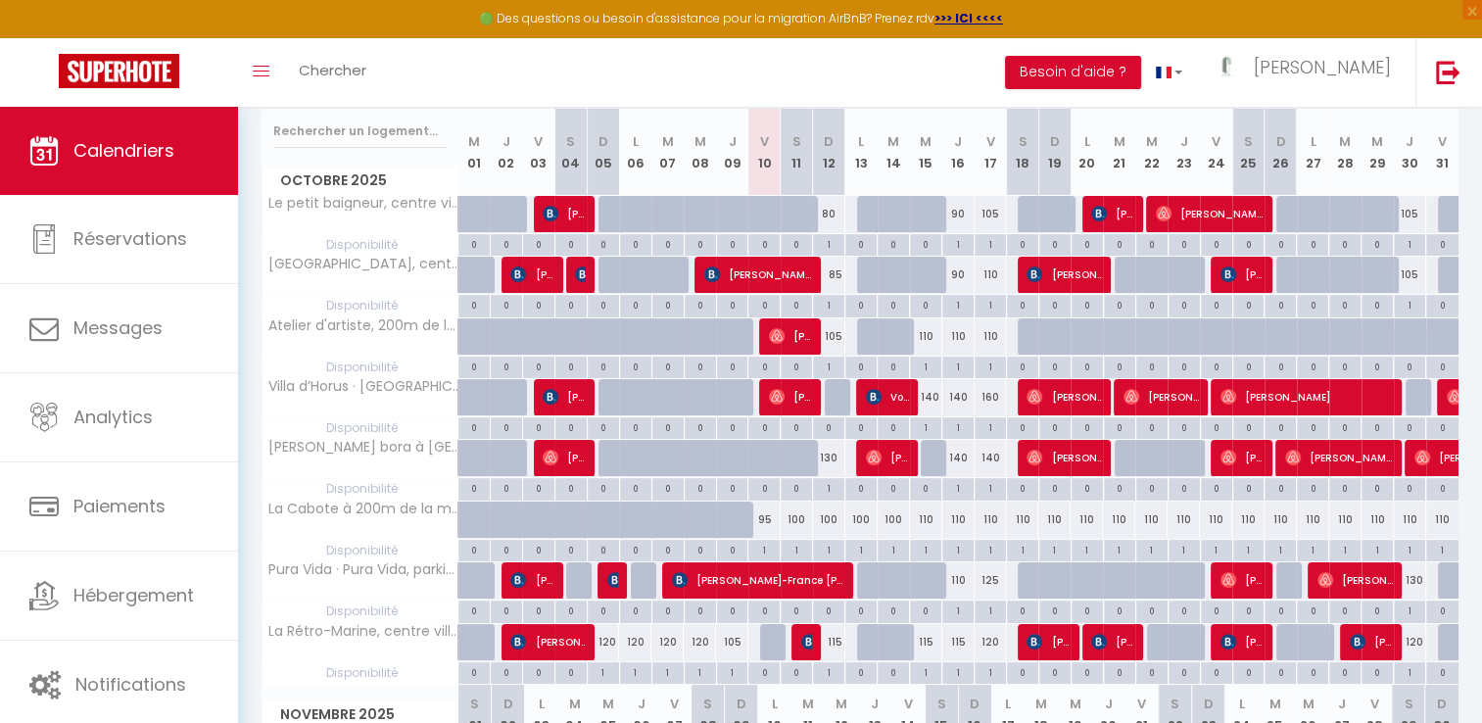
scroll to position [0, 0]
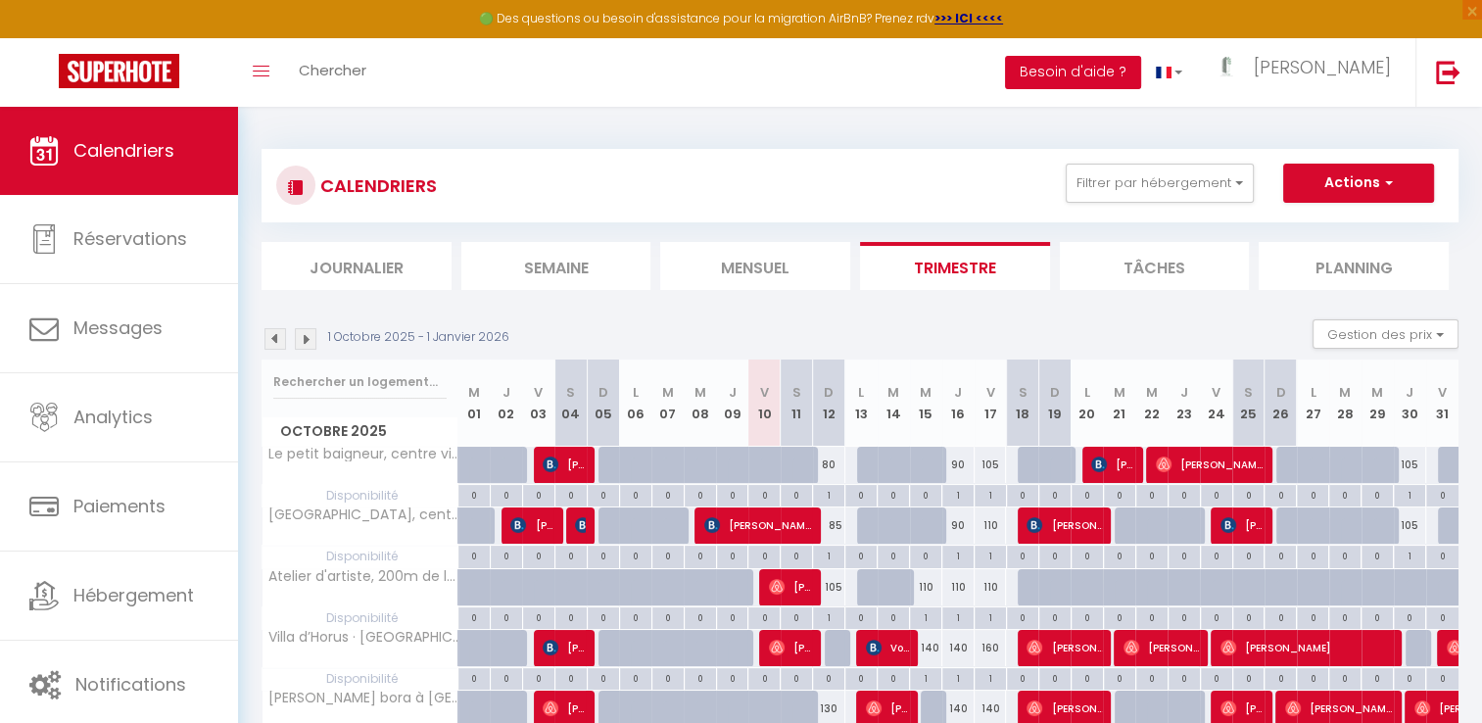
click at [1141, 76] on button "Besoin d'aide ?" at bounding box center [1073, 72] width 136 height 33
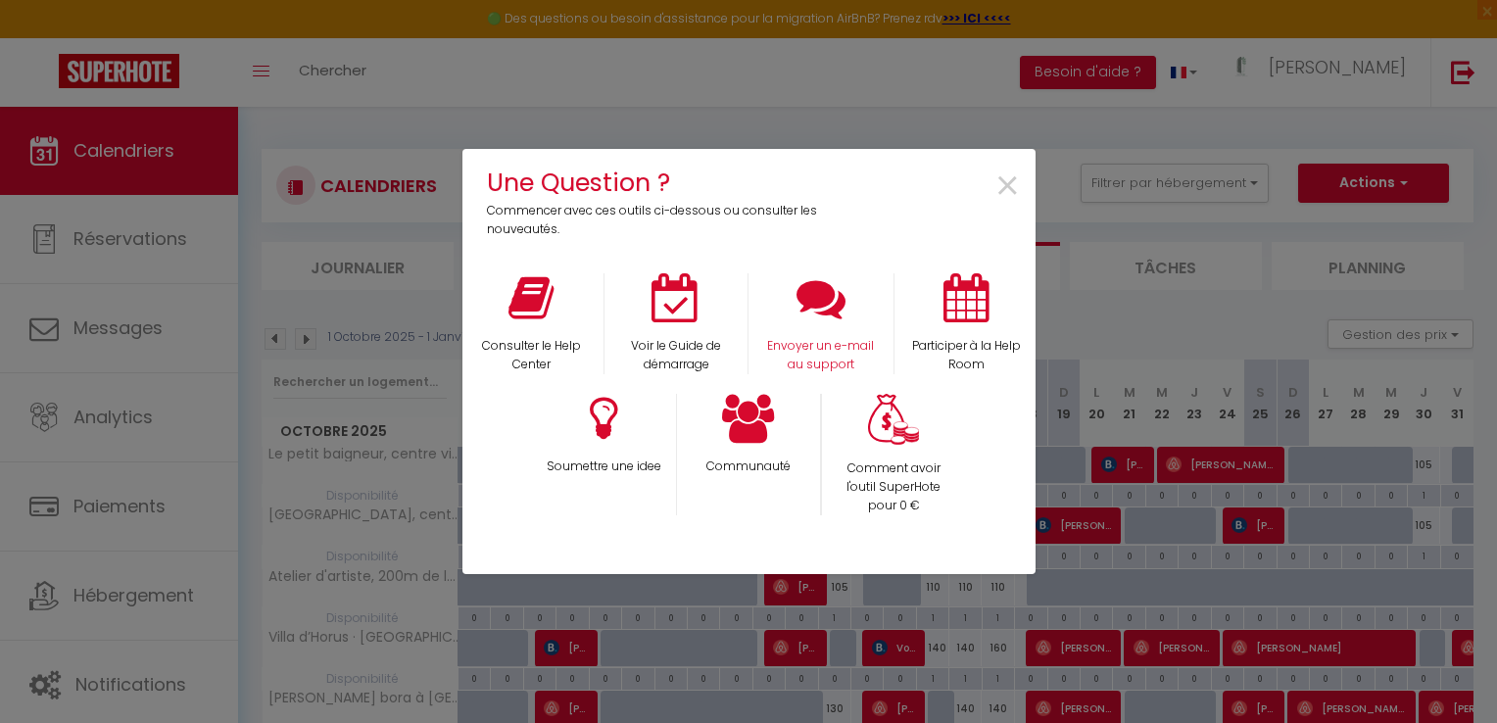
click at [804, 333] on div "Envoyer un e-mail au support" at bounding box center [820, 323] width 145 height 101
click at [835, 304] on icon at bounding box center [820, 297] width 49 height 49
click at [1005, 182] on span "×" at bounding box center [1007, 187] width 26 height 62
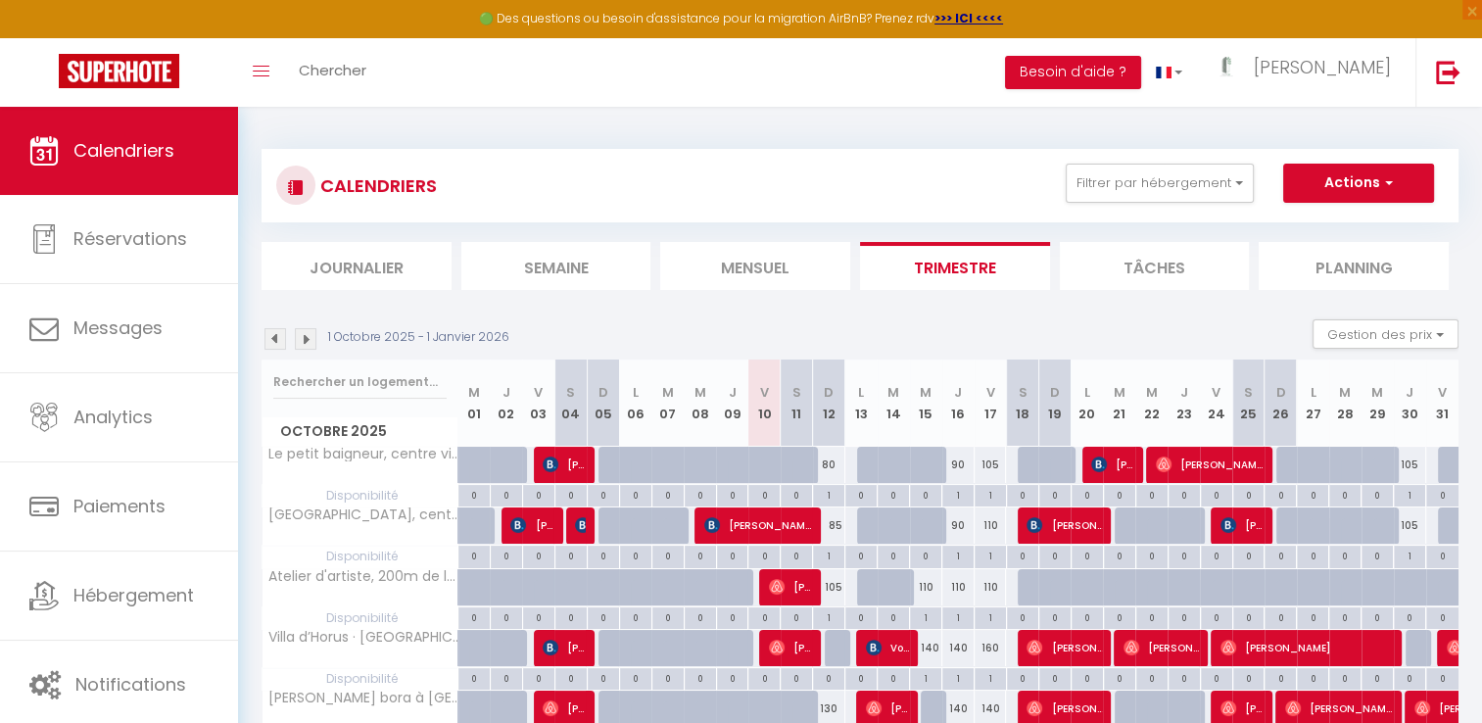
click at [614, 467] on div at bounding box center [615, 465] width 32 height 37
type input "Dim 05 Octobre 2025"
type input "Lun 06 Octobre 2025"
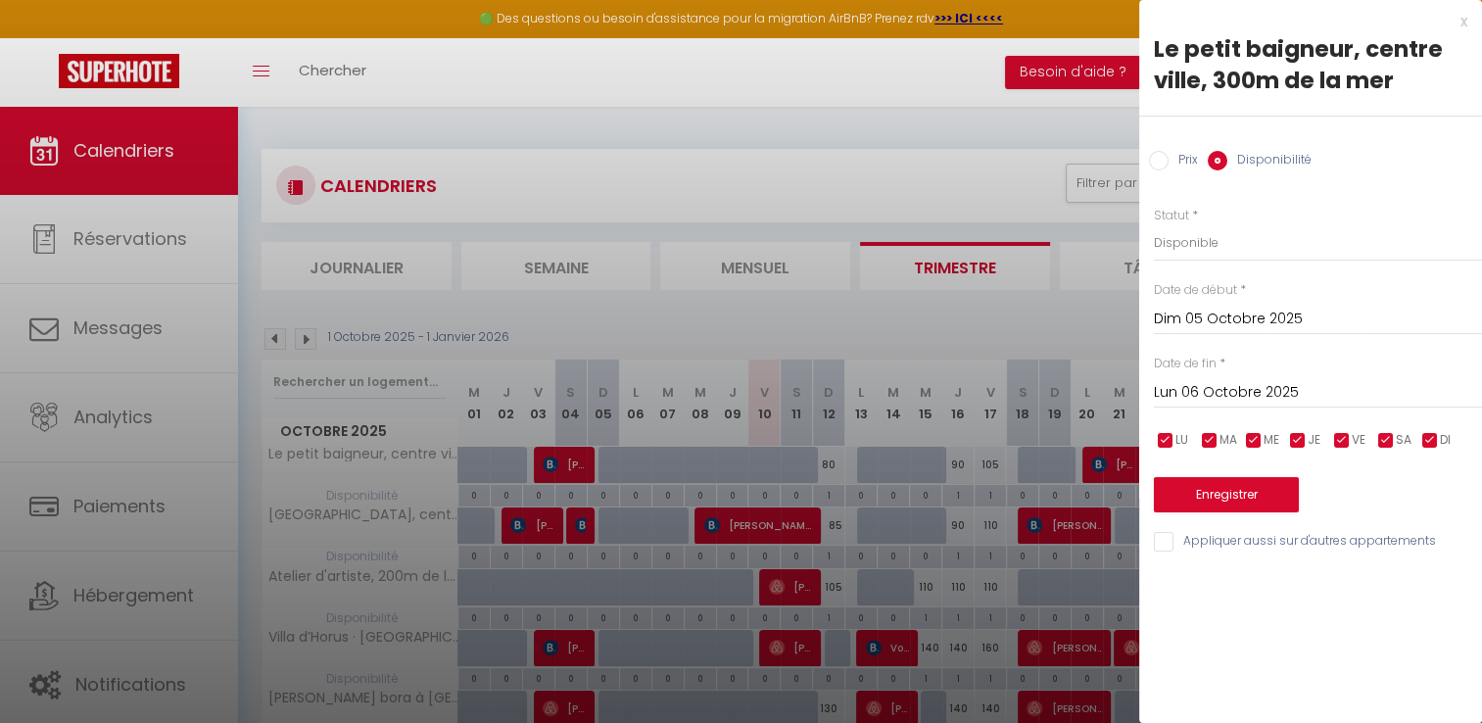
click at [797, 315] on div at bounding box center [741, 361] width 1482 height 723
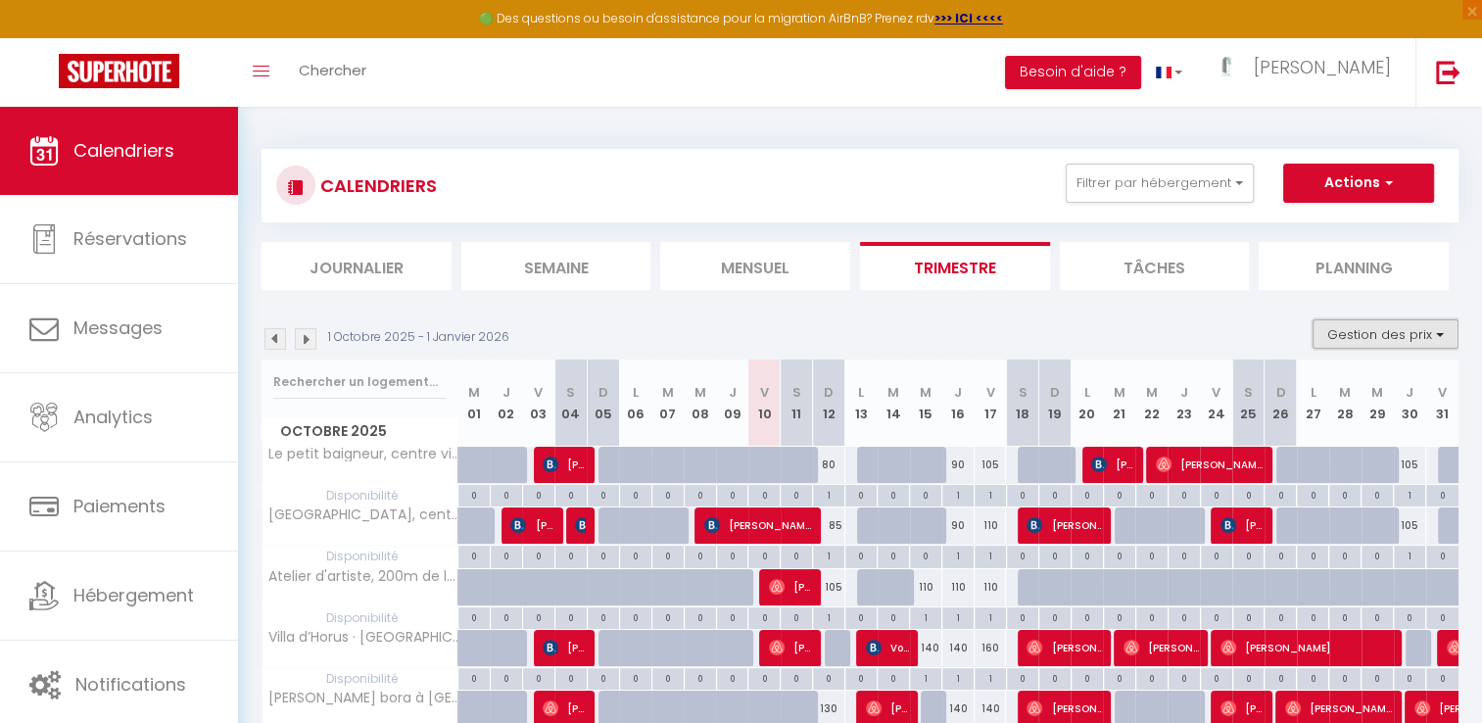
click at [1347, 335] on button "Gestion des prix" at bounding box center [1386, 333] width 146 height 29
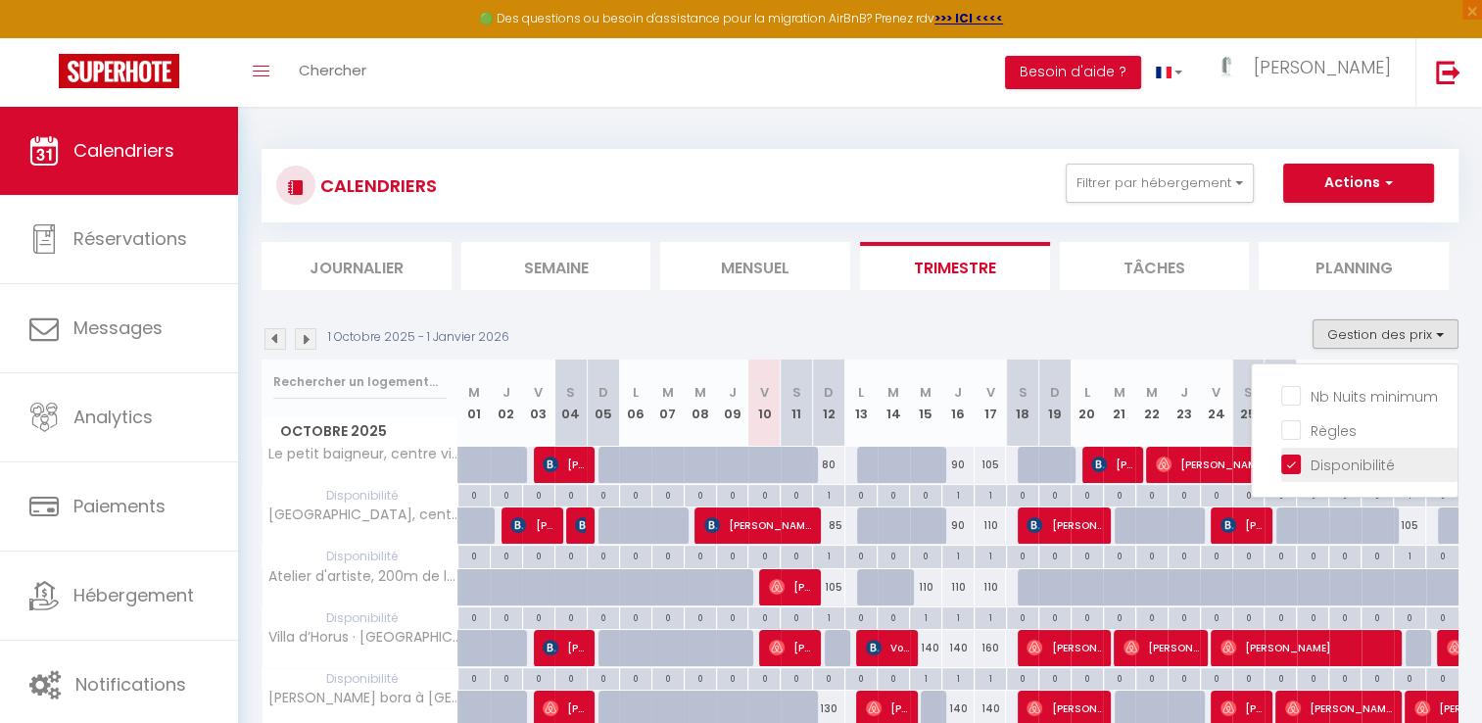
click at [1295, 465] on input "Disponibilité" at bounding box center [1369, 464] width 176 height 20
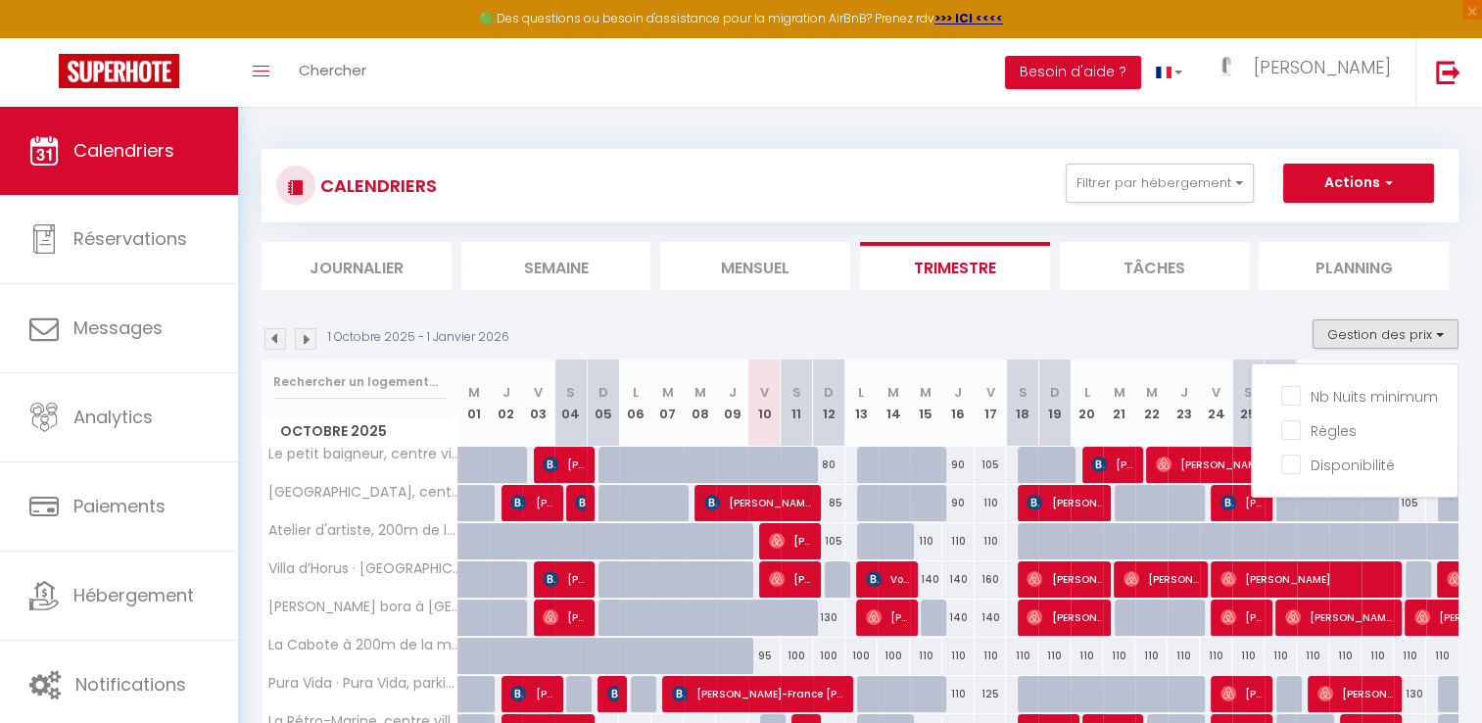
click at [1197, 319] on div "1 Octobre 2025 - 1 Janvier 2026 Gestion des prix Nb Nuits minimum Règles Dispon…" at bounding box center [860, 339] width 1197 height 40
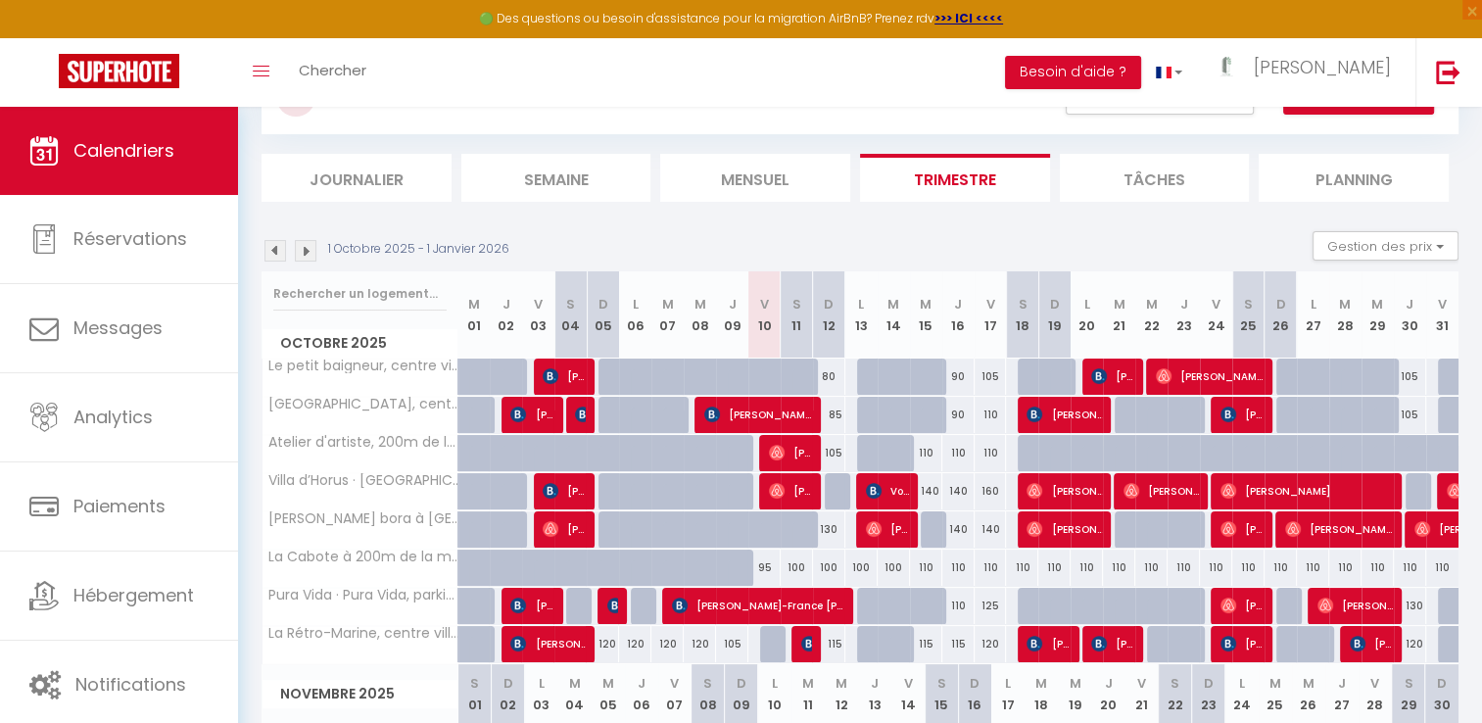
scroll to position [90, 0]
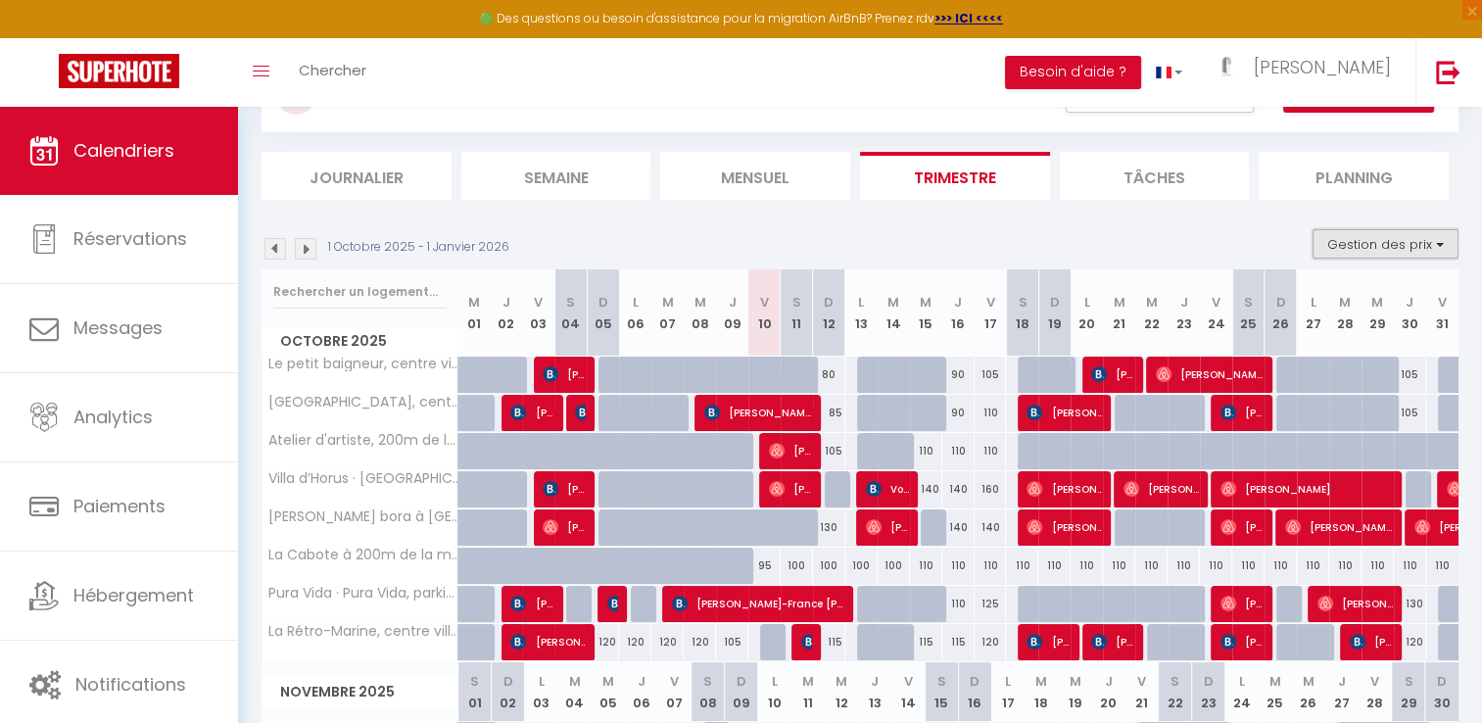
click at [1364, 236] on button "Gestion des prix" at bounding box center [1386, 243] width 146 height 29
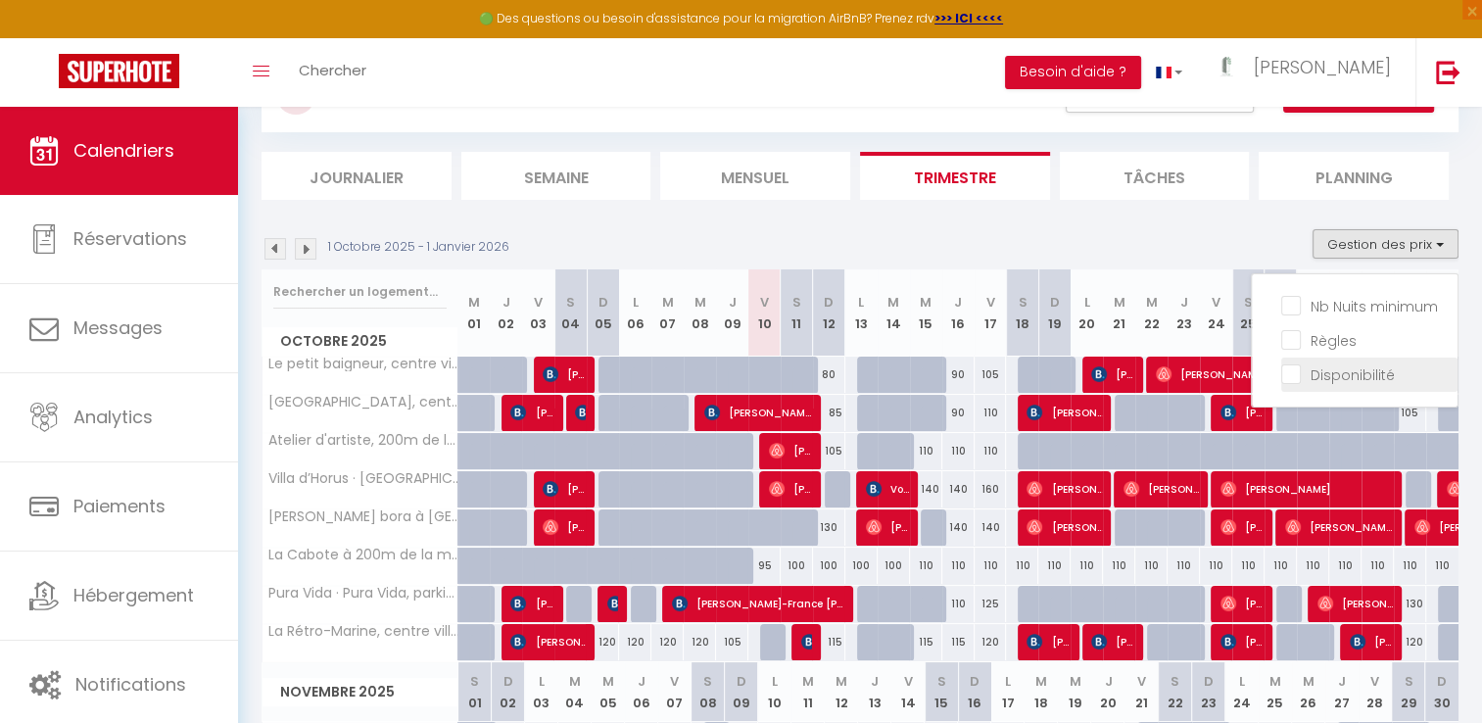
click at [1293, 368] on input "Disponibilité" at bounding box center [1369, 373] width 176 height 20
checkbox input "true"
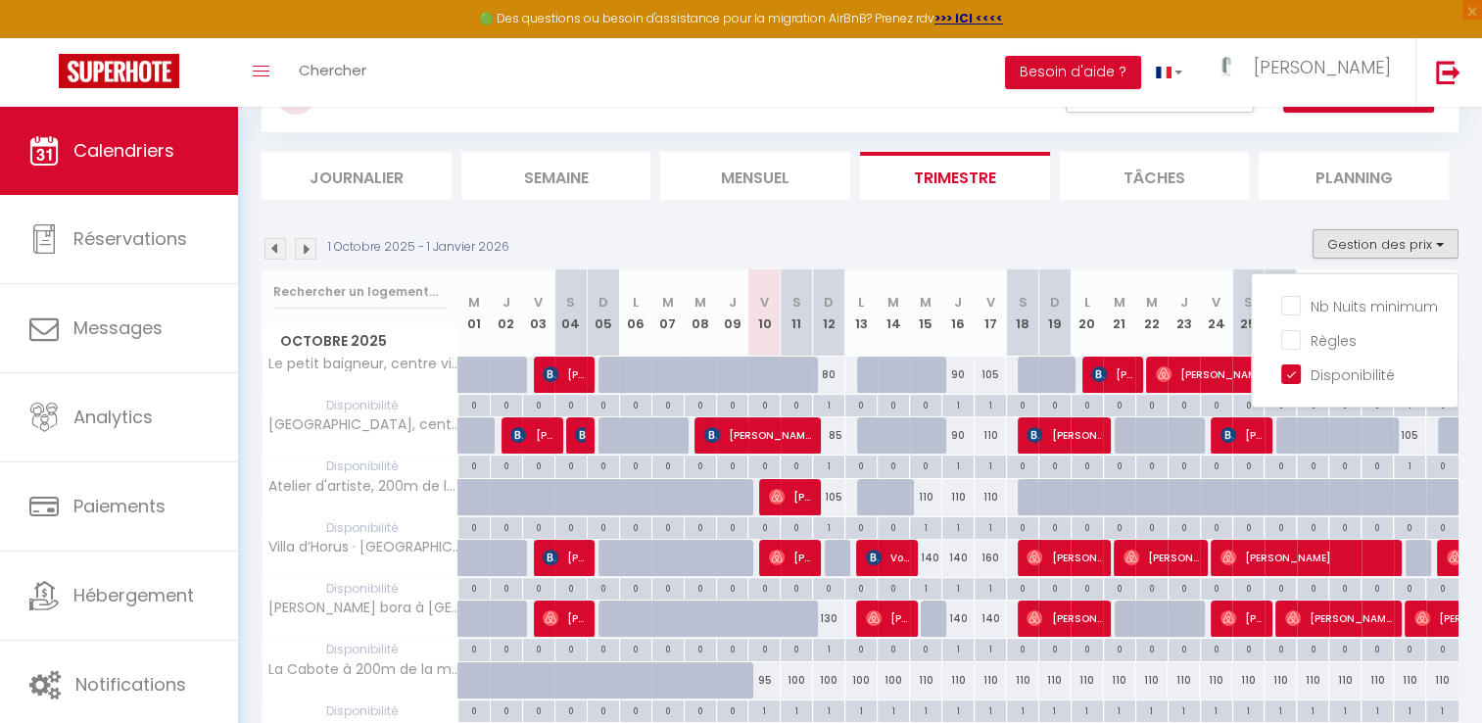
click at [652, 380] on div at bounding box center [667, 375] width 32 height 37
select select "1"
type input "[DATE] Octobre 2025"
type input "Mer 08 Octobre 2025"
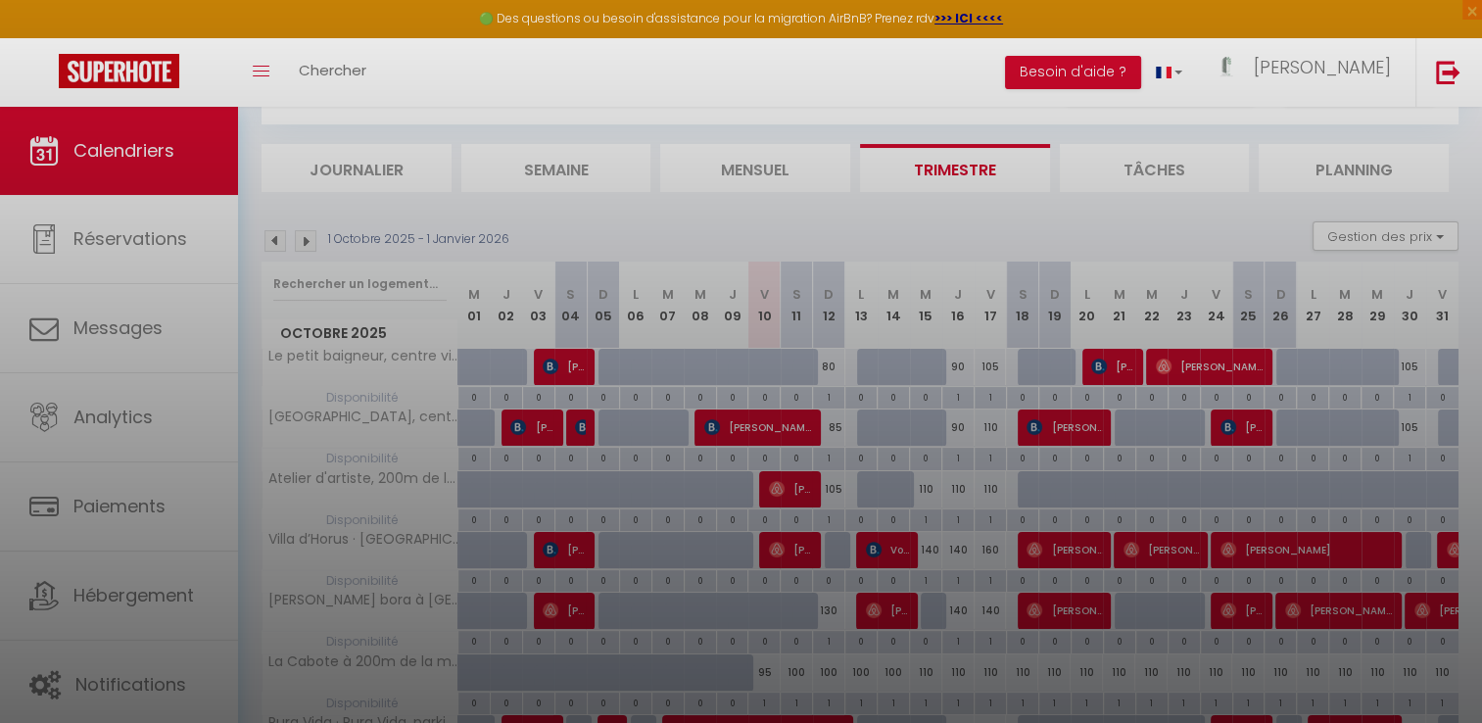
scroll to position [85, 0]
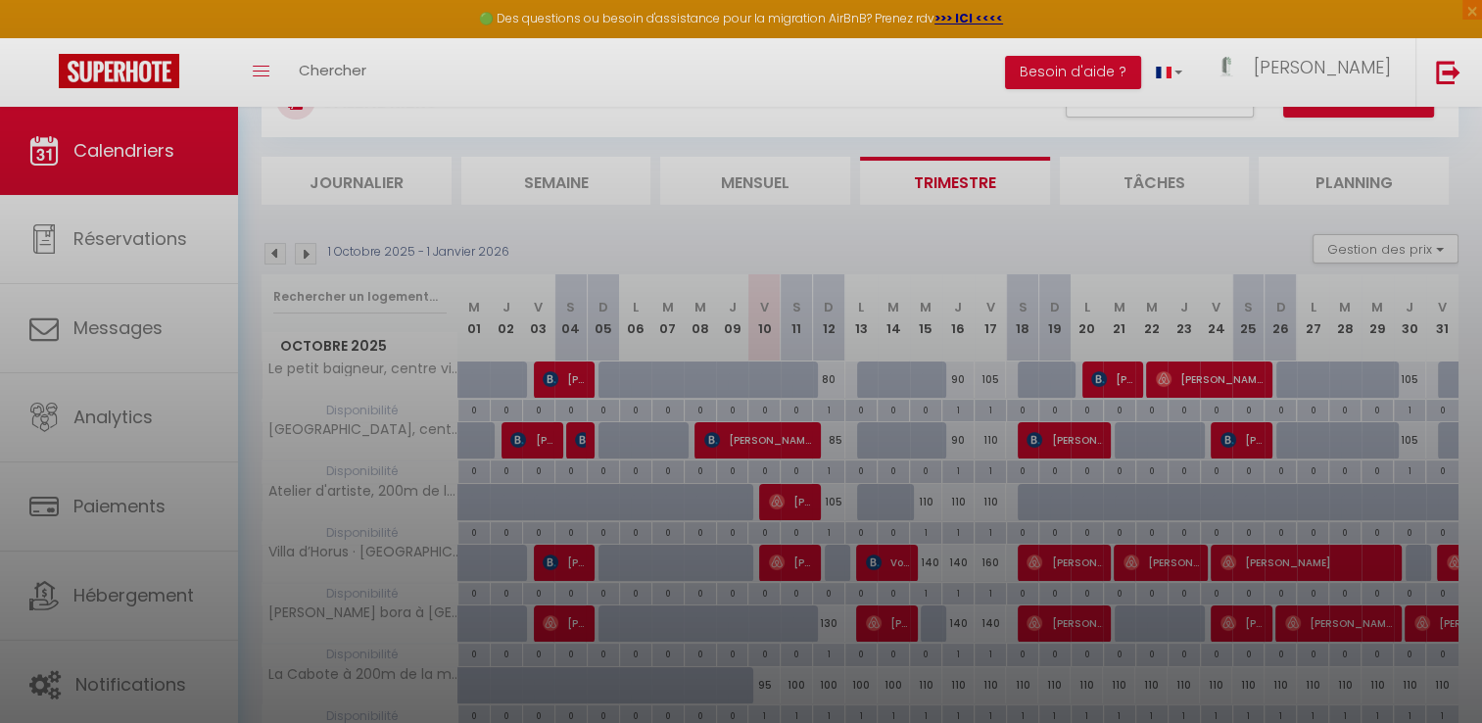
click at [870, 372] on div at bounding box center [741, 361] width 1482 height 723
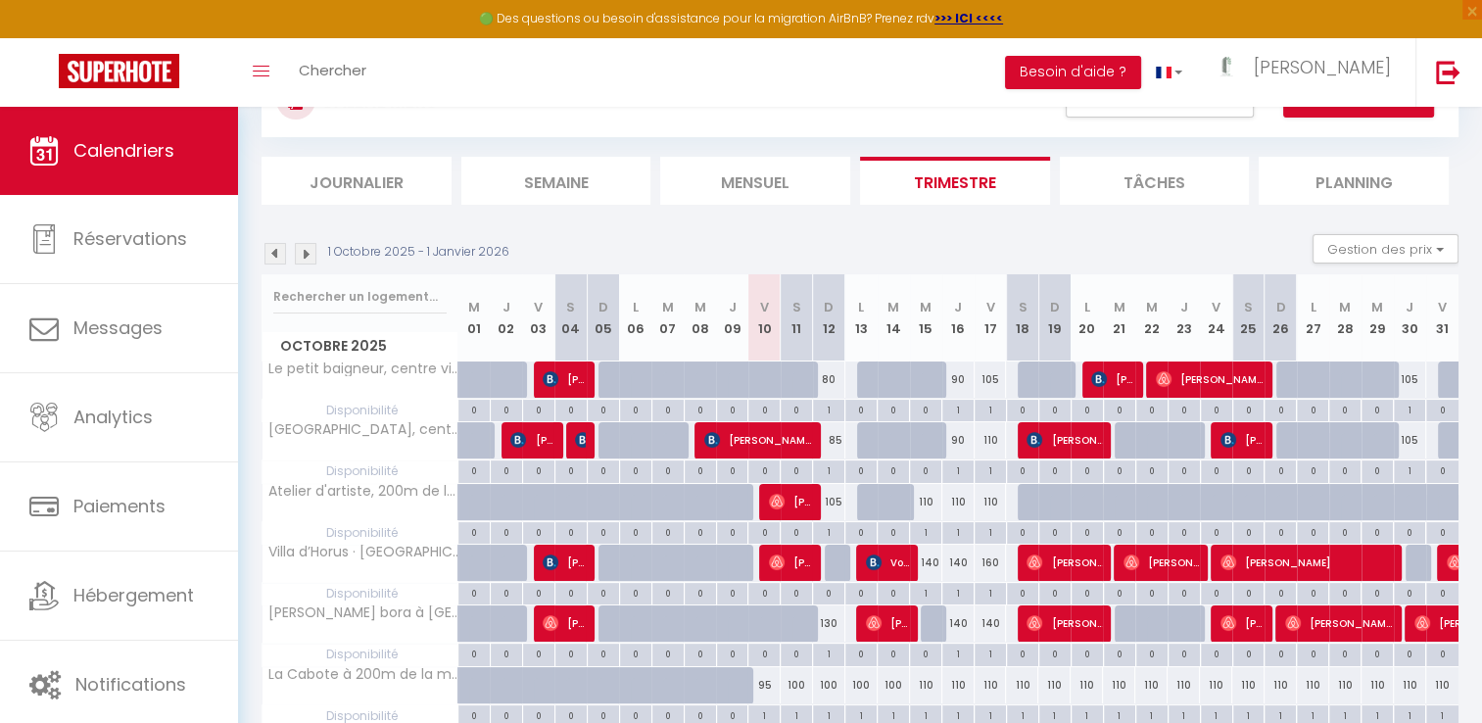
click at [879, 380] on div at bounding box center [894, 379] width 32 height 37
select select "1"
type input "[DATE] Octobre 2025"
type input "Mer 15 Octobre 2025"
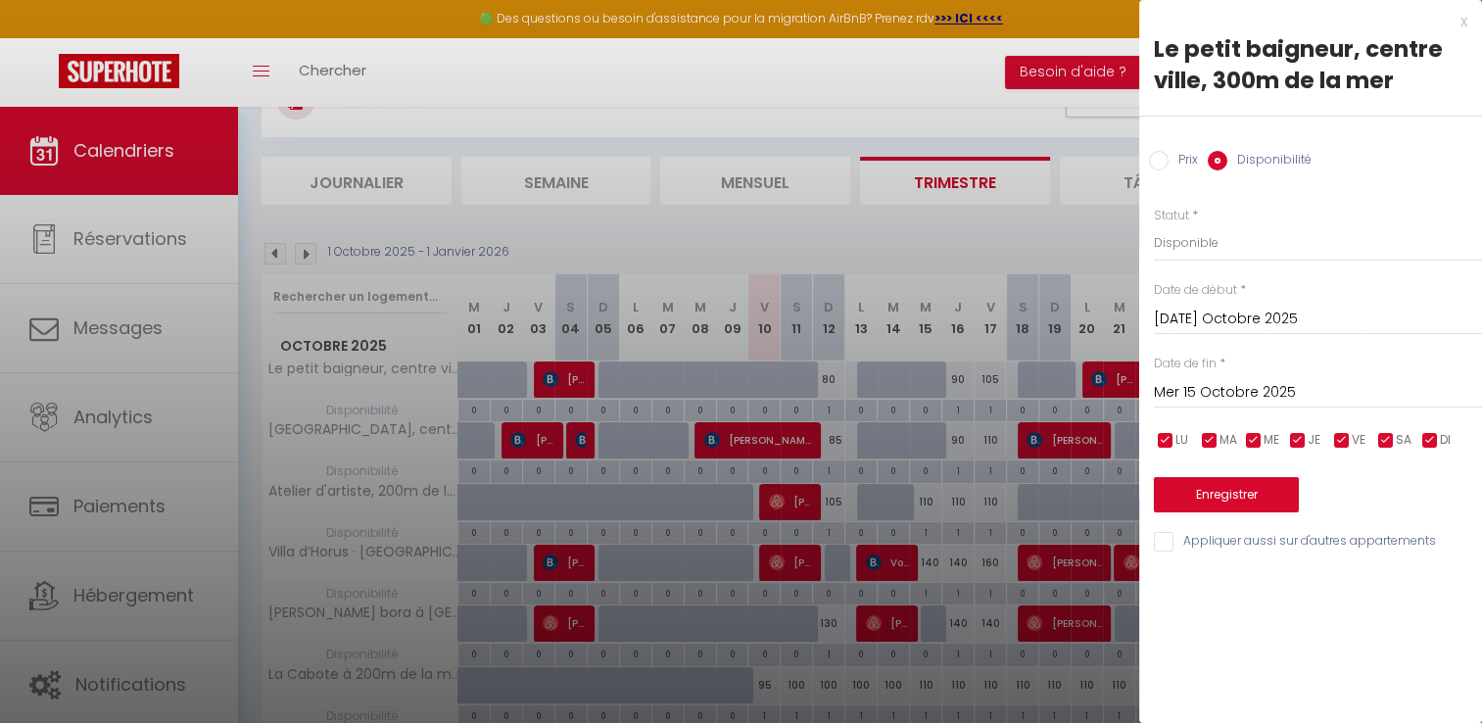
click at [1183, 310] on input "[DATE] Octobre 2025" at bounding box center [1318, 319] width 328 height 25
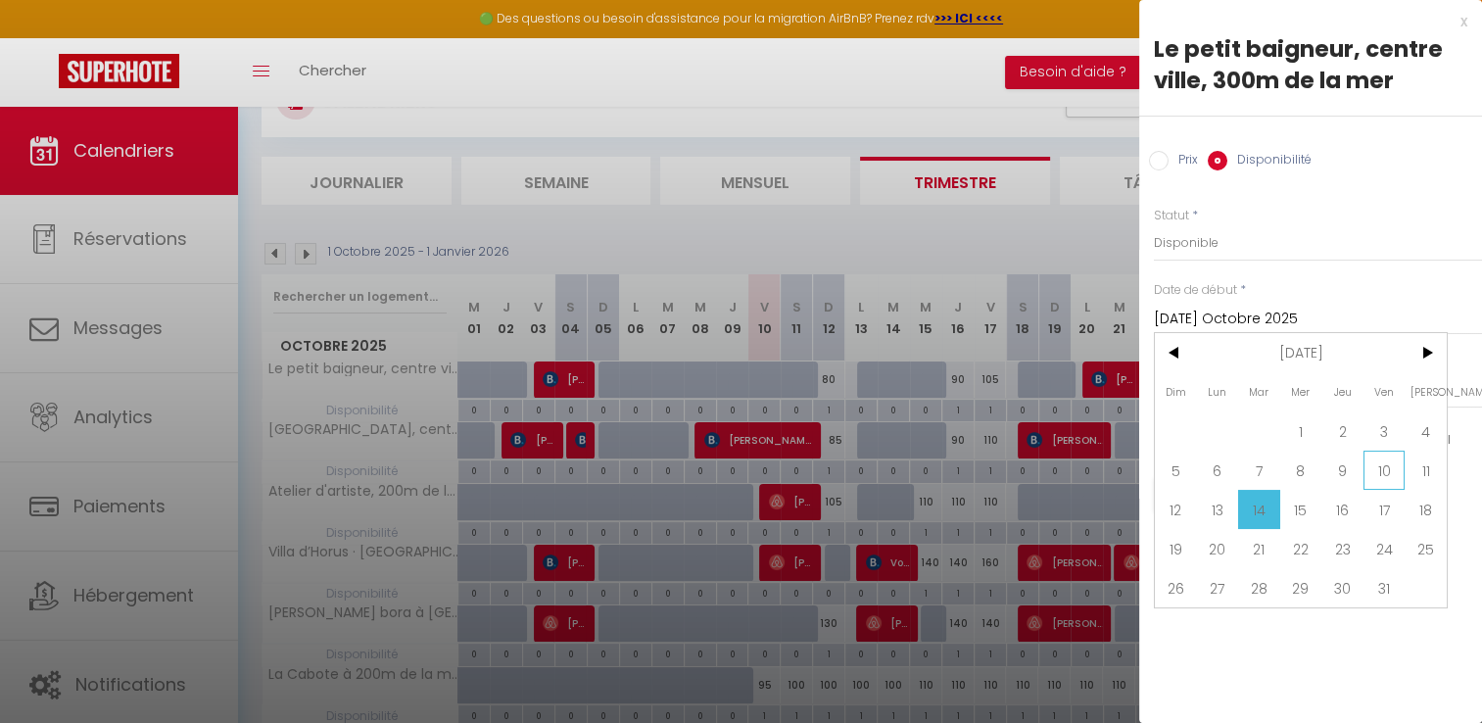
click at [1387, 483] on span "10" at bounding box center [1385, 470] width 42 height 39
type input "Ven 10 Octobre 2025"
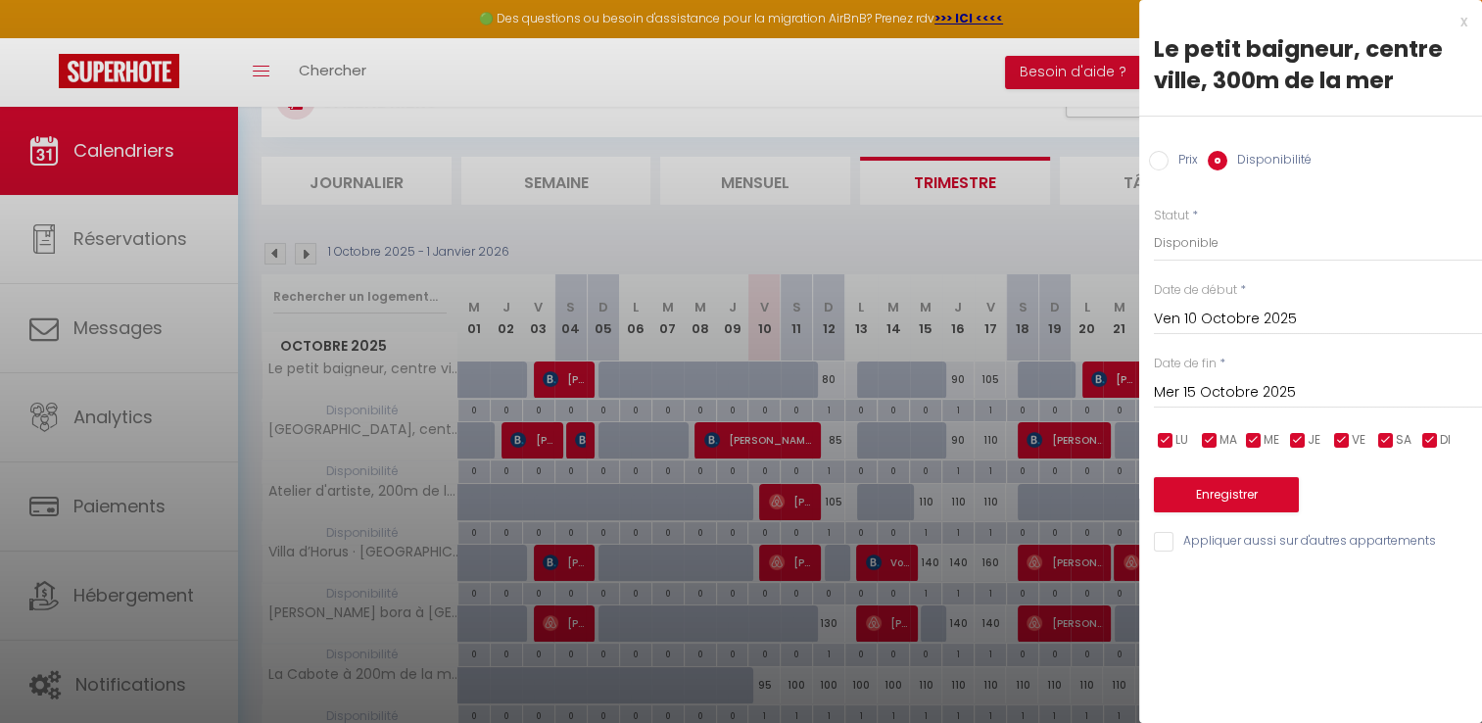
click at [1250, 393] on input "Mer 15 Octobre 2025" at bounding box center [1318, 392] width 328 height 25
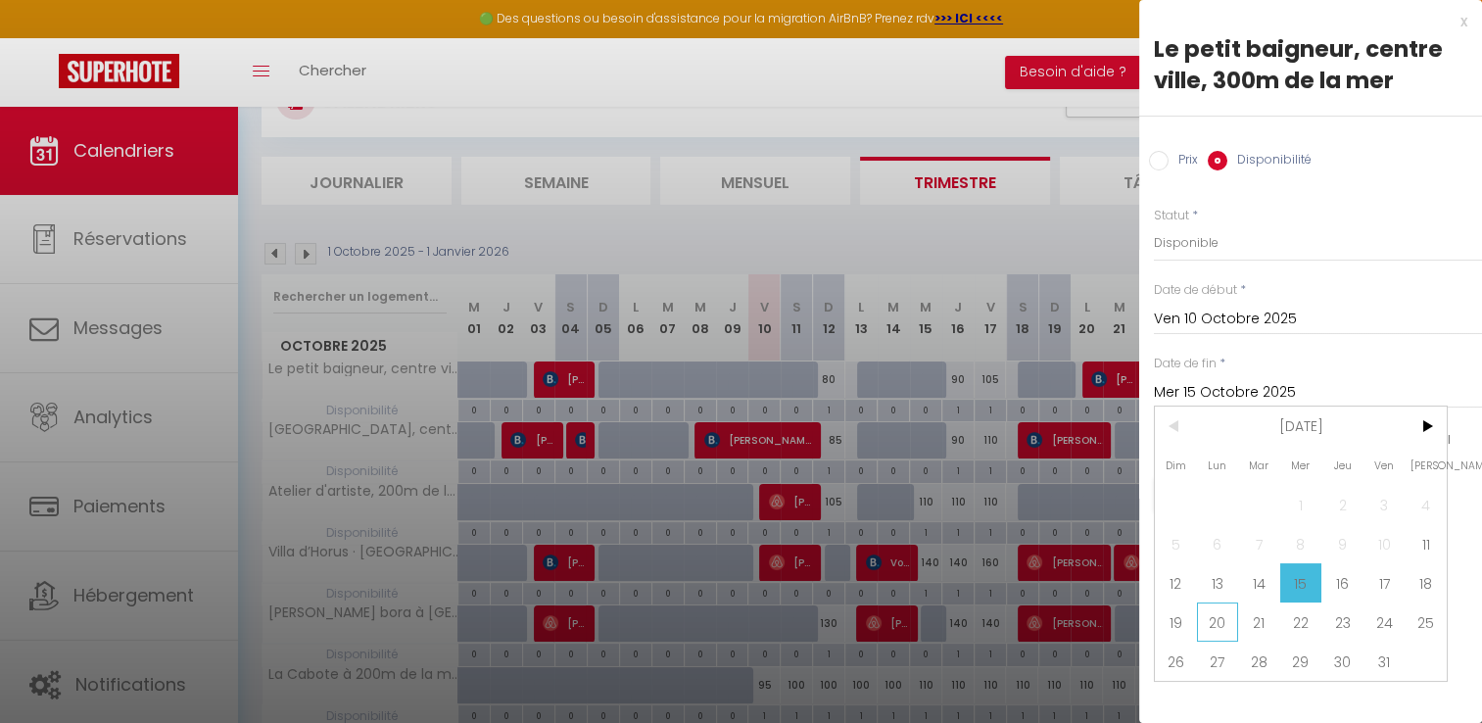
click at [1214, 618] on span "20" at bounding box center [1218, 621] width 42 height 39
type input "Lun 20 Octobre 2025"
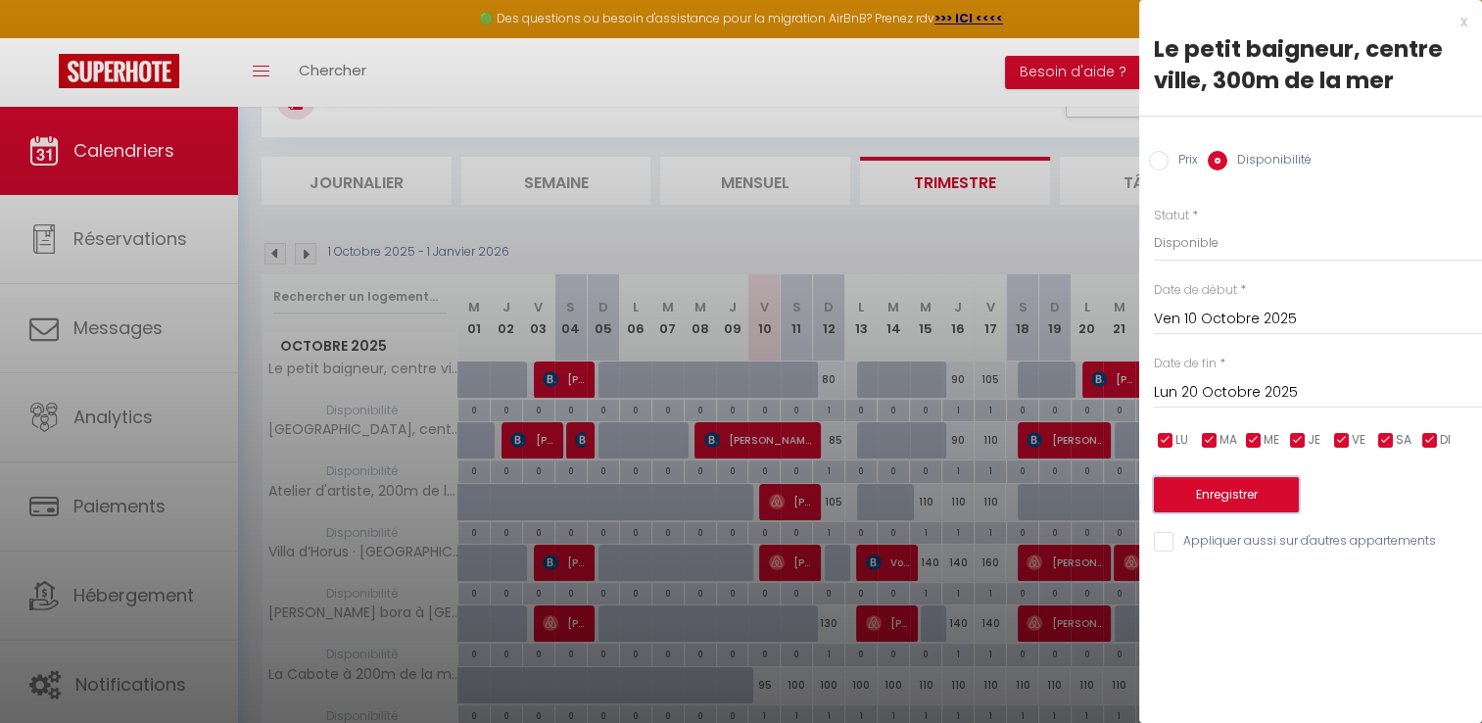
click at [1219, 484] on button "Enregistrer" at bounding box center [1226, 494] width 145 height 35
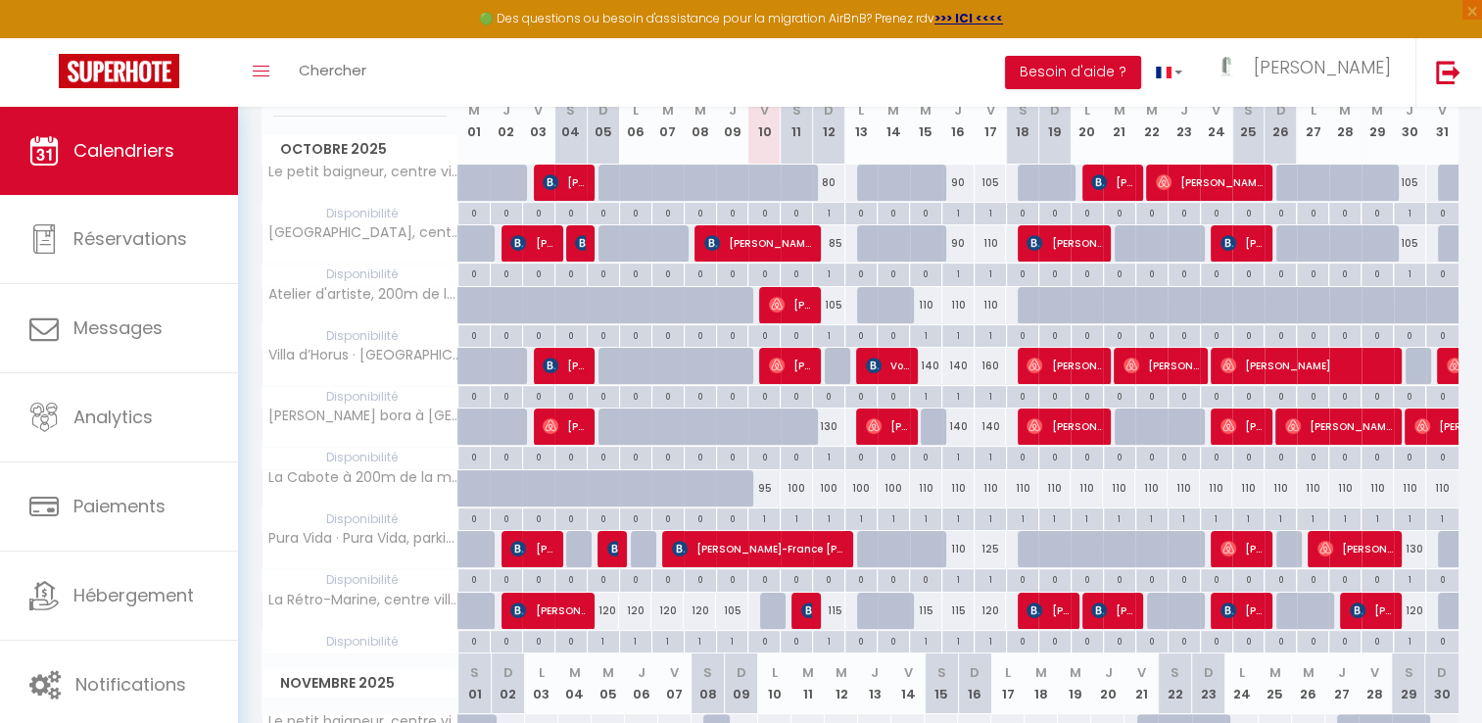
scroll to position [0, 0]
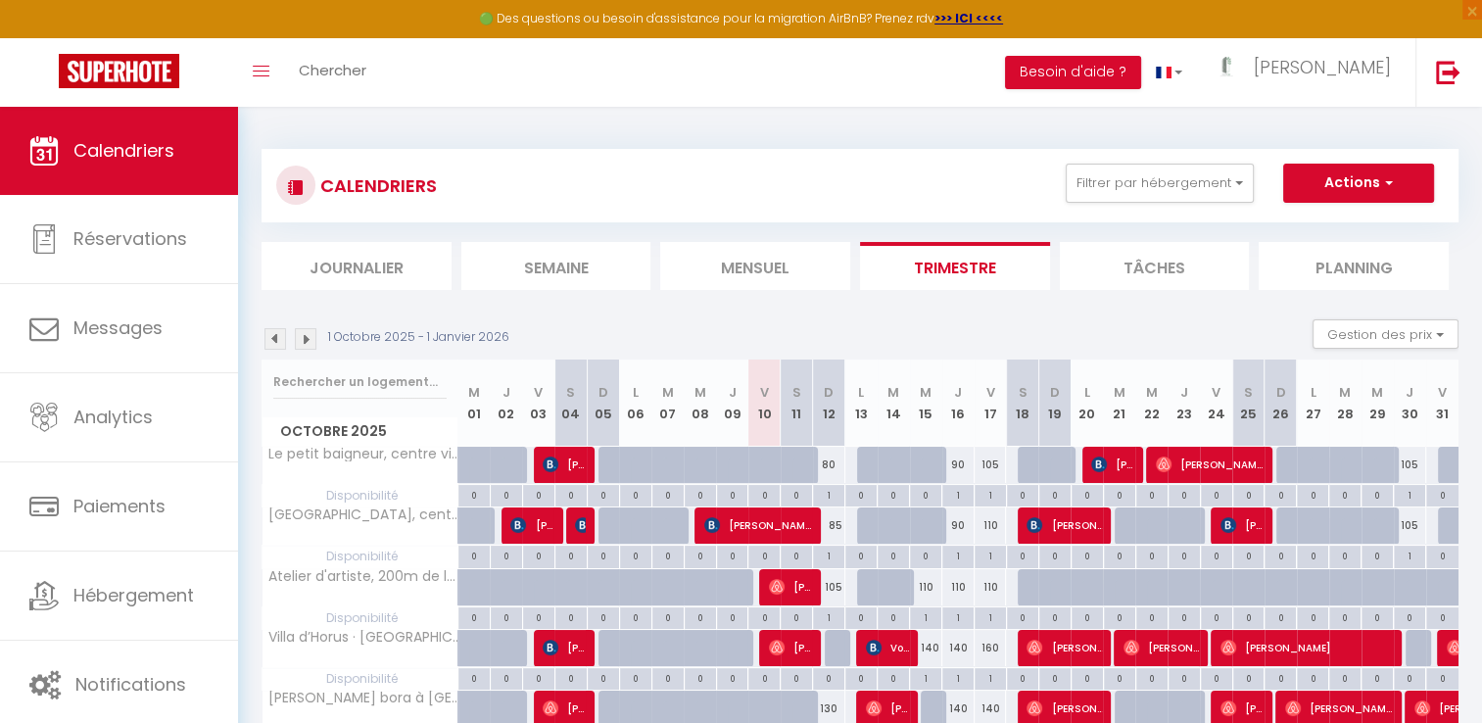
click at [744, 265] on li "Mensuel" at bounding box center [755, 266] width 190 height 48
click at [895, 465] on div at bounding box center [905, 475] width 32 height 37
type input "[DATE] Octobre 2025"
type input "Mer 15 Octobre 2025"
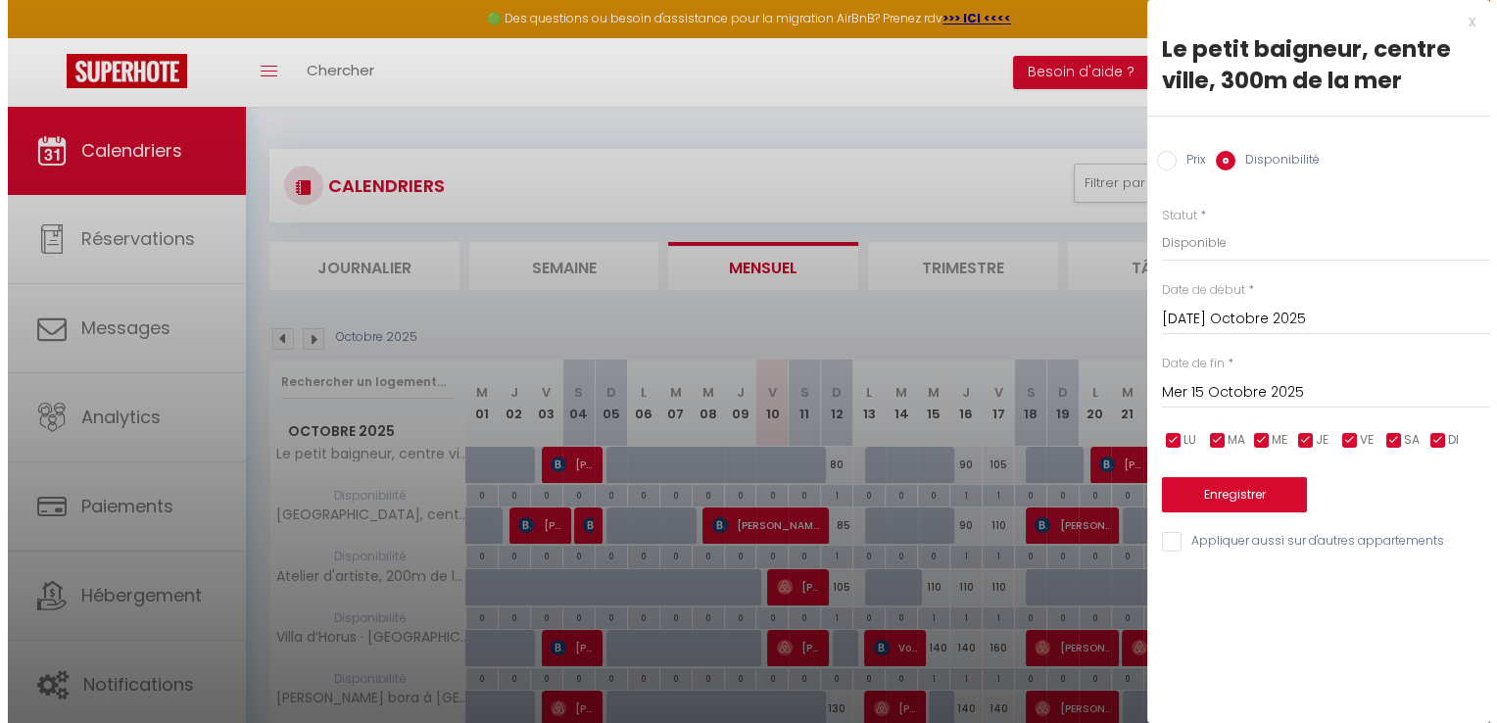
scroll to position [145, 0]
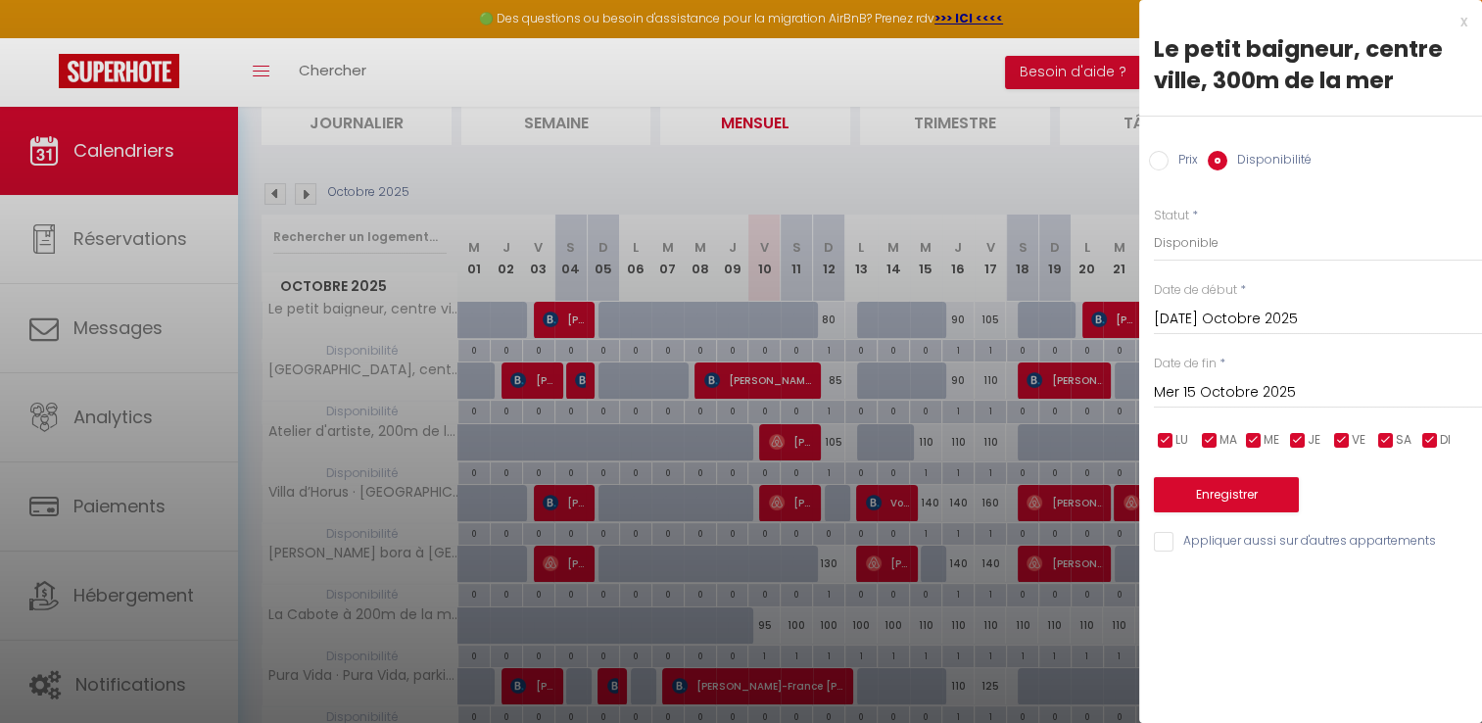
click at [1160, 162] on input "Prix" at bounding box center [1159, 161] width 20 height 20
radio input "true"
click at [1215, 161] on input "Disponibilité" at bounding box center [1218, 161] width 20 height 20
radio input "true"
radio input "false"
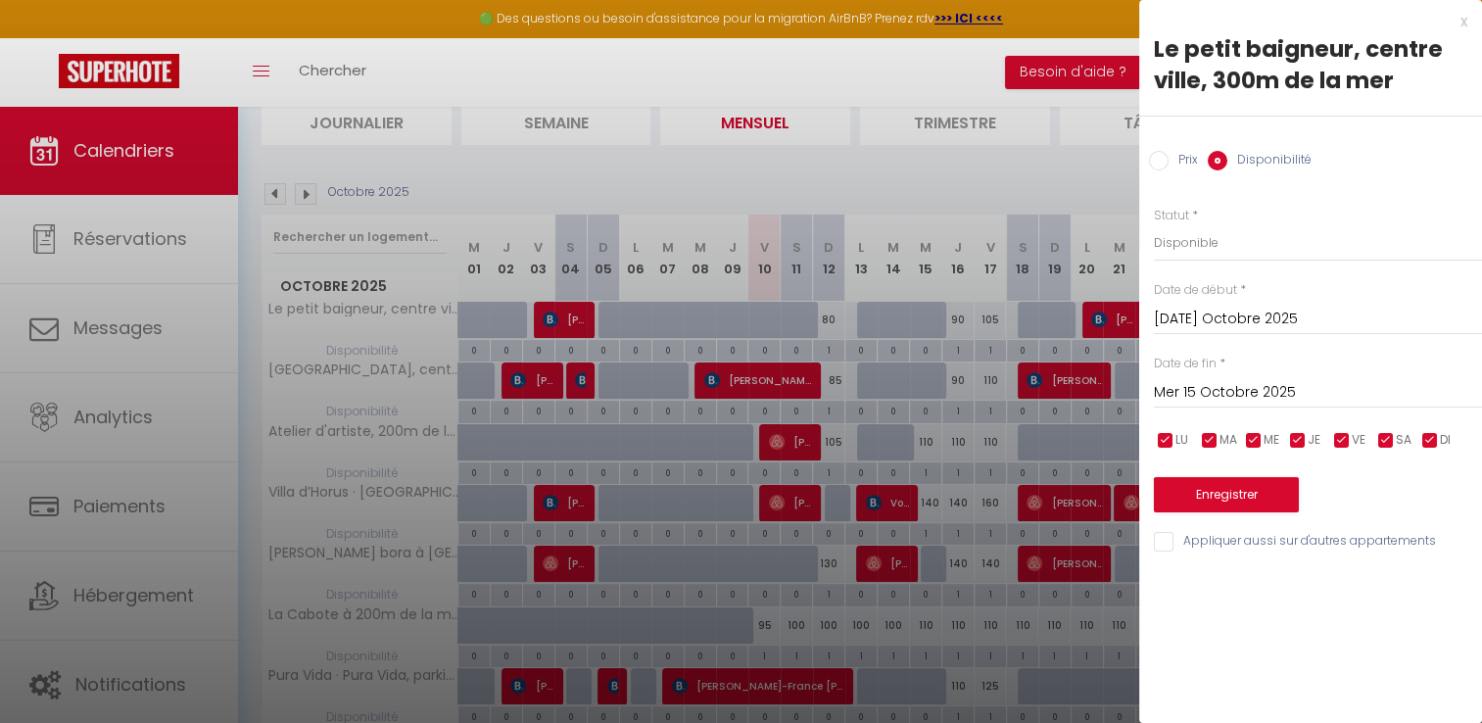
click at [1161, 539] on input "Appliquer aussi sur d'autres appartements" at bounding box center [1318, 542] width 328 height 20
checkbox input "true"
click at [1179, 324] on input "[DATE] Octobre 2025" at bounding box center [1318, 319] width 328 height 25
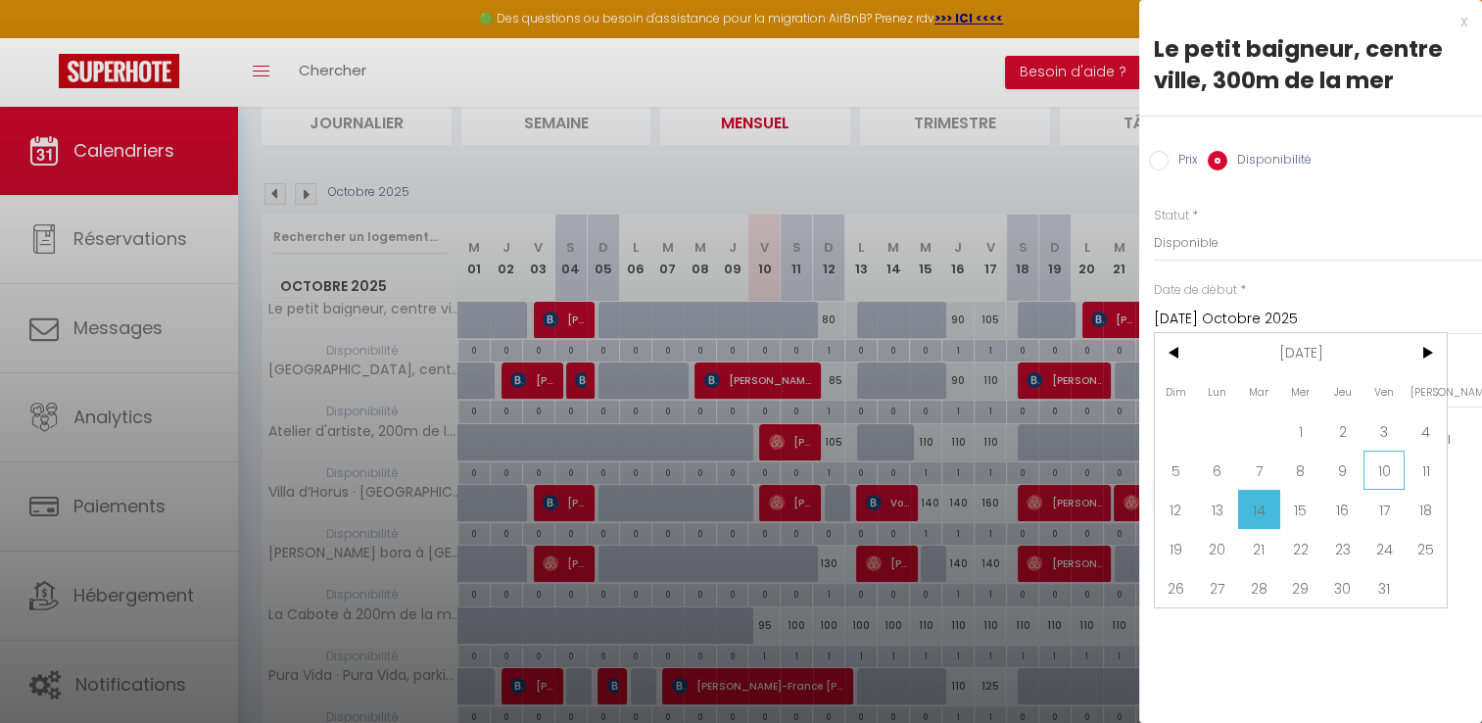
click at [1383, 456] on span "10" at bounding box center [1385, 470] width 42 height 39
type input "Ven 10 Octobre 2025"
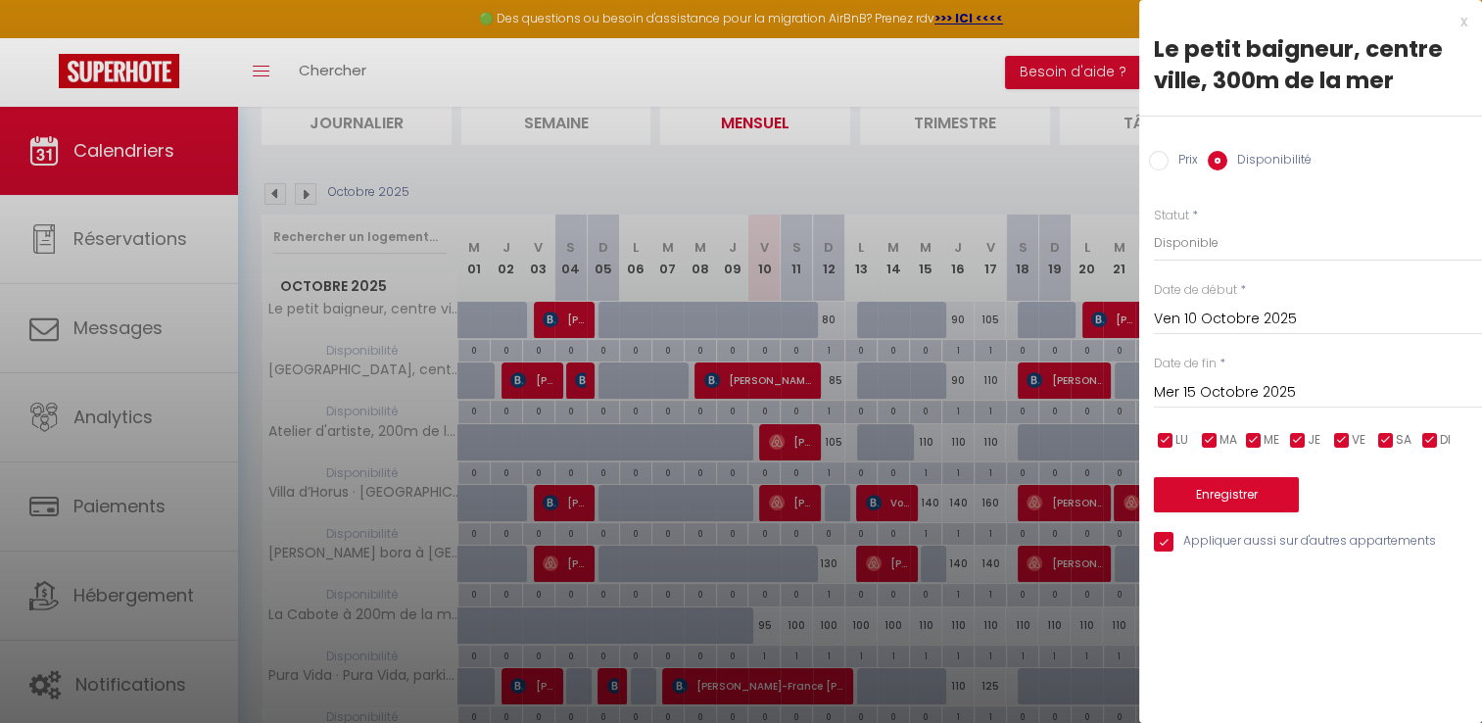
click at [1278, 389] on input "Mer 15 Octobre 2025" at bounding box center [1318, 392] width 328 height 25
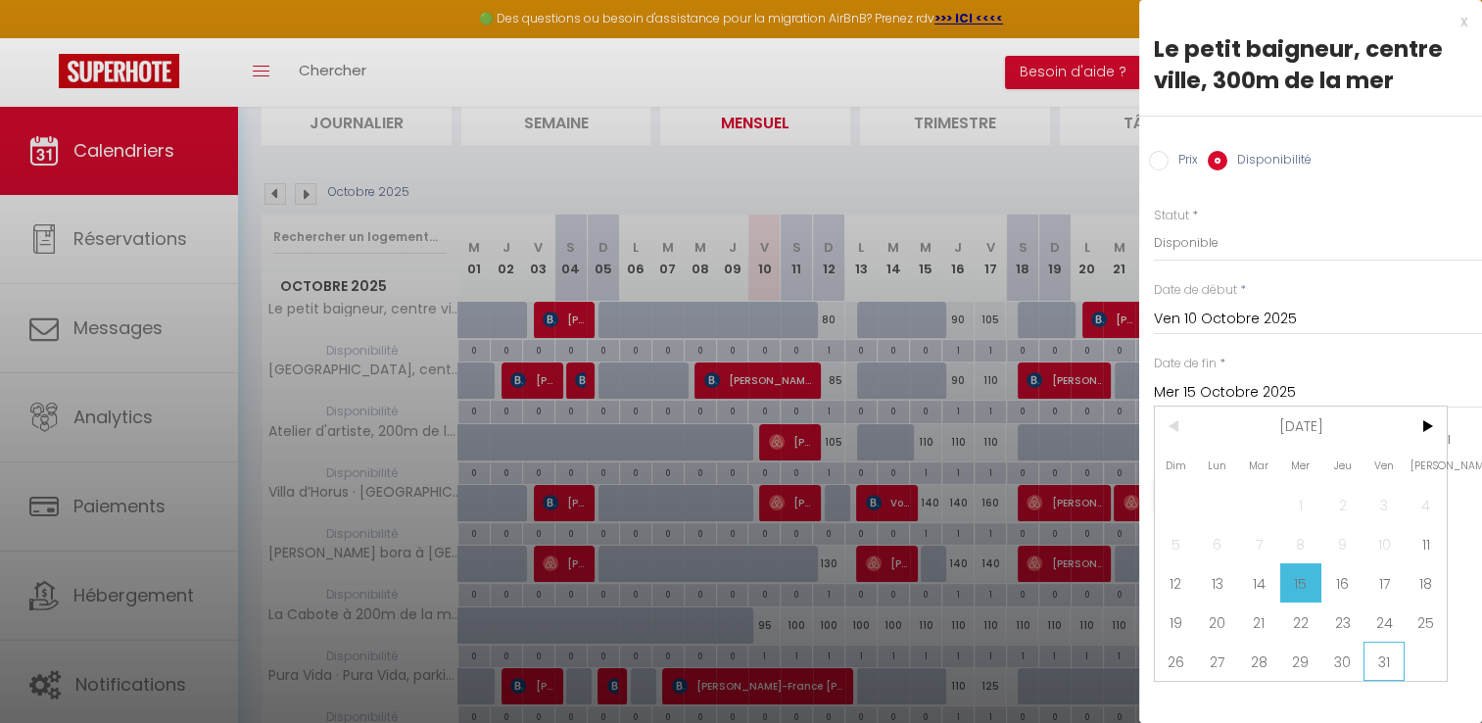
click at [1377, 660] on span "31" at bounding box center [1385, 661] width 42 height 39
type input "Ven 31 Octobre 2025"
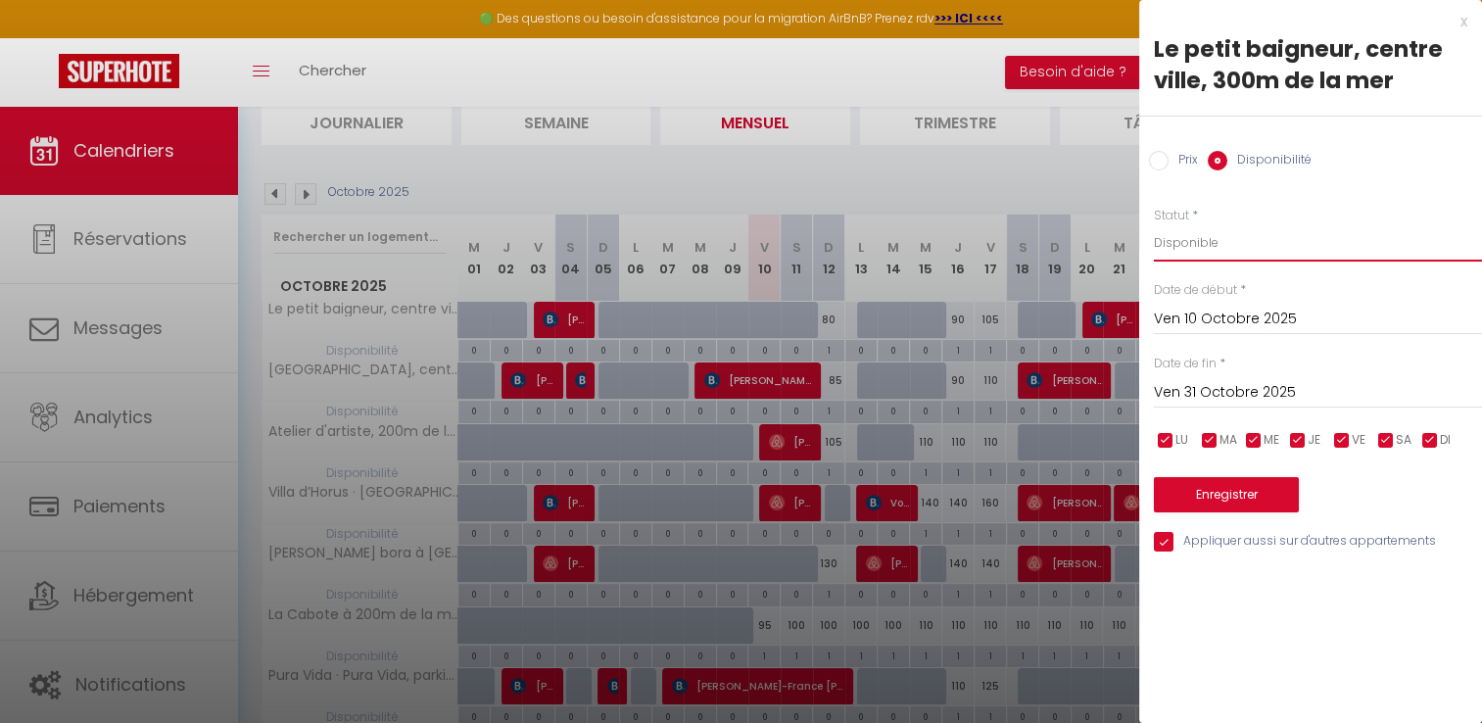
click at [1195, 240] on select "Disponible Indisponible" at bounding box center [1318, 242] width 328 height 37
click at [1154, 224] on select "Disponible Indisponible" at bounding box center [1318, 242] width 328 height 37
click at [1190, 243] on select "Disponible Indisponible" at bounding box center [1318, 242] width 328 height 37
select select "1"
click at [1154, 224] on select "Disponible Indisponible" at bounding box center [1318, 242] width 328 height 37
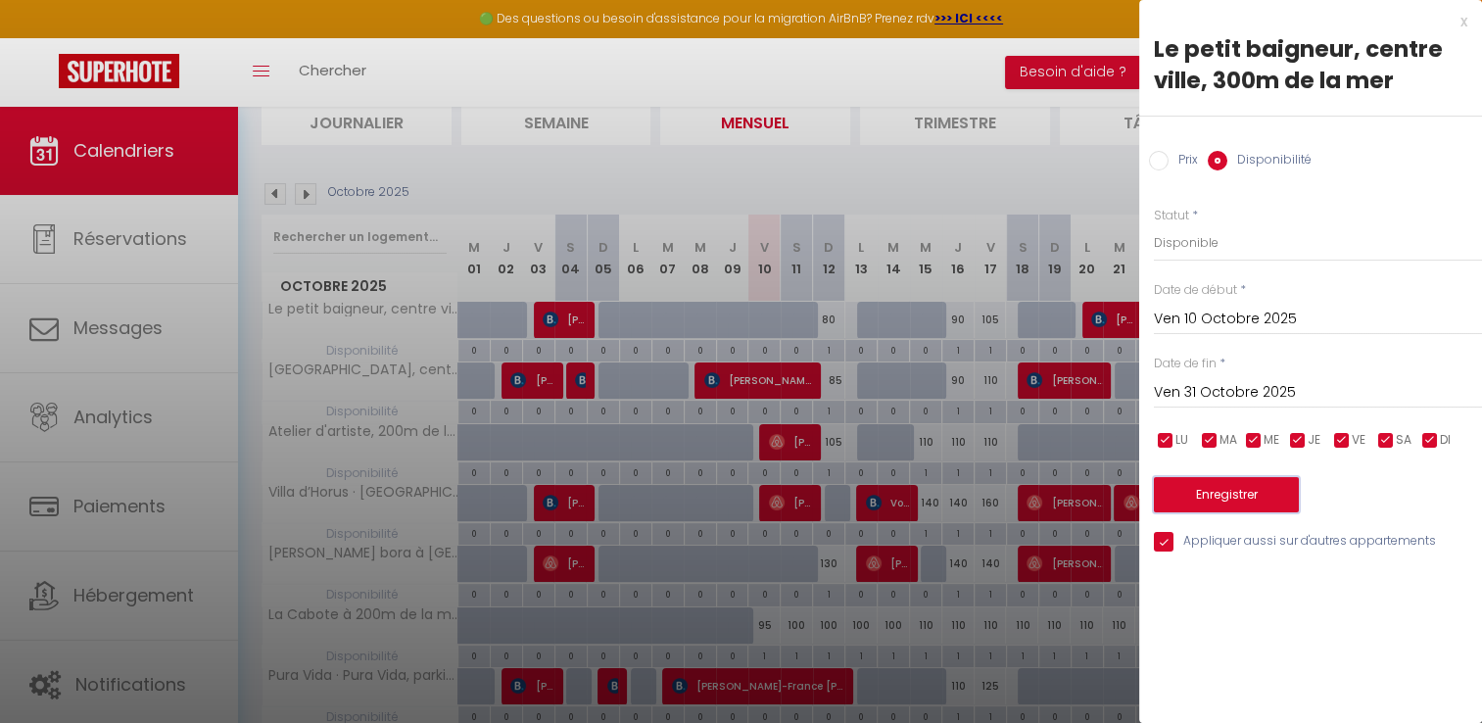
click at [1230, 492] on button "Enregistrer" at bounding box center [1226, 494] width 145 height 35
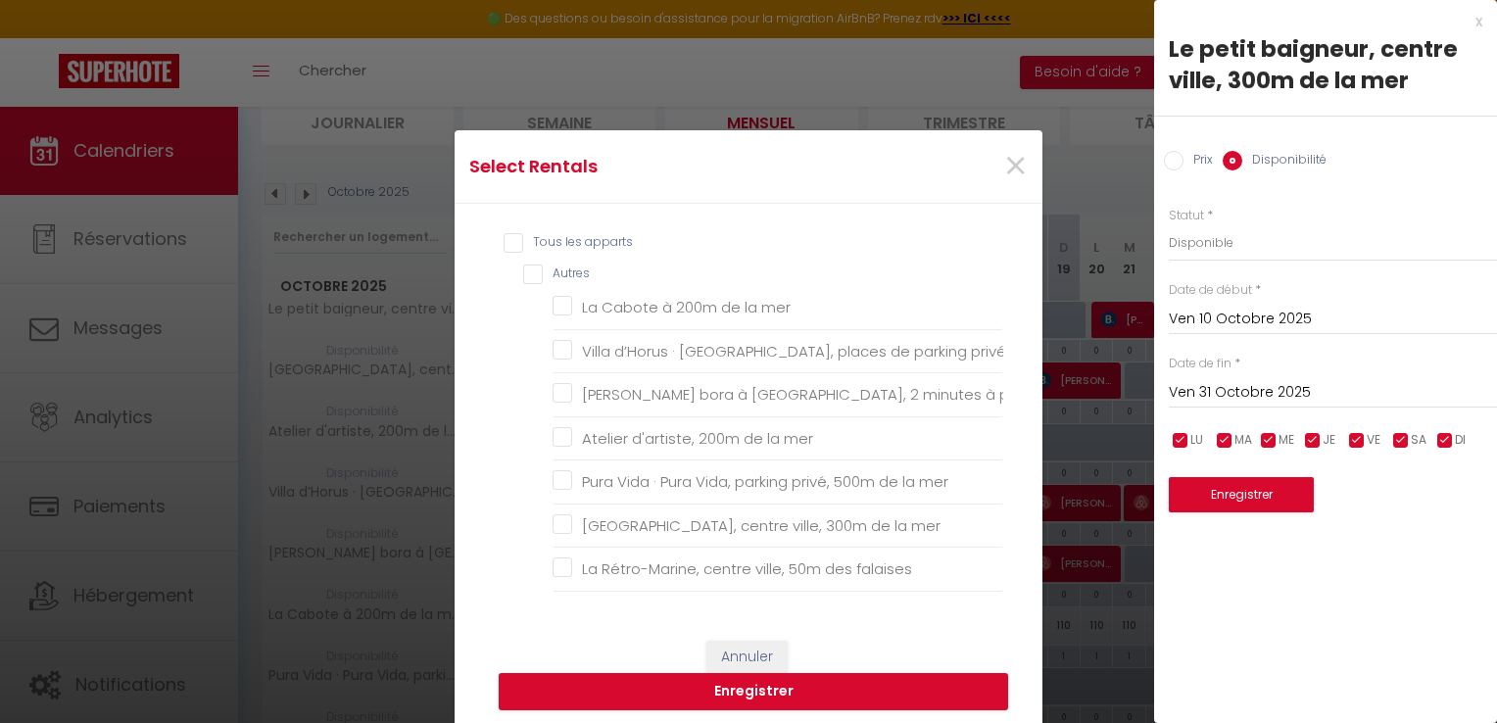
click at [508, 233] on input "Tous les apparts" at bounding box center [754, 243] width 500 height 20
checkbox input "true"
checkbox mer "true"
checkbox privée "true"
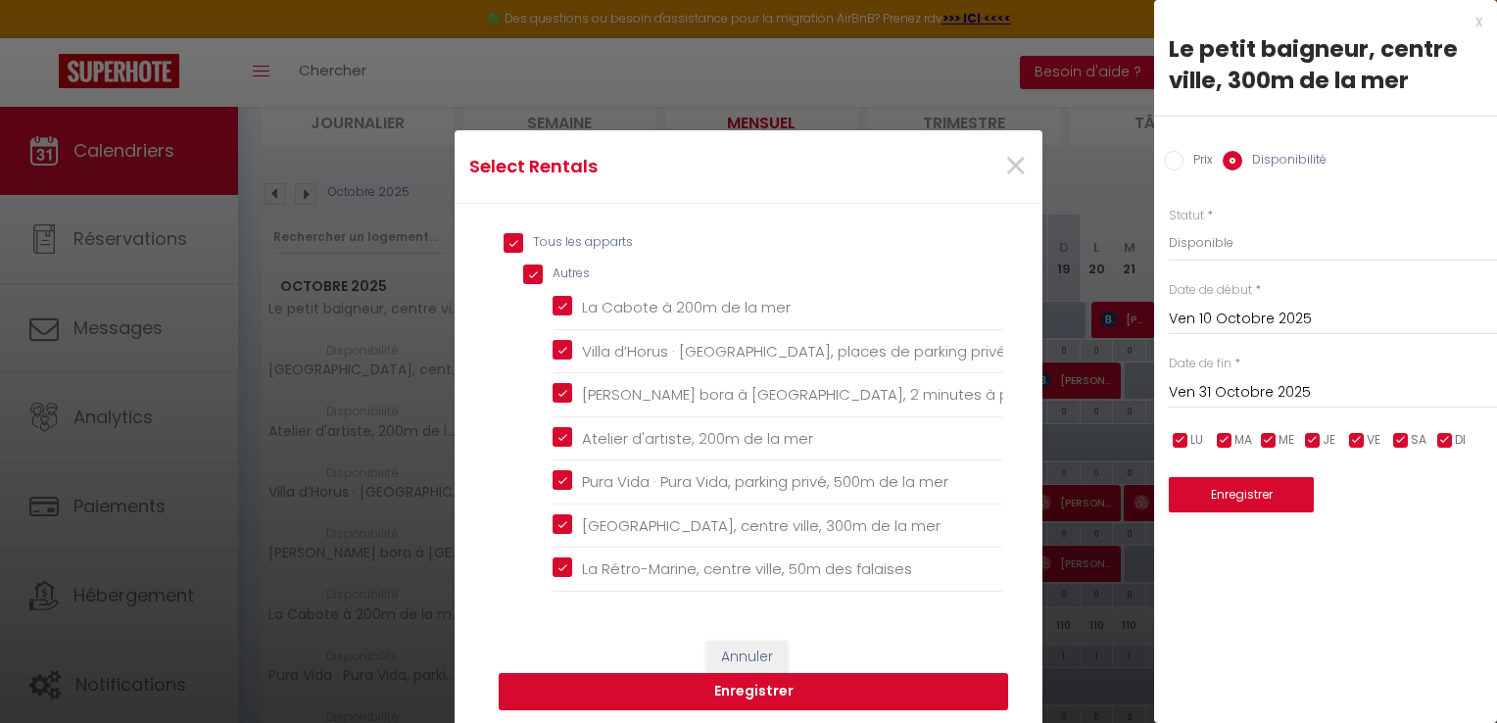
checkbox mer "true"
checkbox falaises "true"
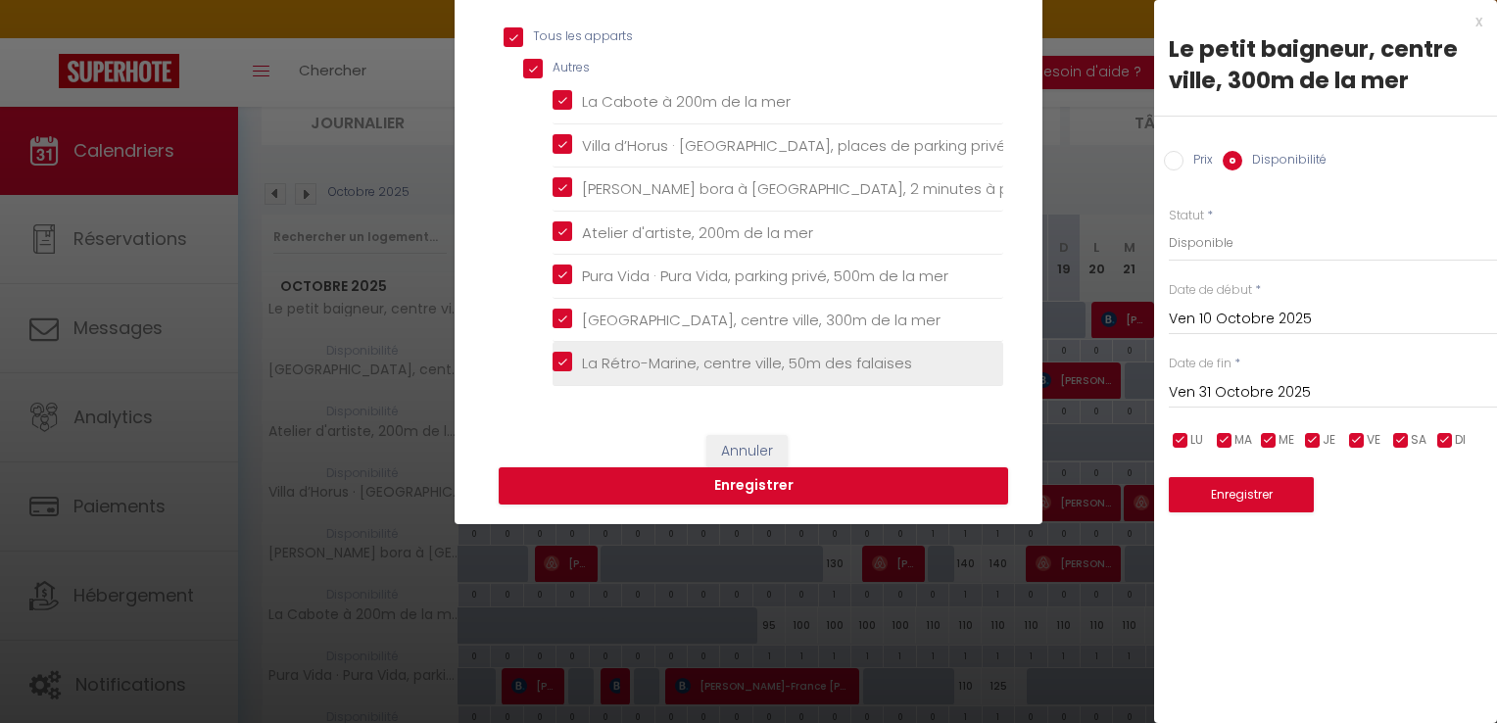
scroll to position [207, 0]
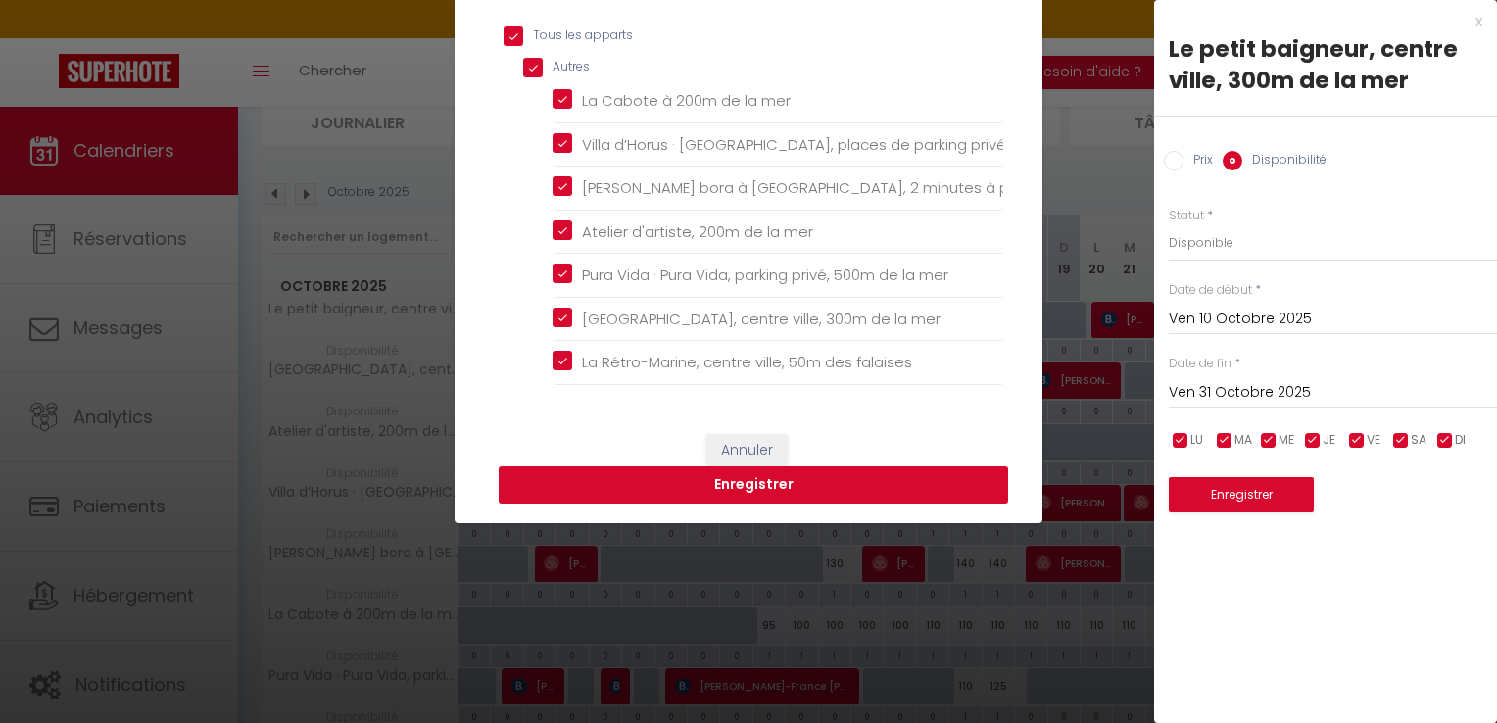
click at [752, 485] on button "Enregistrer" at bounding box center [753, 484] width 509 height 37
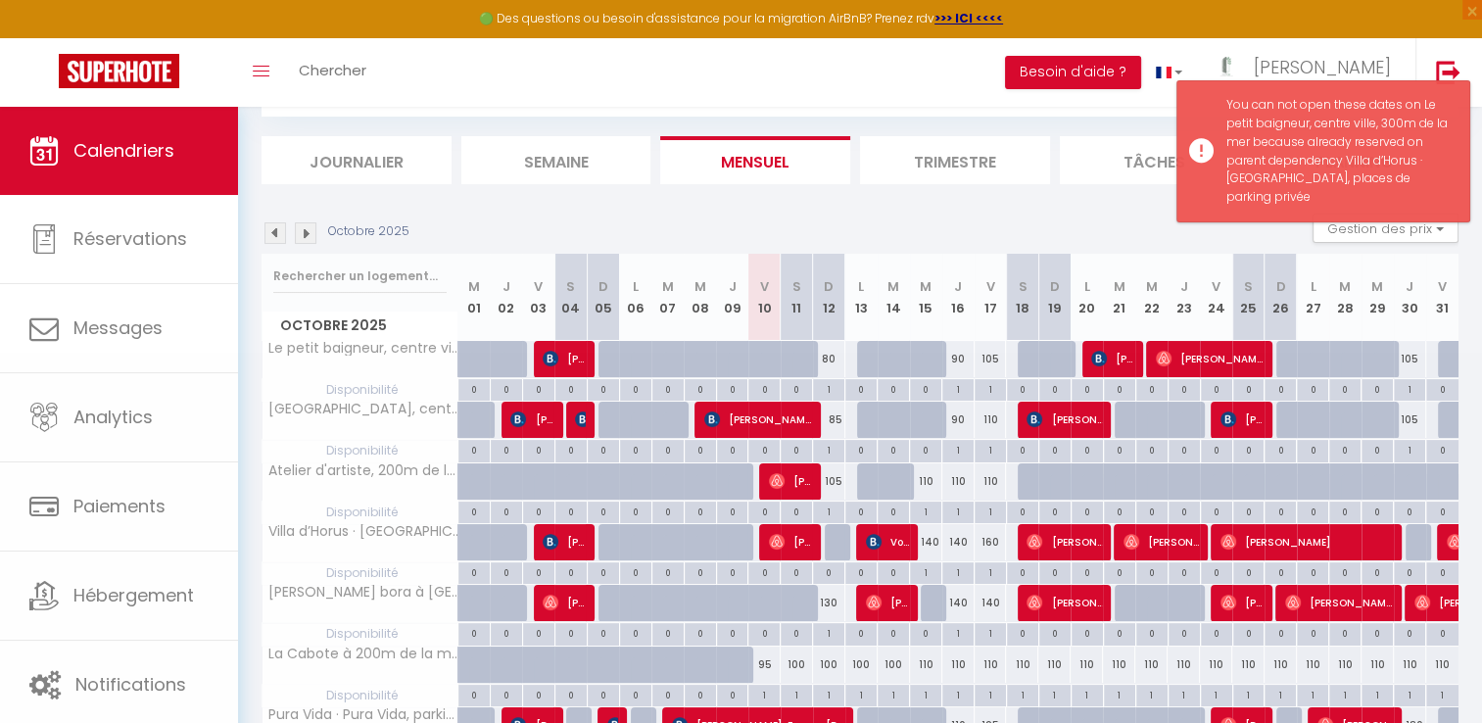
scroll to position [145, 0]
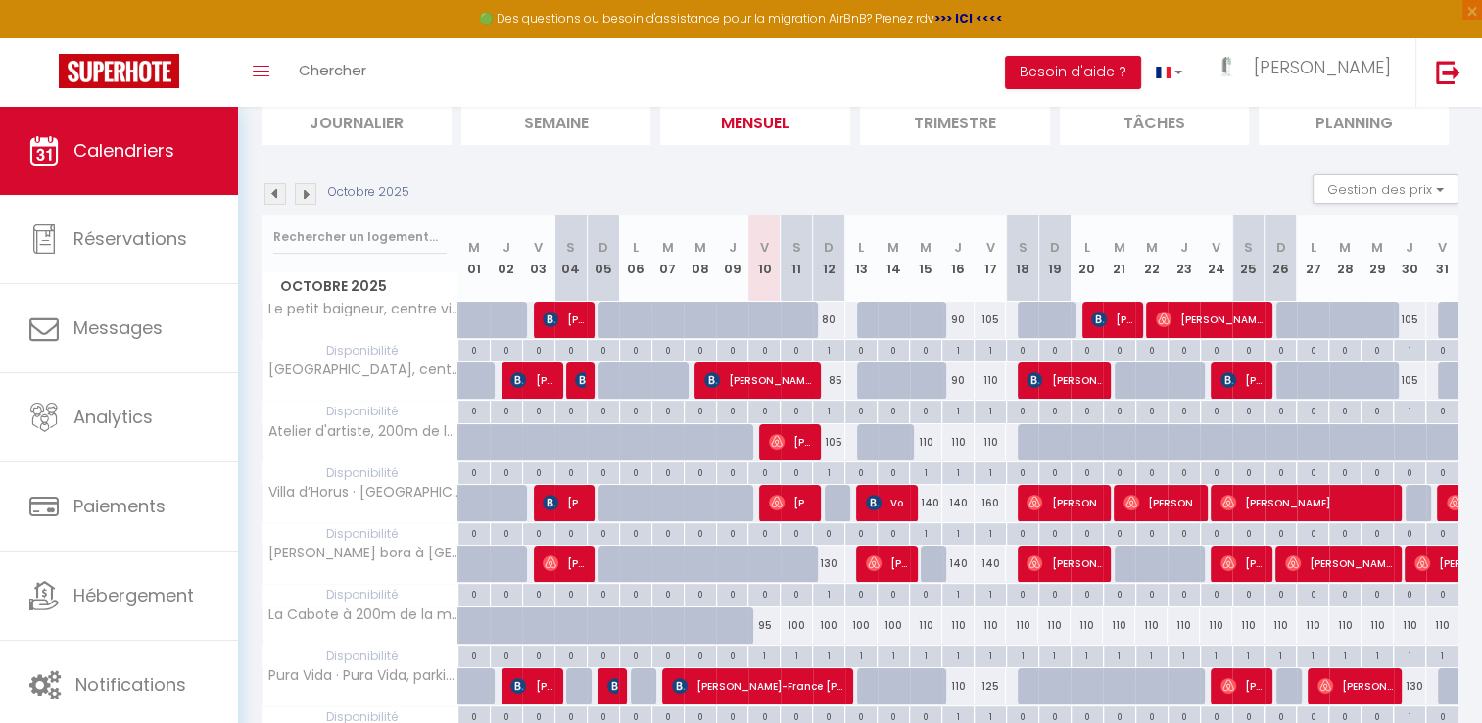
click at [887, 385] on div at bounding box center [894, 380] width 32 height 37
type input "[DATE] Octobre 2025"
type input "Mer 15 Octobre 2025"
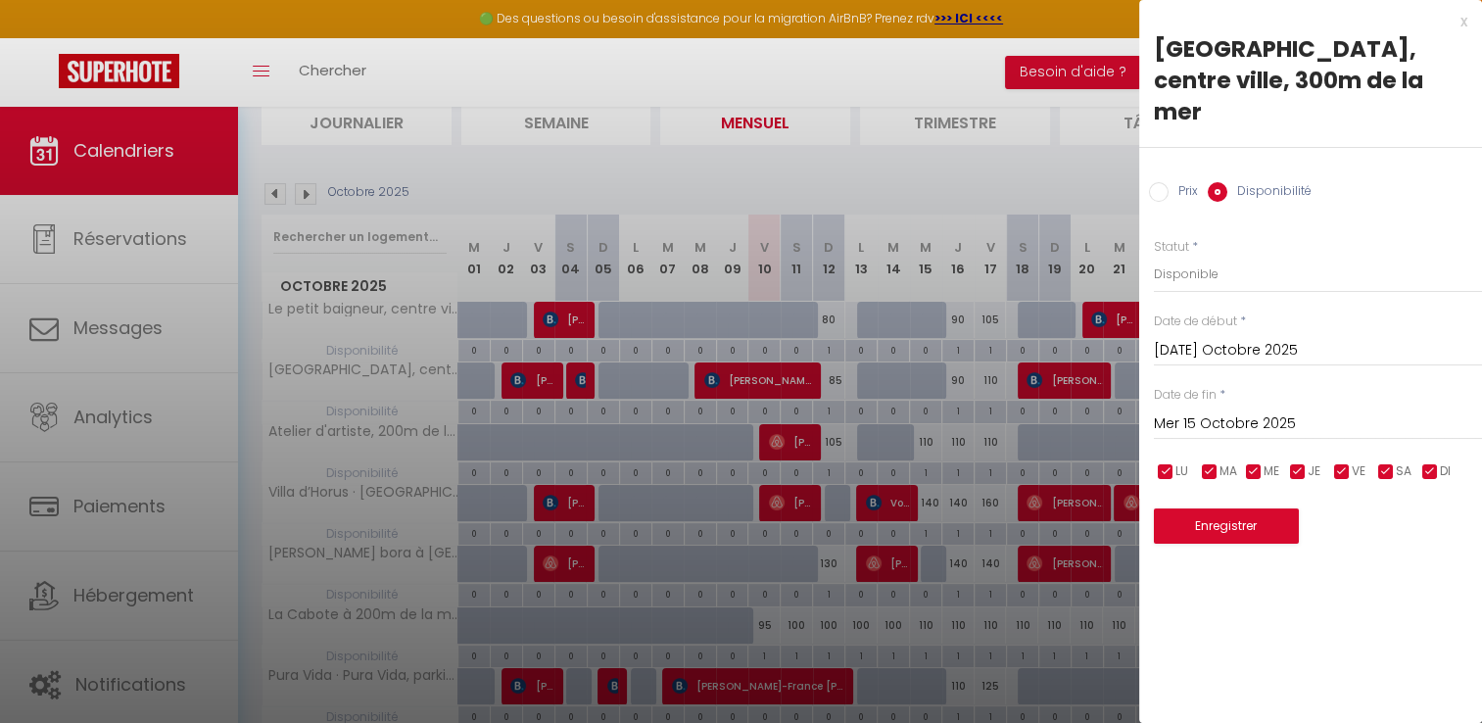
click at [1216, 338] on input "[DATE] Octobre 2025" at bounding box center [1318, 350] width 328 height 25
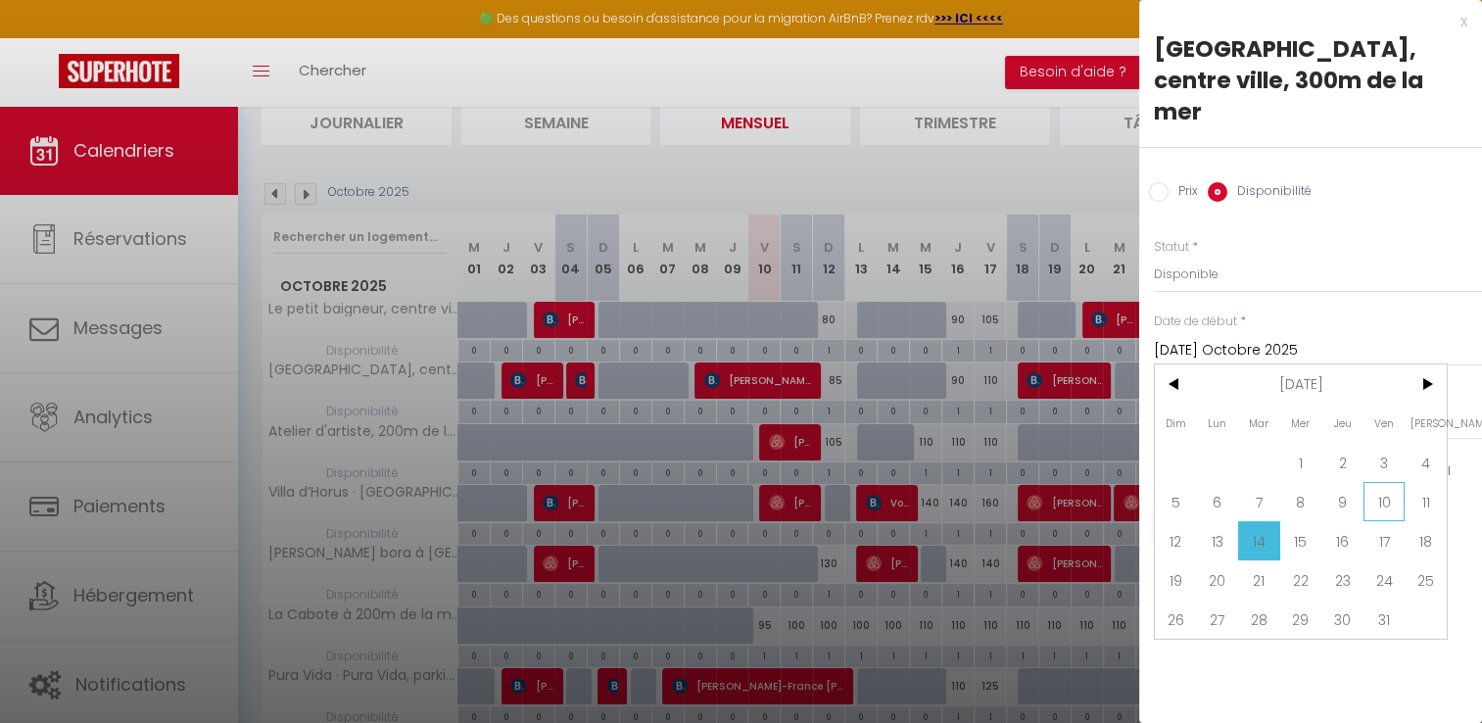
click at [1383, 482] on span "10" at bounding box center [1385, 501] width 42 height 39
type input "Ven 10 Octobre 2025"
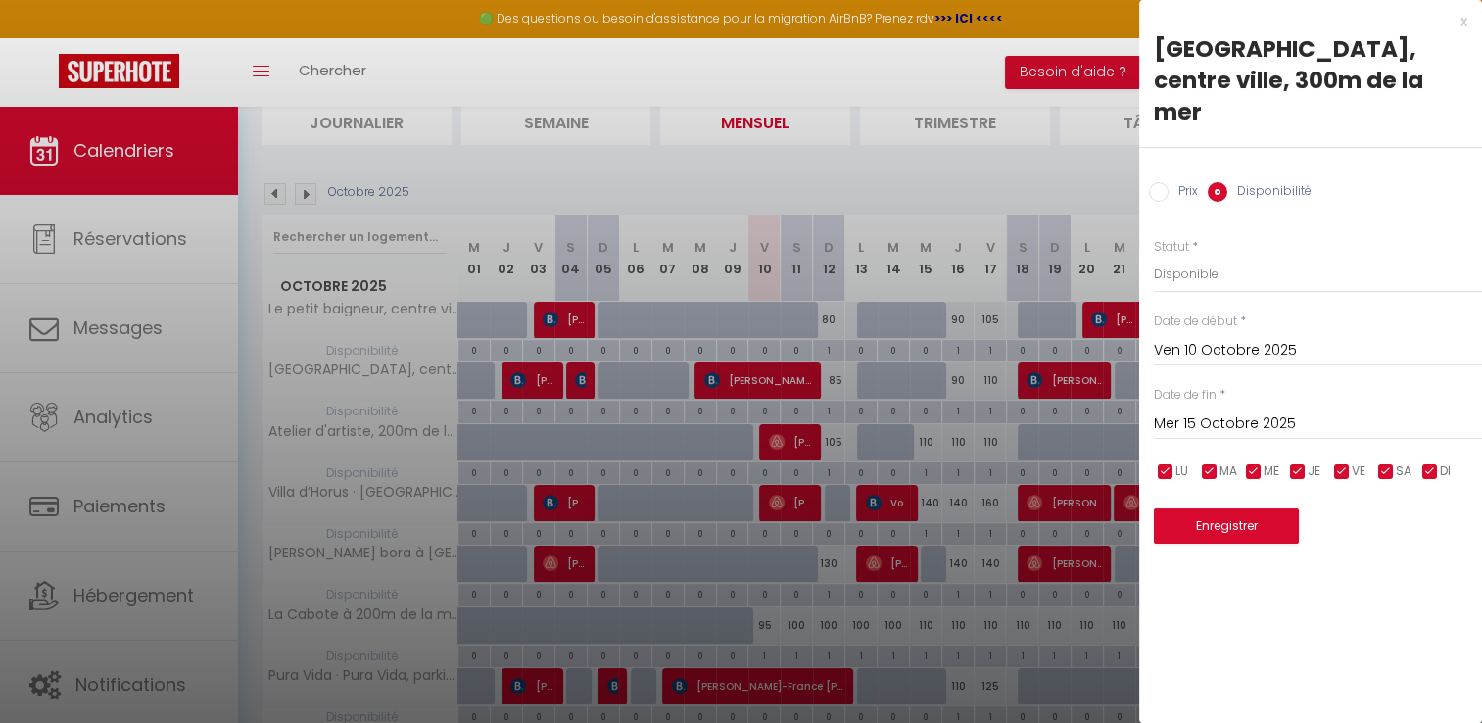
click at [1254, 411] on input "Mer 15 Octobre 2025" at bounding box center [1318, 423] width 328 height 25
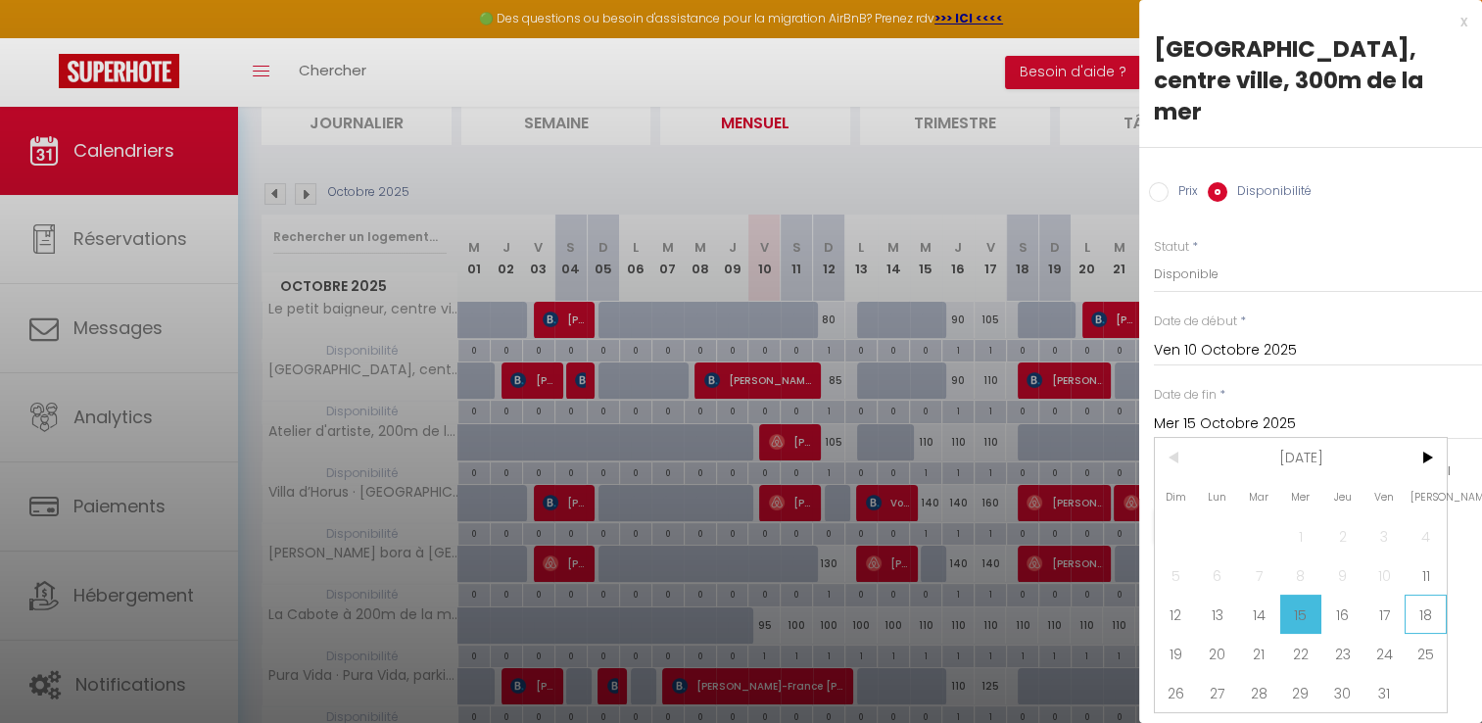
click at [1424, 595] on span "18" at bounding box center [1426, 614] width 42 height 39
type input "Sam 18 Octobre 2025"
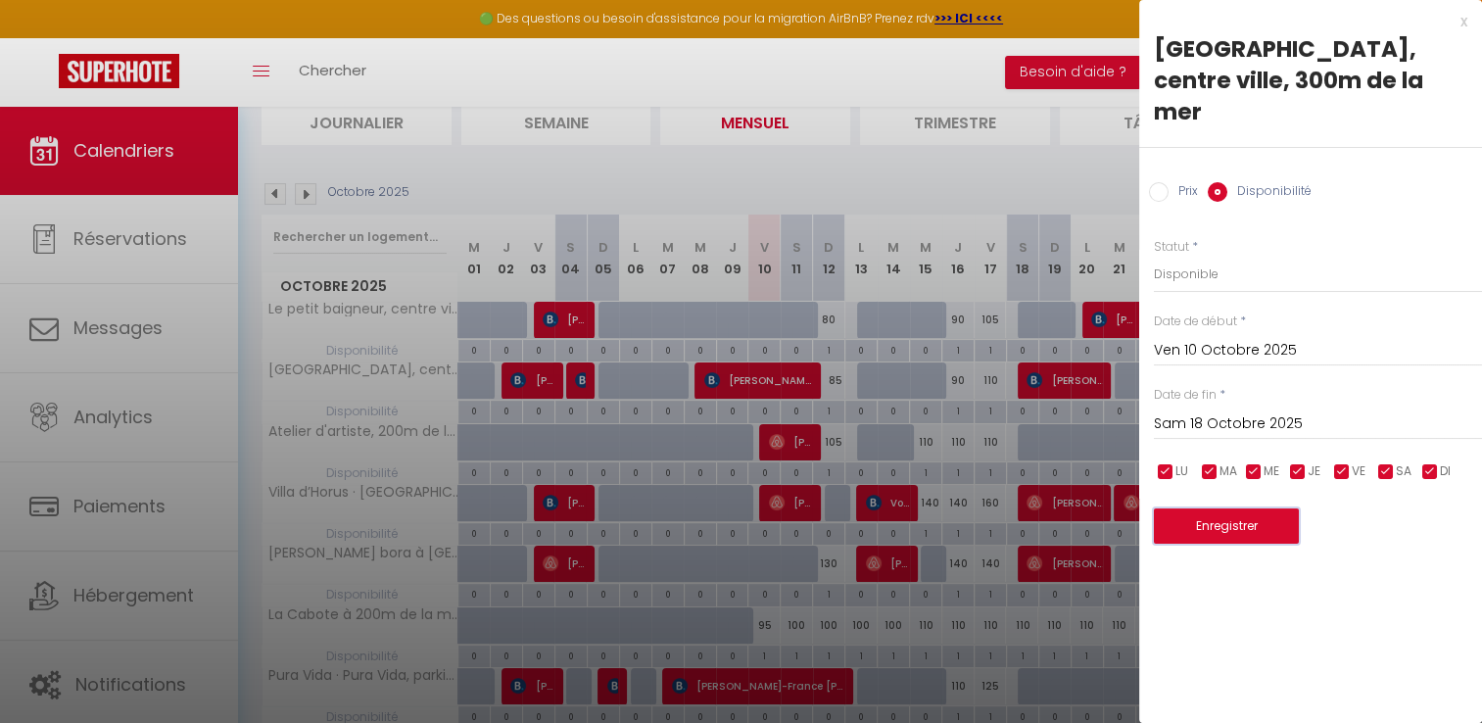
click at [1209, 508] on button "Enregistrer" at bounding box center [1226, 525] width 145 height 35
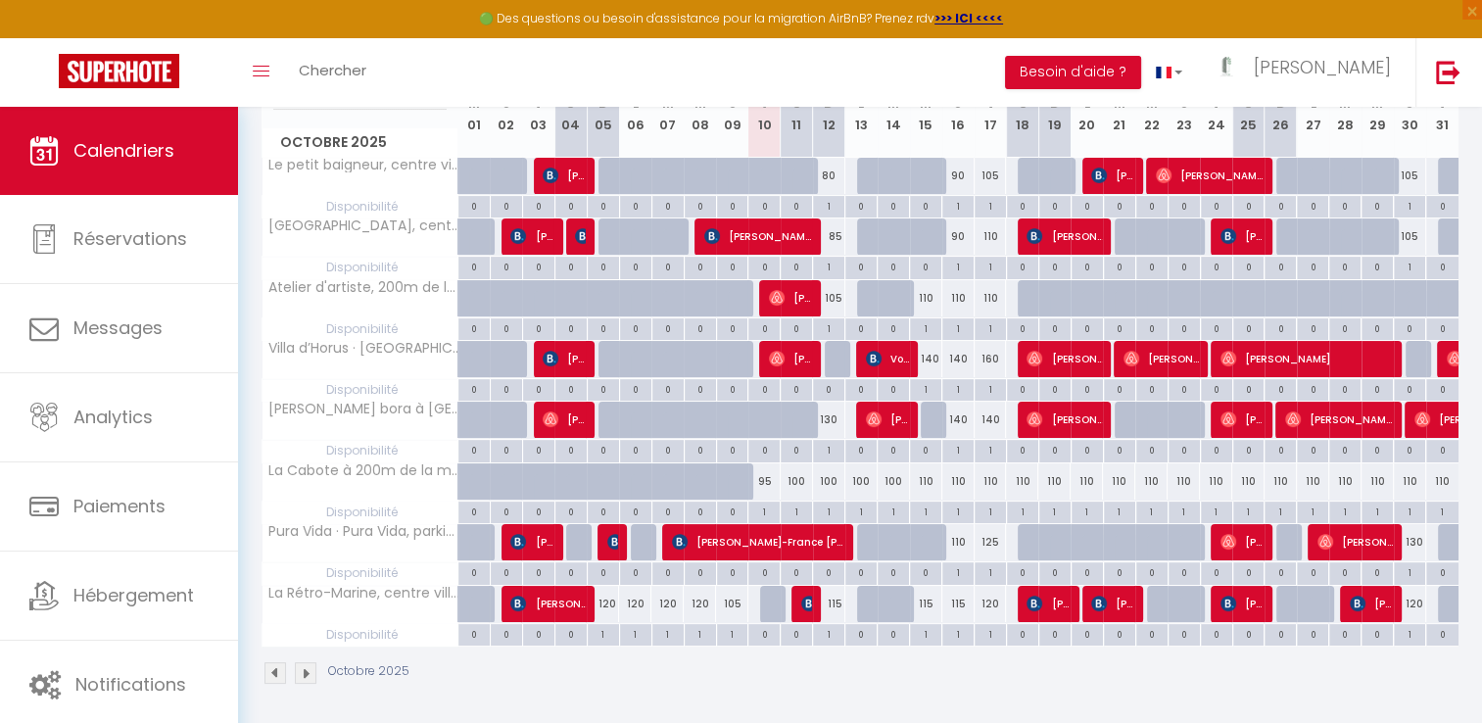
scroll to position [0, 0]
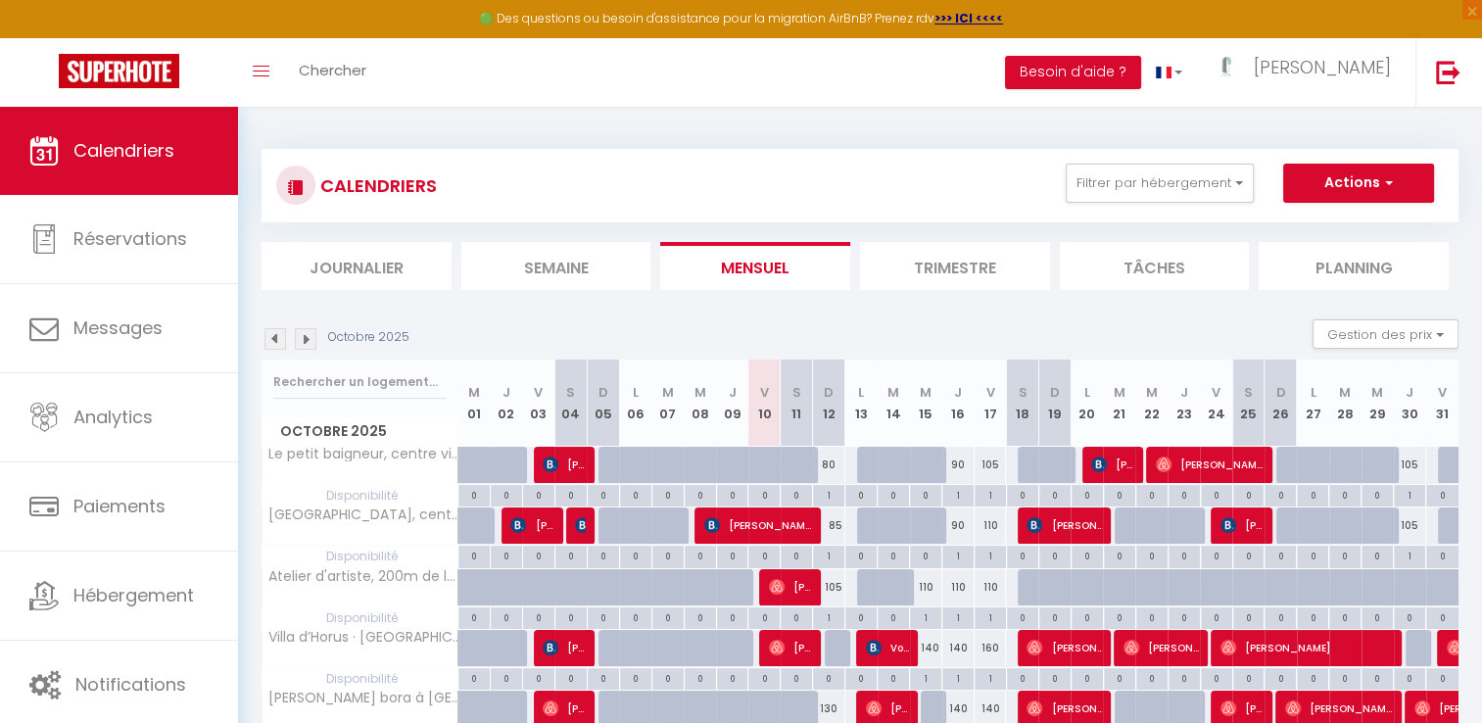
click at [940, 260] on li "Trimestre" at bounding box center [955, 266] width 190 height 48
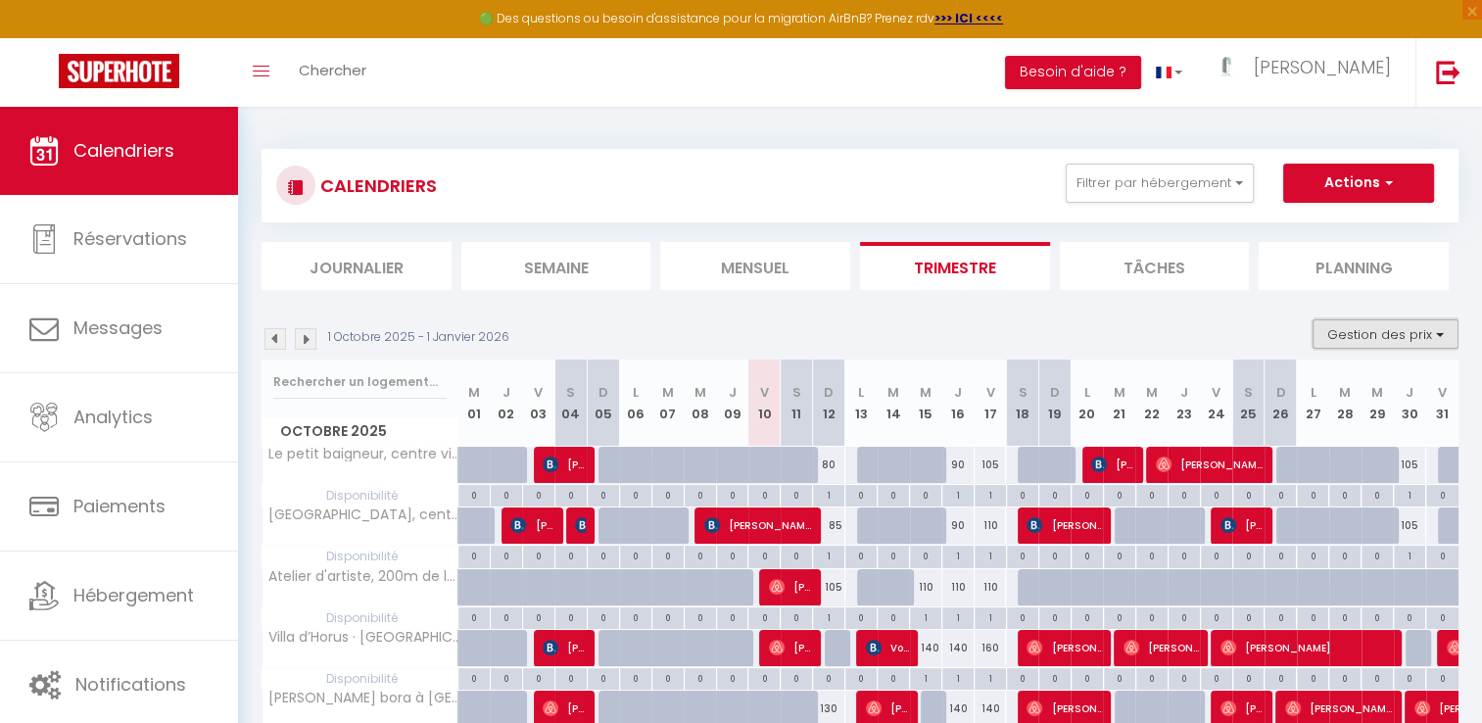
click at [1334, 327] on button "Gestion des prix" at bounding box center [1386, 333] width 146 height 29
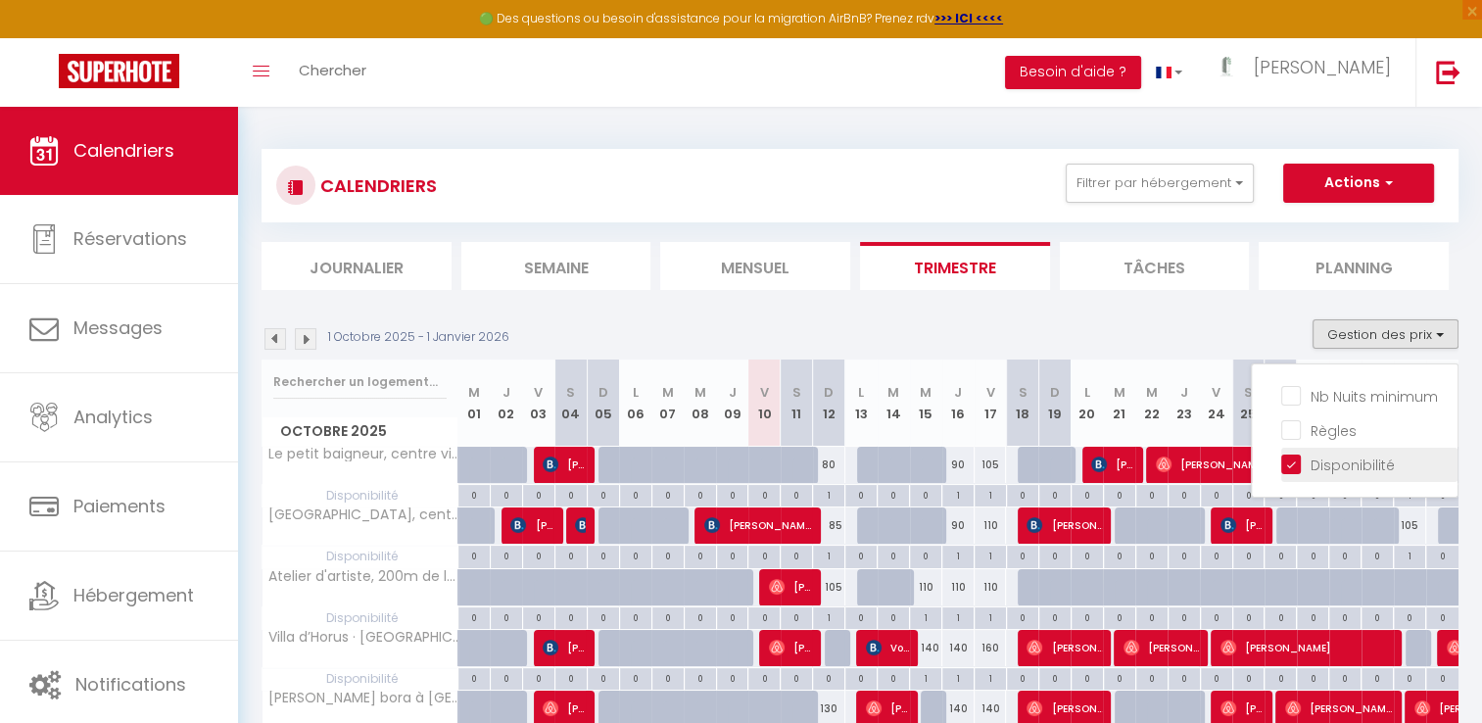
click at [1301, 451] on li "Disponibilité" at bounding box center [1369, 465] width 176 height 34
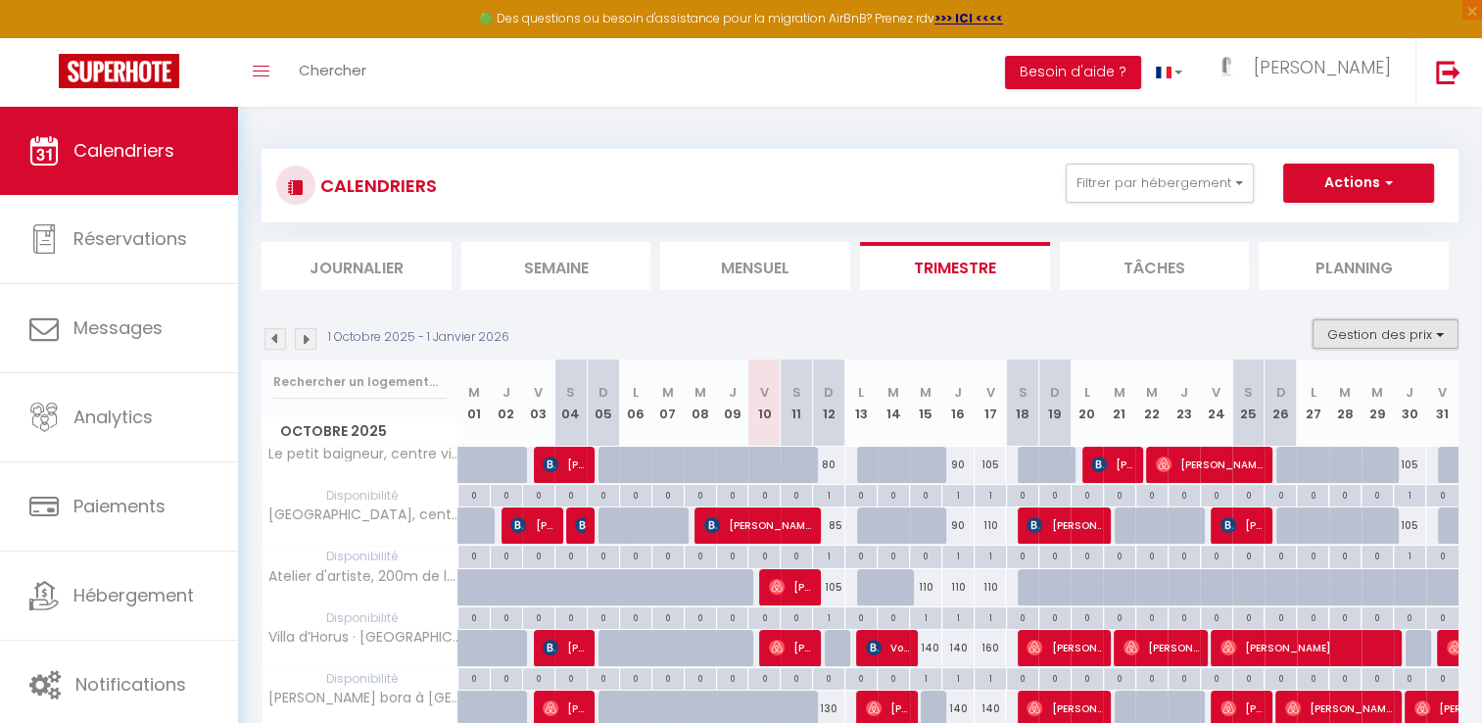
click at [1354, 345] on button "Gestion des prix" at bounding box center [1386, 333] width 146 height 29
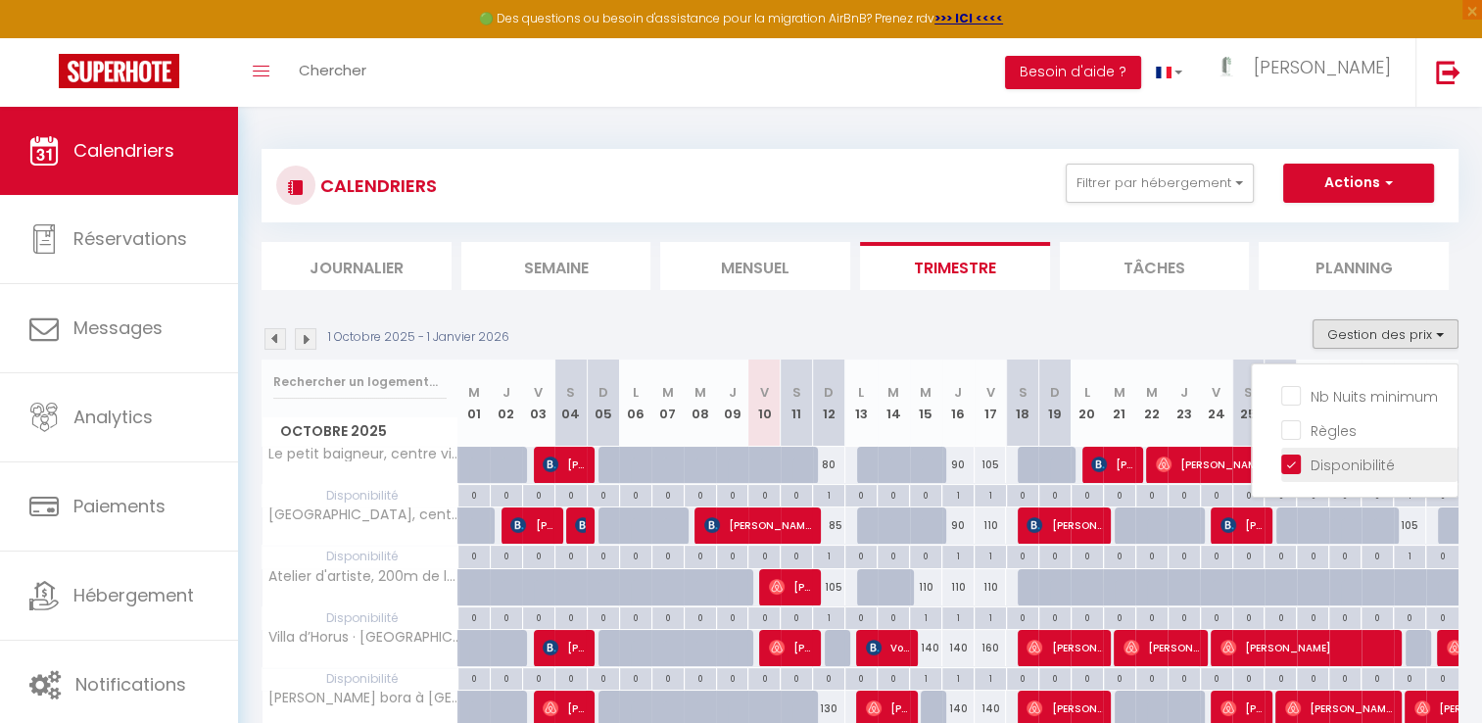
click at [1291, 461] on input "Disponibilité" at bounding box center [1369, 464] width 176 height 20
checkbox input "false"
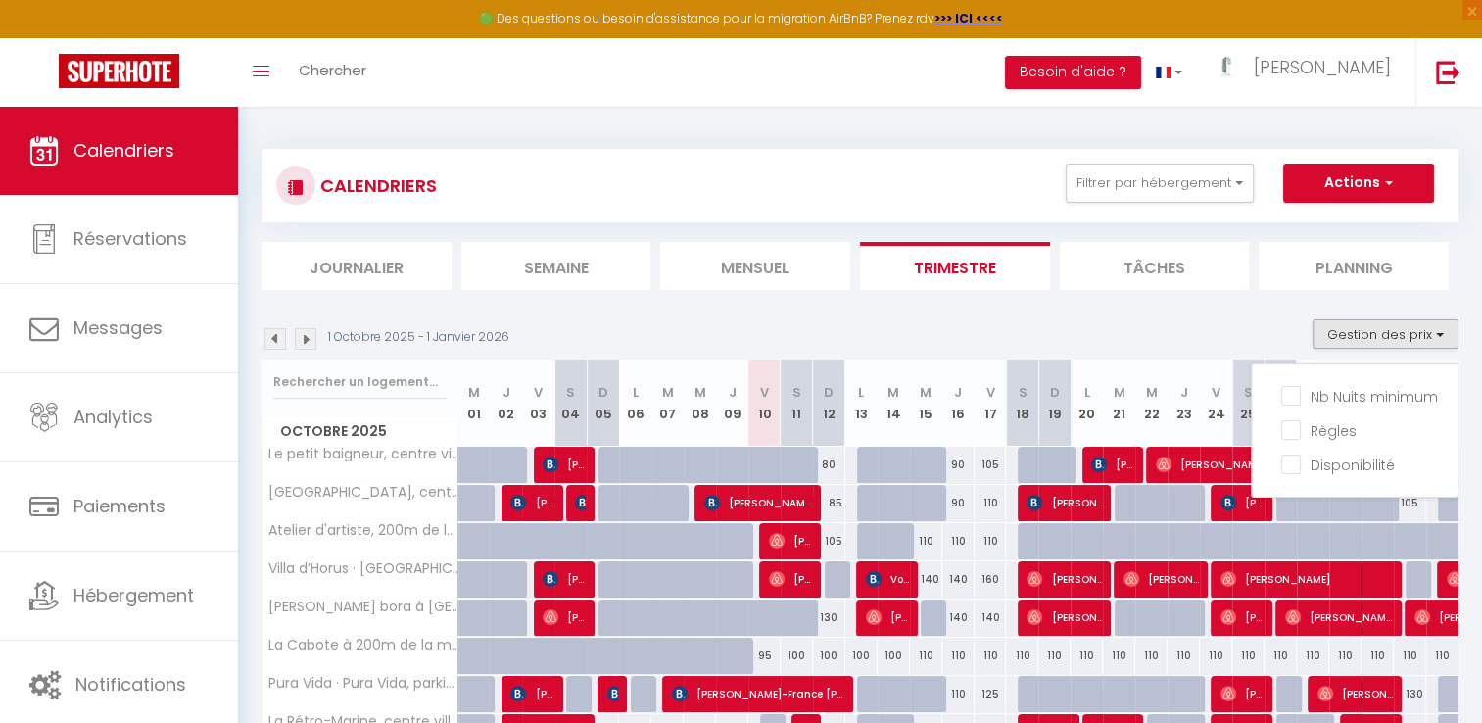
click at [1165, 319] on div "1 Octobre 2025 - 1 Janvier 2026 Gestion des prix Nb Nuits minimum Règles Dispon…" at bounding box center [860, 339] width 1197 height 40
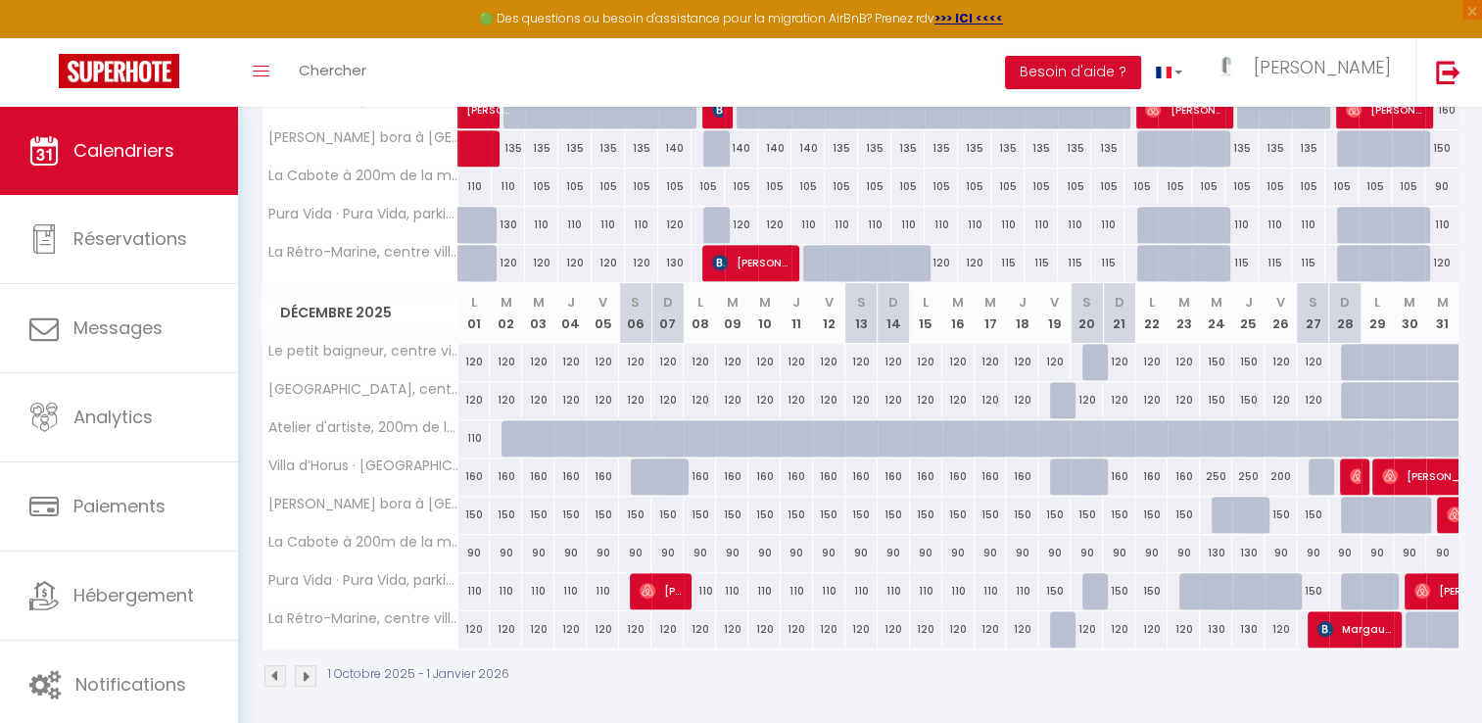
scroll to position [417, 0]
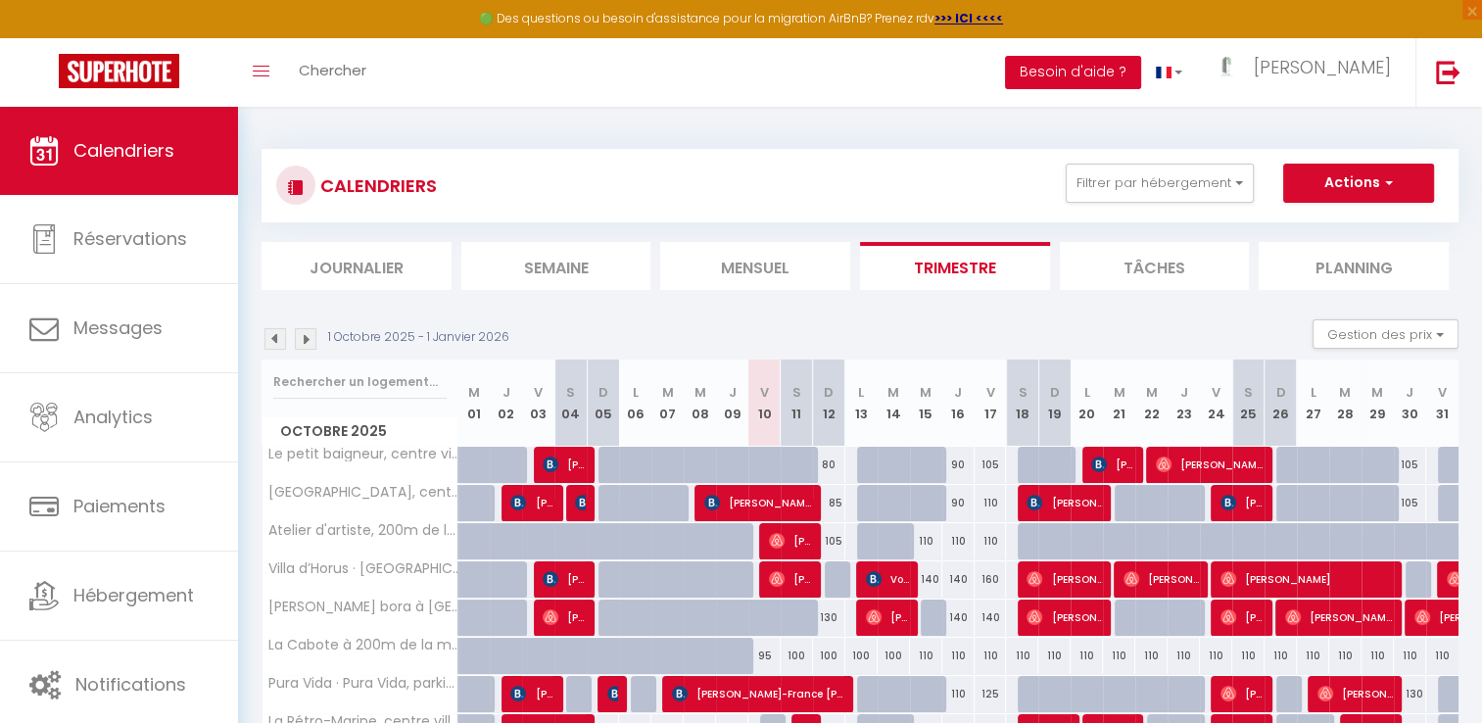
click at [1137, 64] on button "Besoin d'aide ?" at bounding box center [1073, 72] width 136 height 33
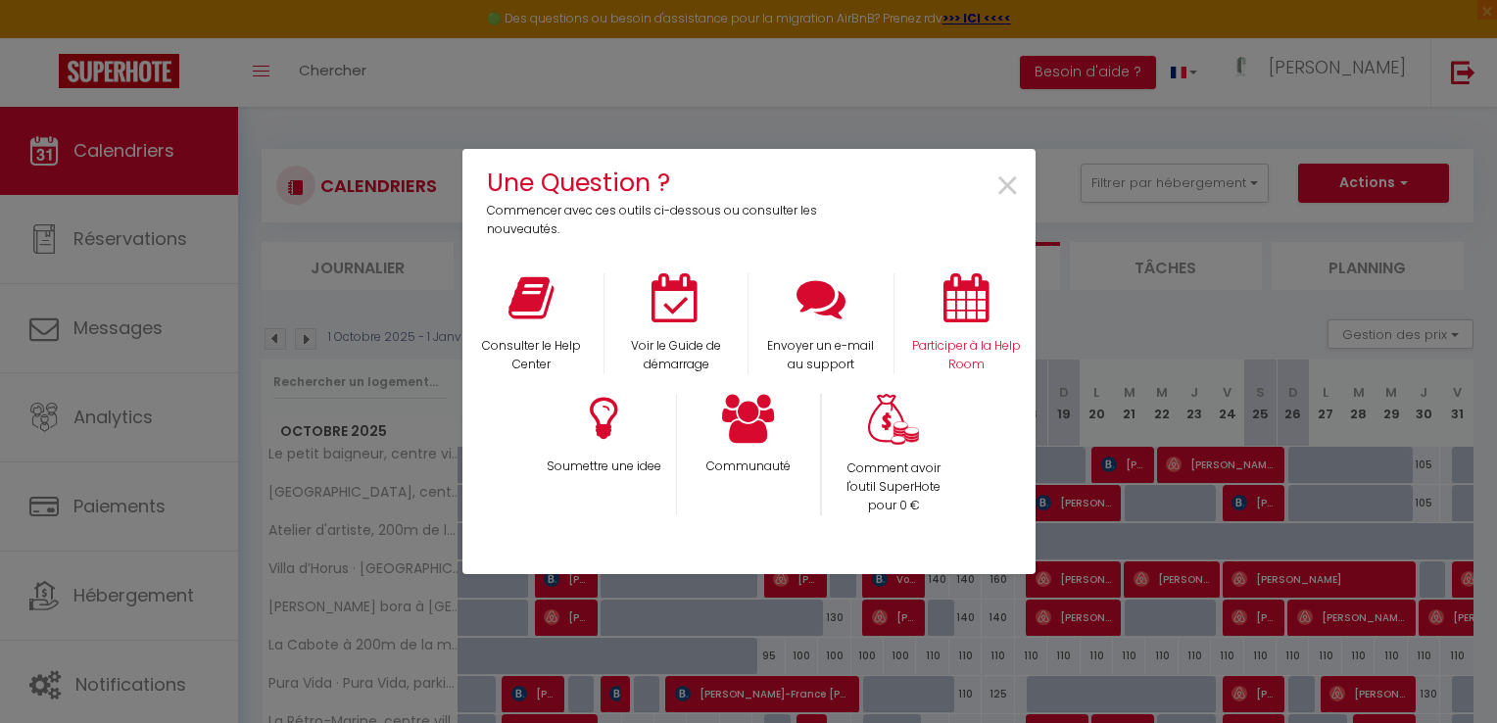
click at [958, 323] on div "Participer à la Help Room" at bounding box center [965, 323] width 145 height 101
click at [947, 314] on icon at bounding box center [965, 297] width 45 height 49
click at [1009, 183] on span "×" at bounding box center [1007, 187] width 26 height 62
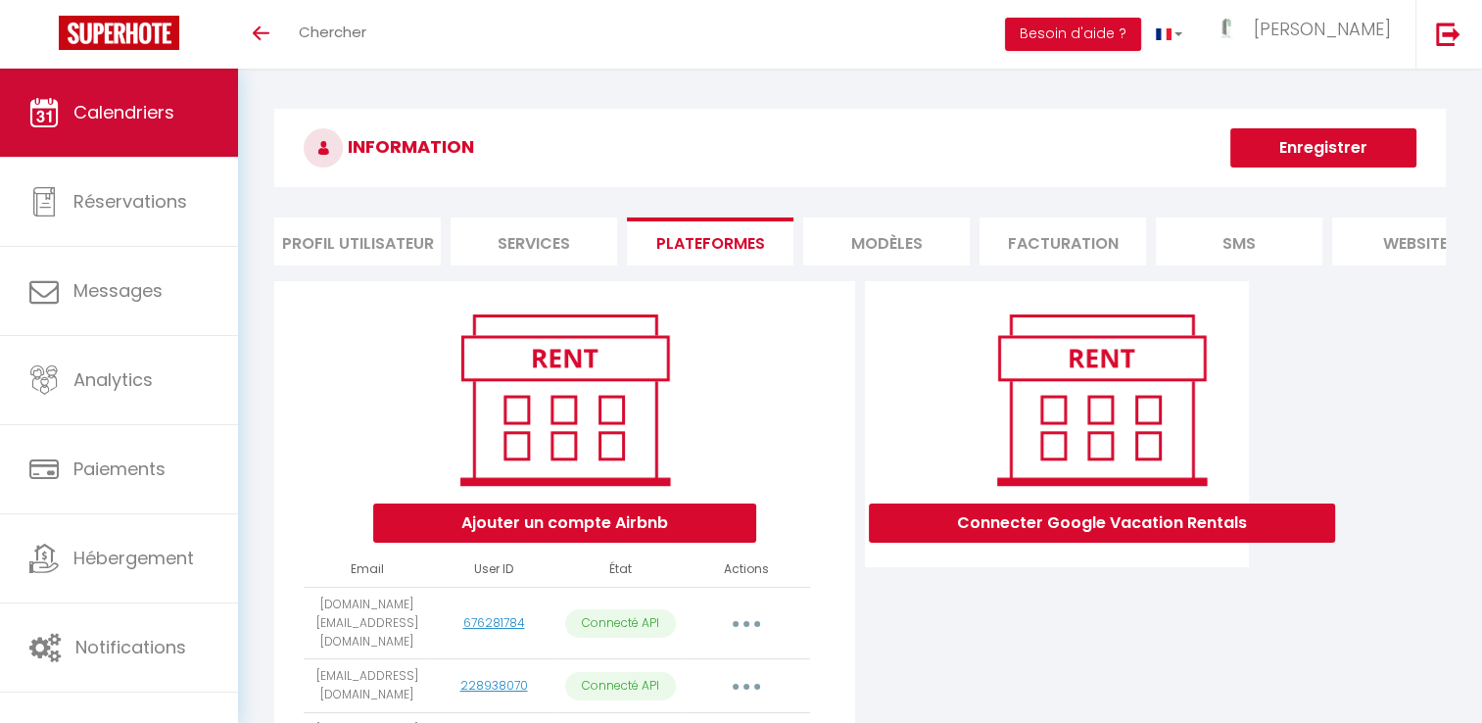
click at [147, 111] on span "Calendriers" at bounding box center [123, 112] width 101 height 24
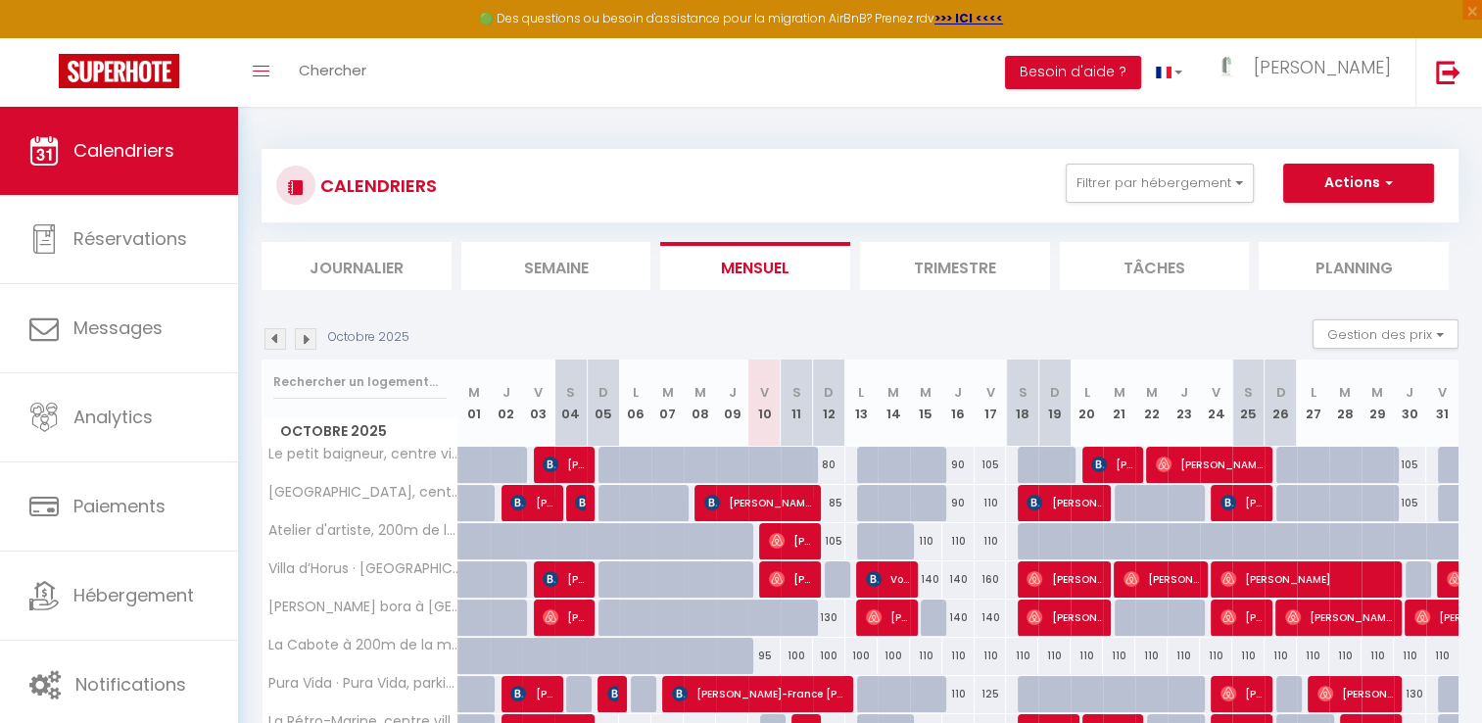
scroll to position [107, 0]
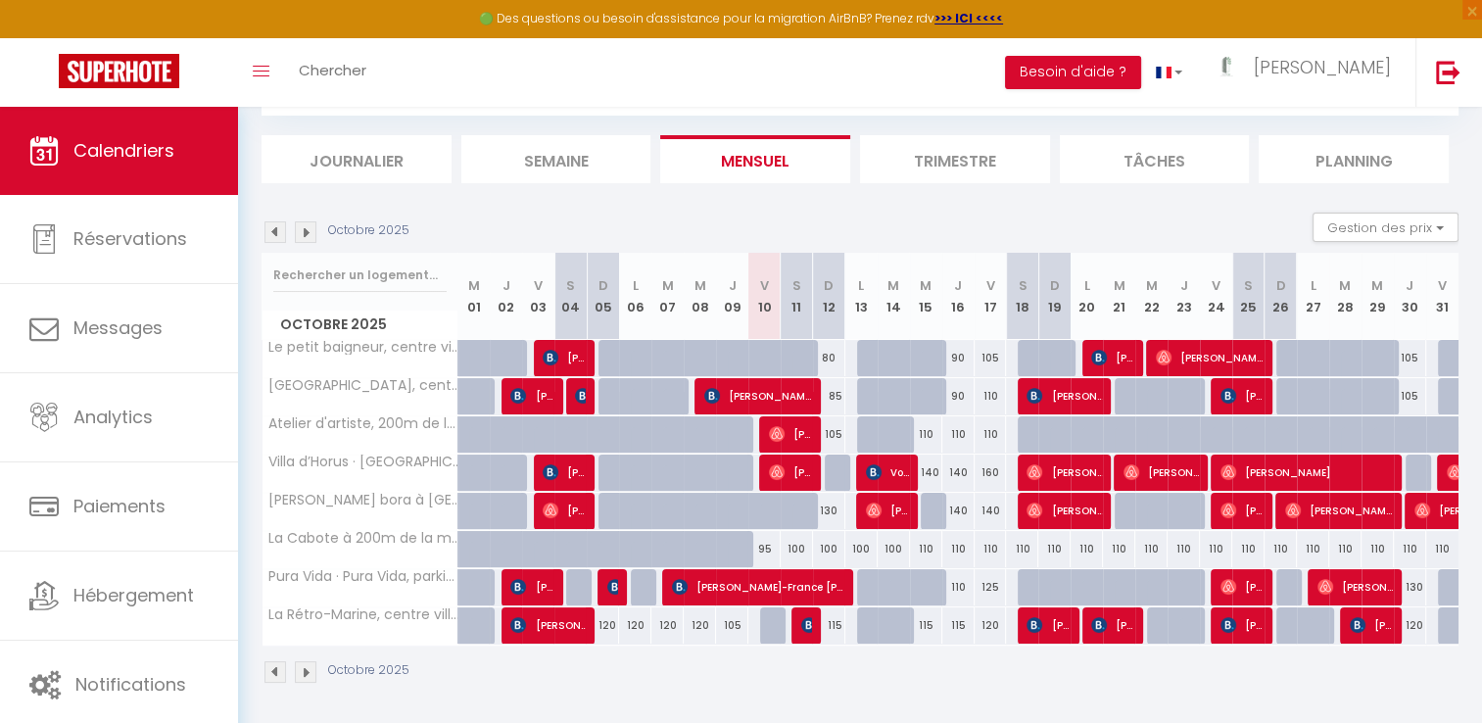
click at [958, 147] on li "Trimestre" at bounding box center [955, 159] width 190 height 48
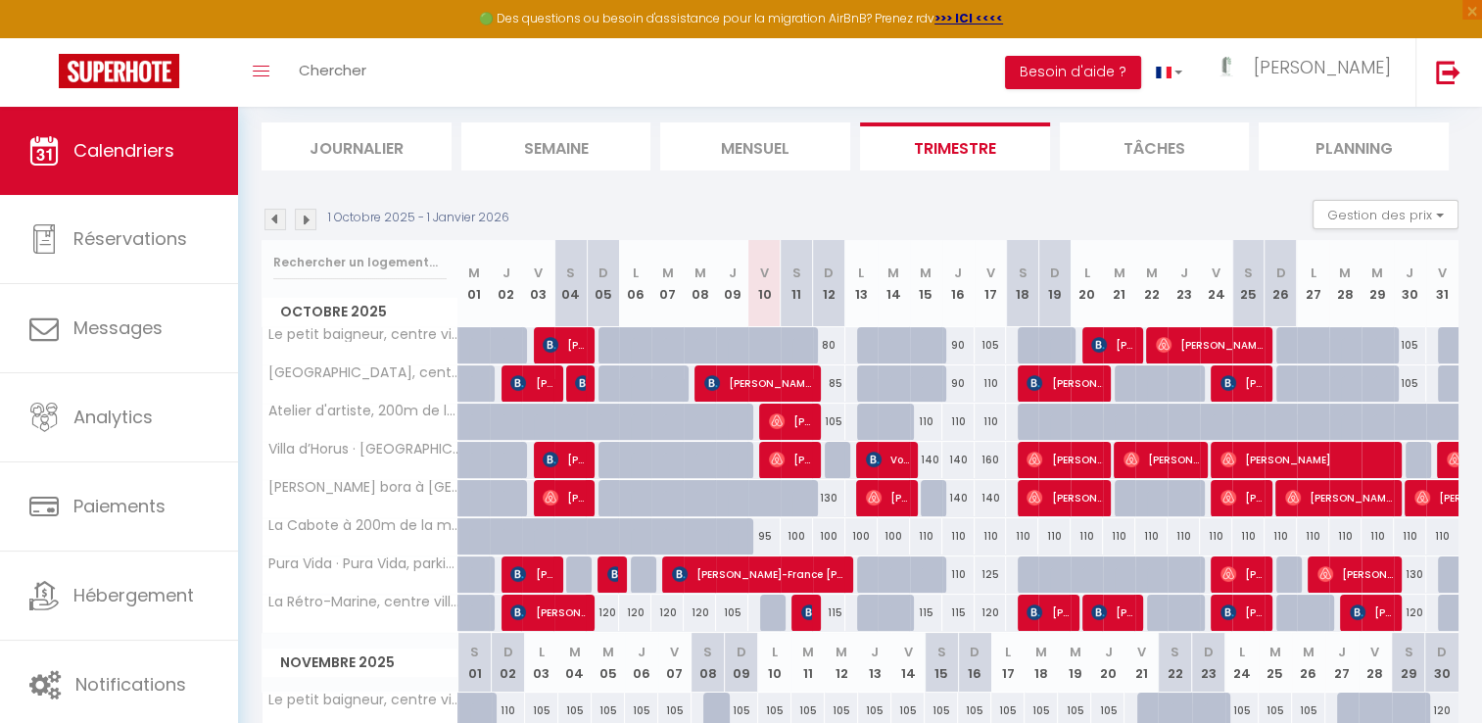
scroll to position [119, 0]
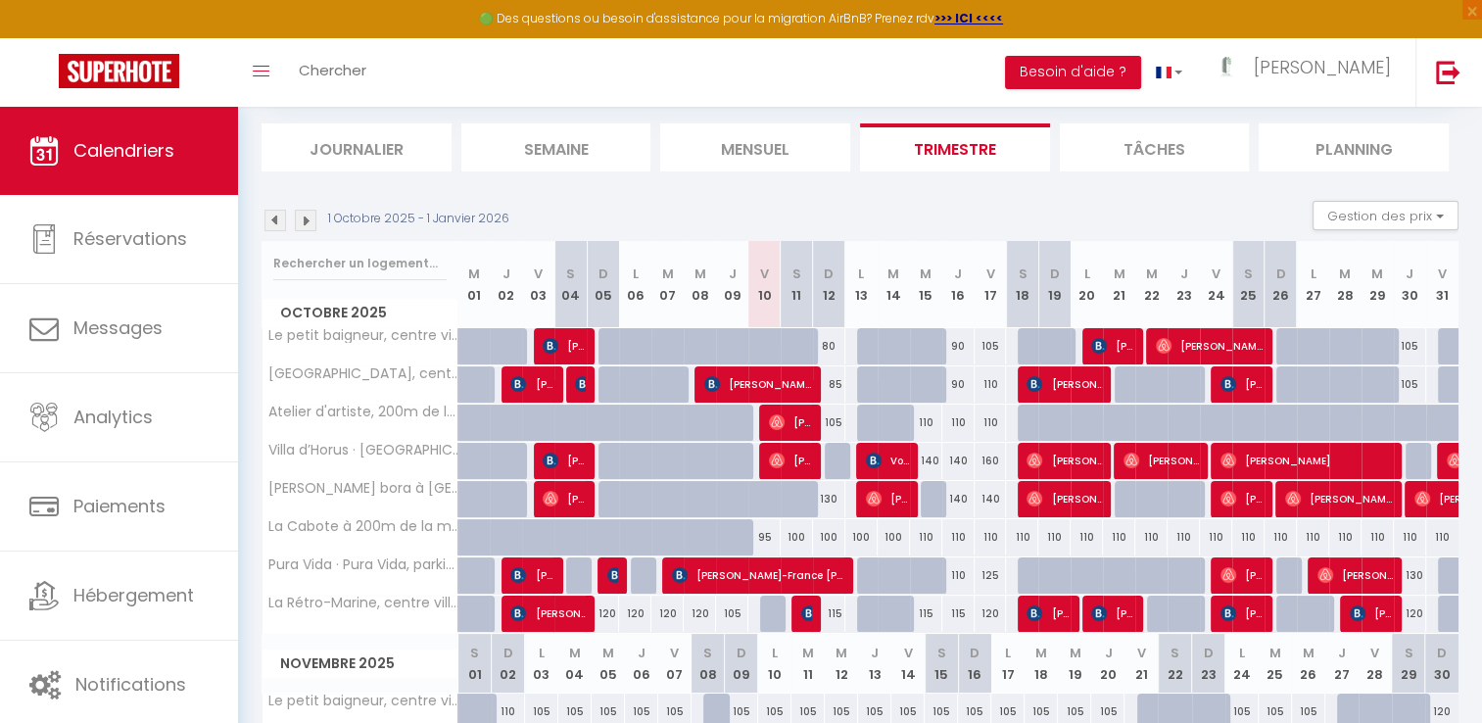
click at [276, 225] on img at bounding box center [275, 221] width 22 height 22
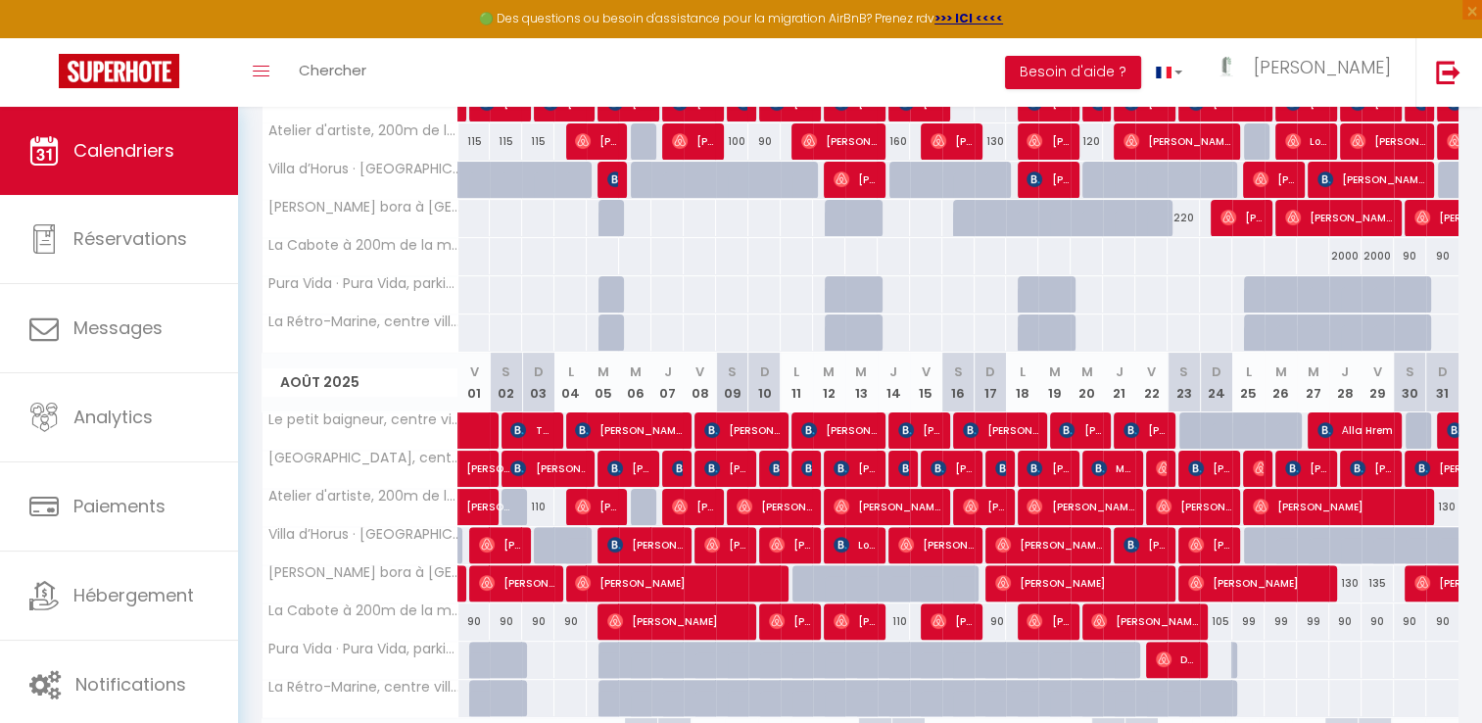
scroll to position [0, 0]
